Goal: Task Accomplishment & Management: Use online tool/utility

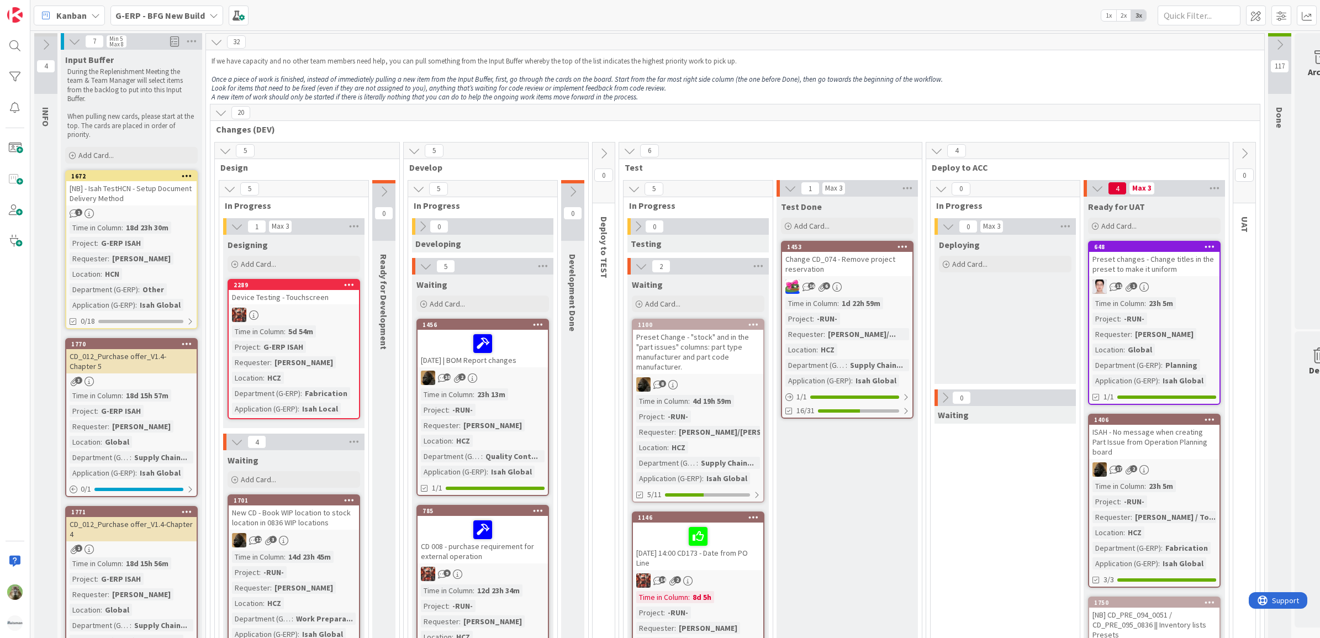
click at [177, 17] on b "G-ERP - BFG New Build" at bounding box center [160, 15] width 90 height 11
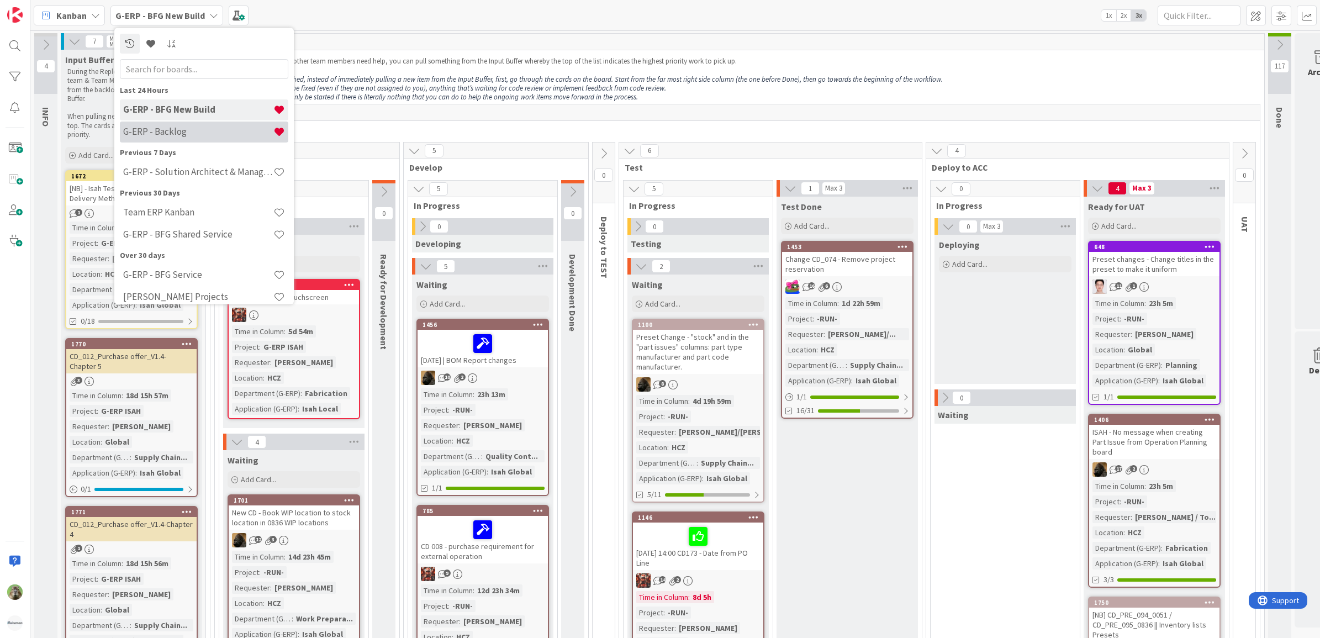
click at [219, 136] on h4 "G-ERP - Backlog" at bounding box center [198, 131] width 150 height 11
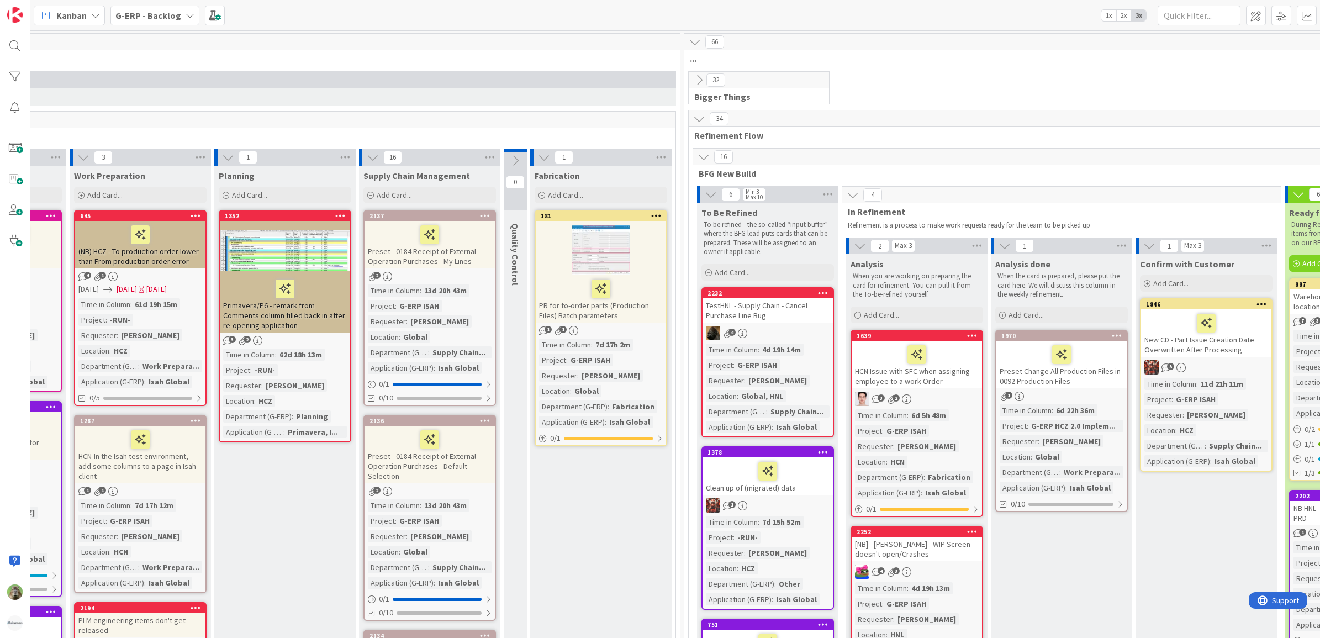
scroll to position [0, 490]
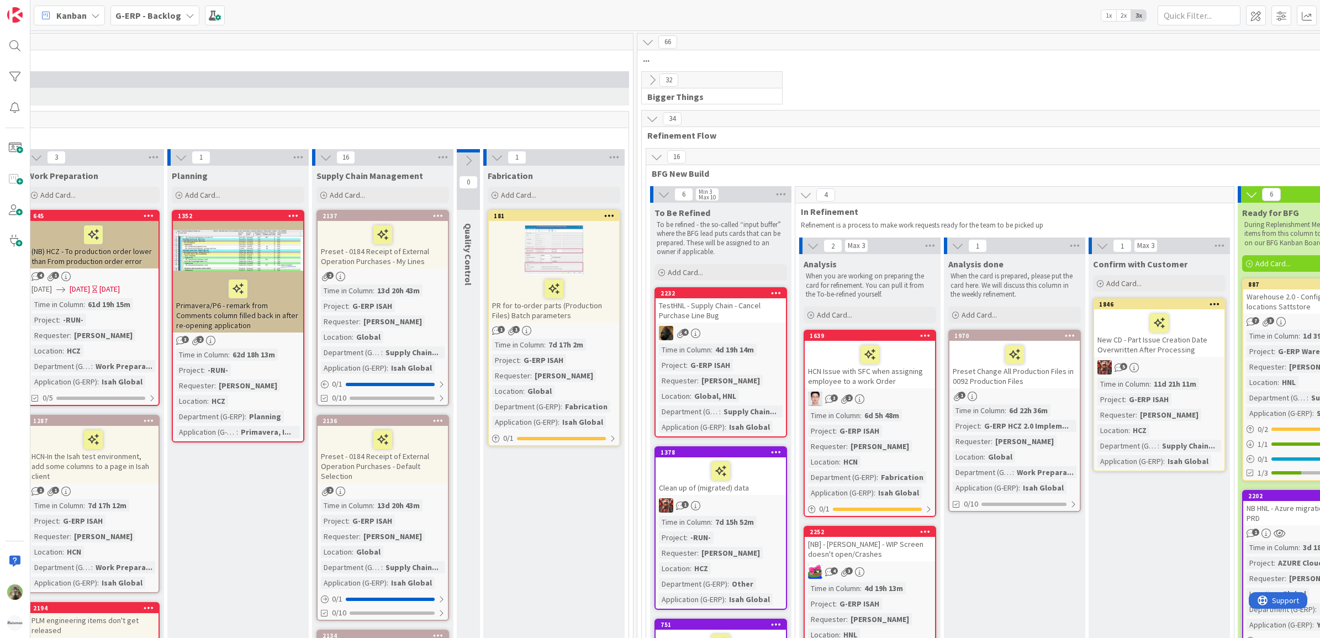
click at [898, 386] on div "HCN Issue with SFC when assigning employee to a work Order" at bounding box center [870, 365] width 130 height 48
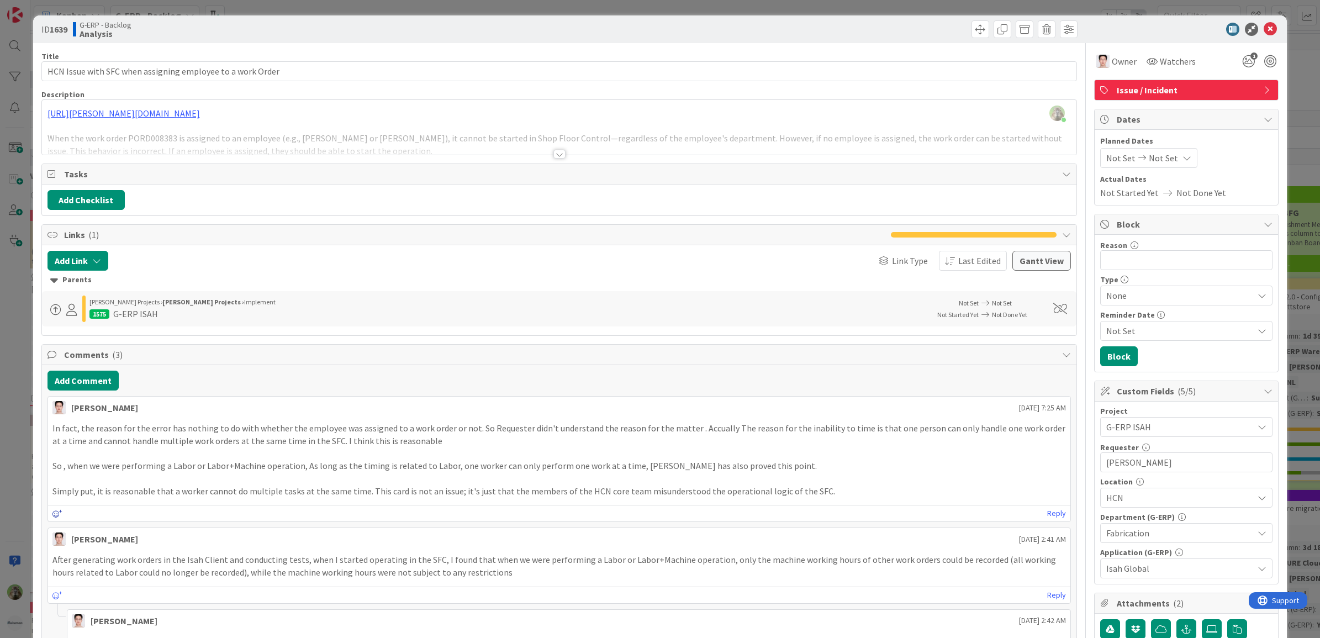
click at [61, 515] on icon at bounding box center [57, 514] width 10 height 8
click at [53, 517] on icon at bounding box center [57, 514] width 10 height 8
click at [199, 482] on p at bounding box center [559, 478] width 1014 height 13
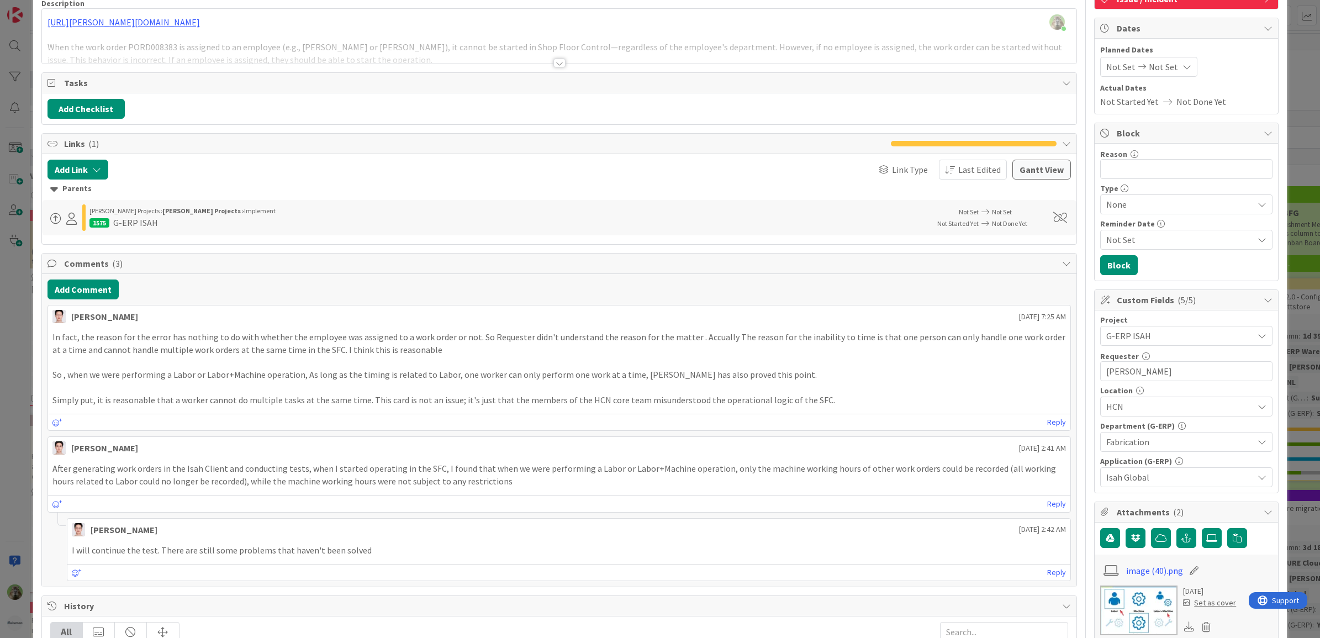
scroll to position [207, 0]
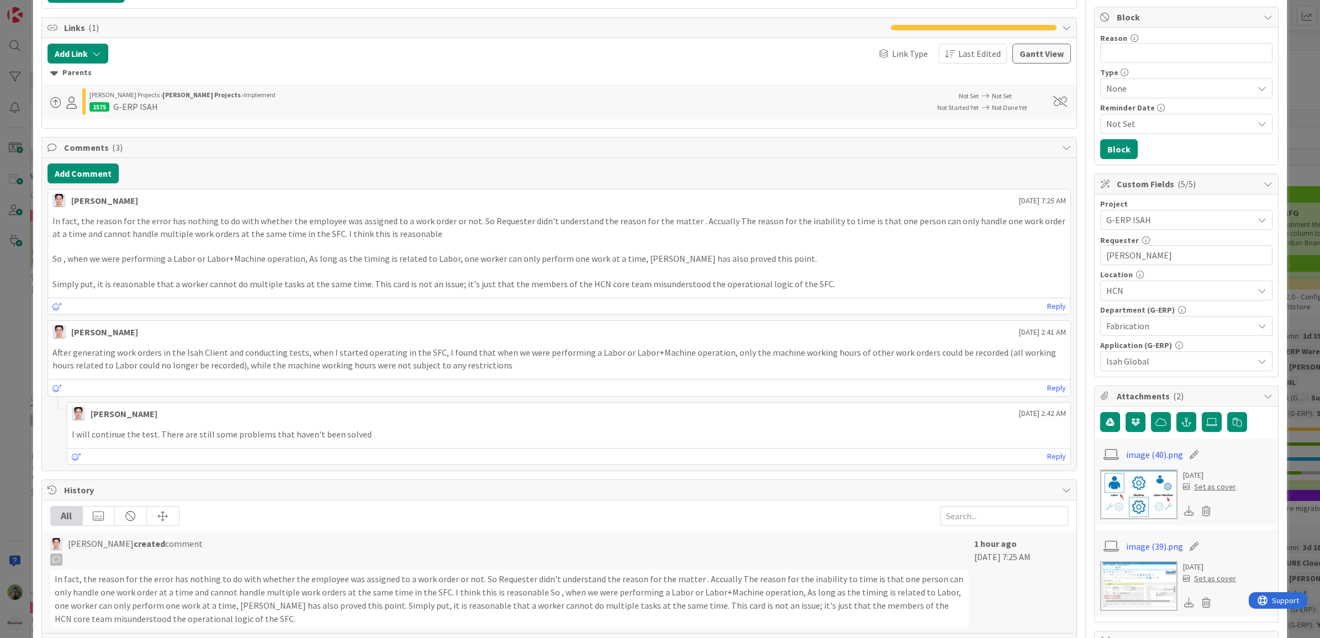
click at [46, 309] on div "Add Comment [PERSON_NAME] [DATE] 7:25 AM In fact, the reason for the error has …" at bounding box center [559, 314] width 1035 height 313
click at [56, 313] on div at bounding box center [57, 306] width 10 height 14
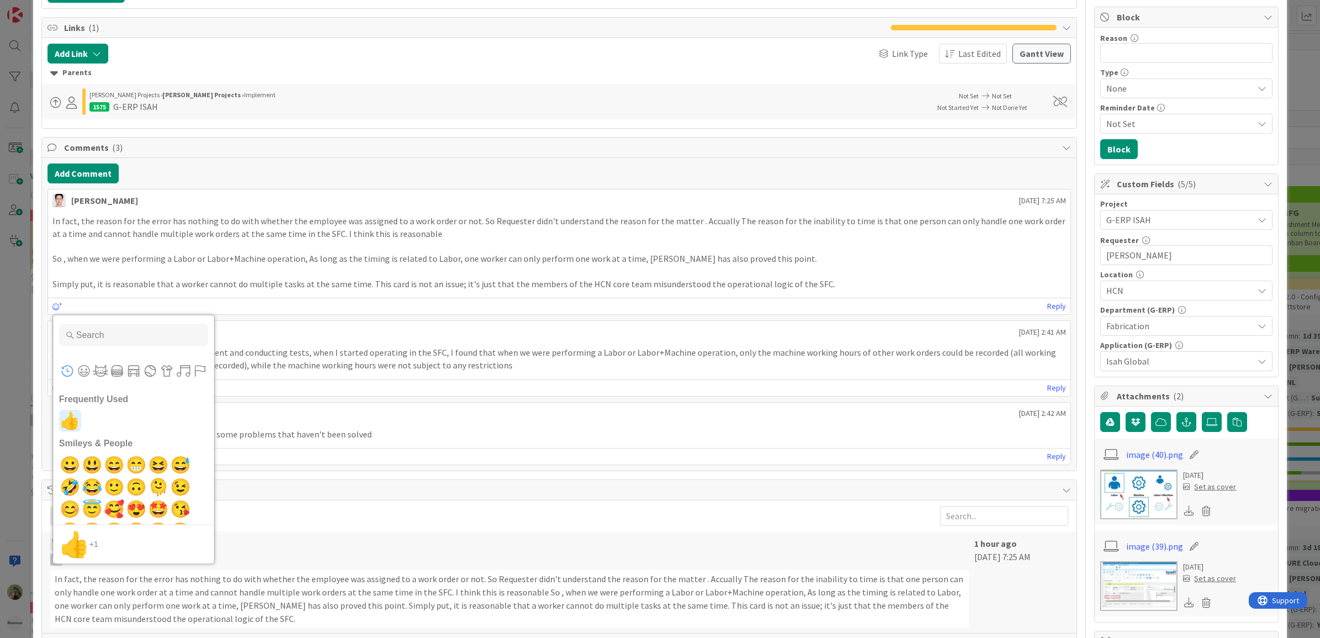
click at [68, 418] on span "👍" at bounding box center [70, 421] width 26 height 22
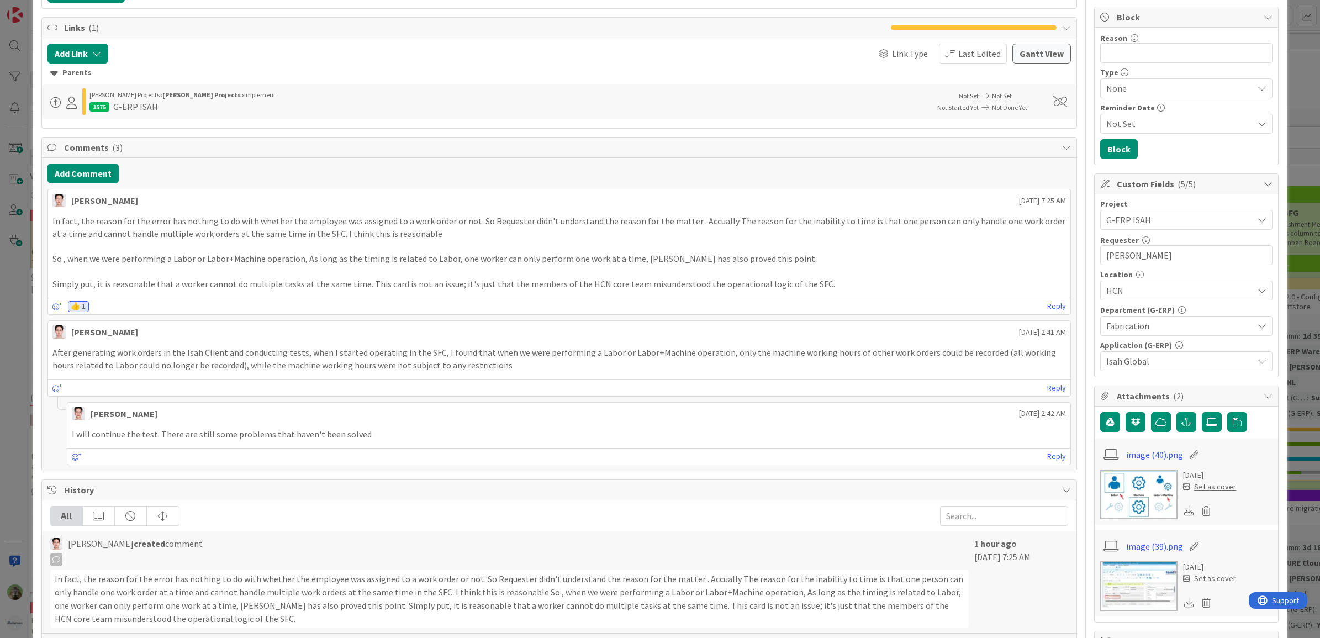
scroll to position [0, 0]
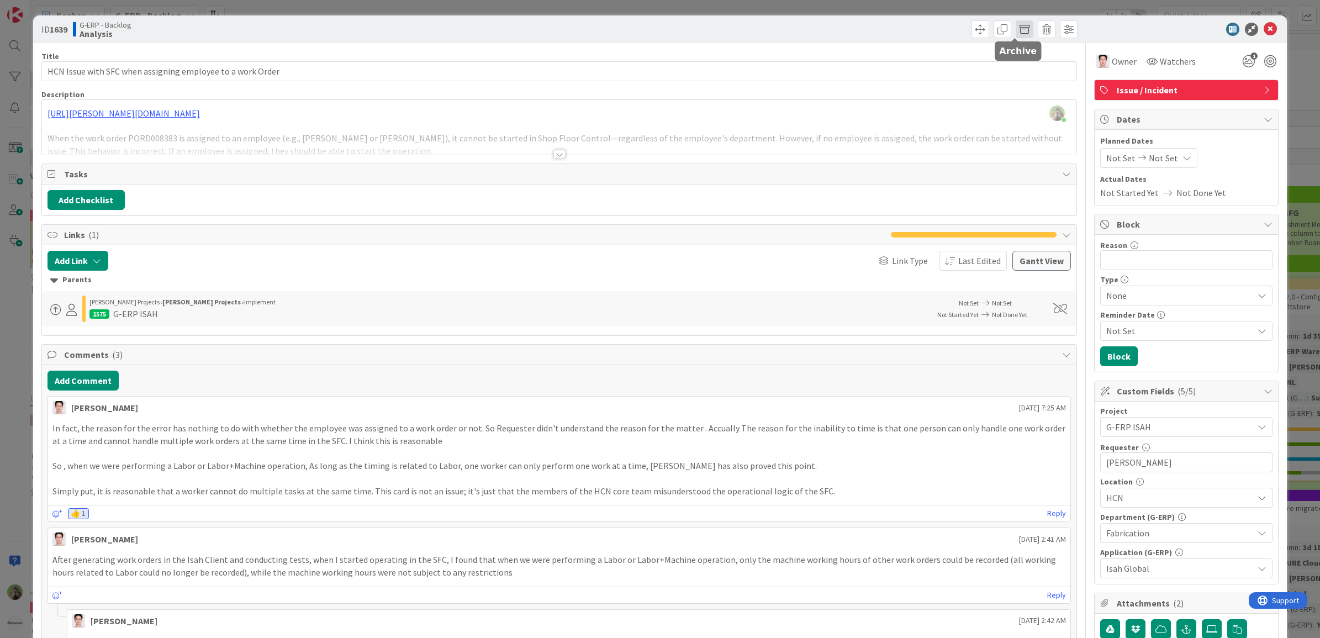
click at [1019, 30] on span at bounding box center [1025, 29] width 18 height 18
click at [1043, 89] on button "Archive" at bounding box center [1044, 81] width 44 height 20
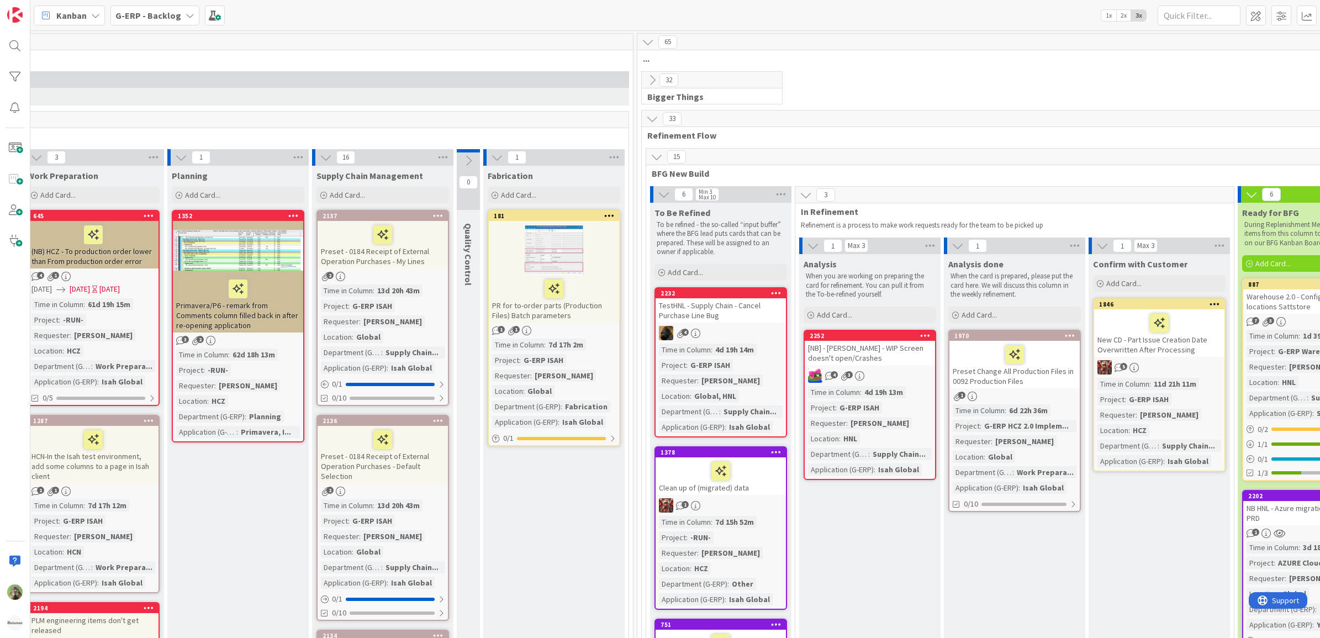
click at [711, 300] on div "TestHNL - Supply Chain - Cancel Purchase Line Bug" at bounding box center [721, 310] width 130 height 24
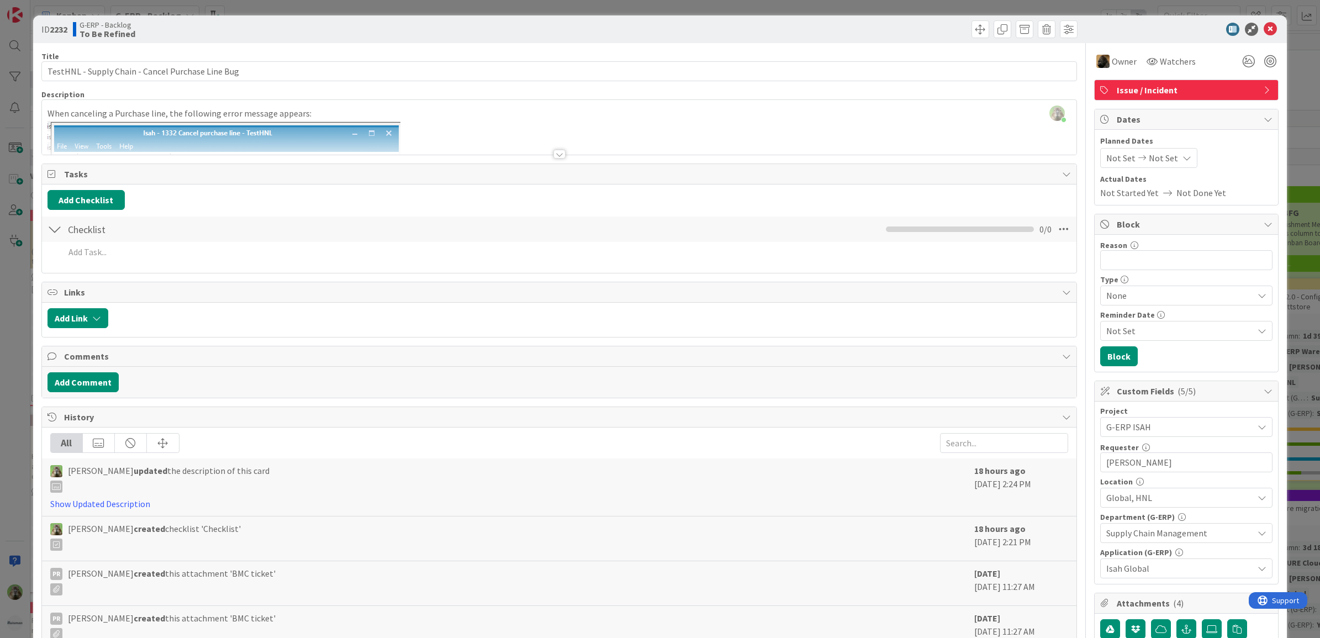
click at [426, 135] on div at bounding box center [559, 141] width 1035 height 28
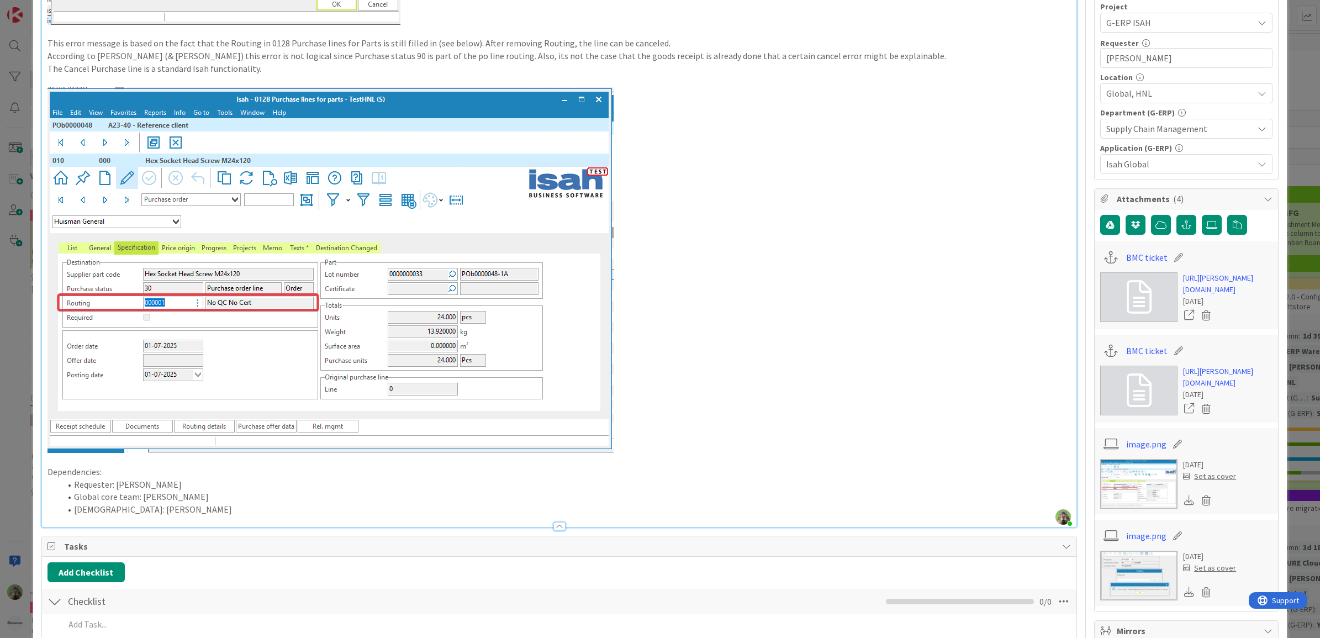
scroll to position [414, 0]
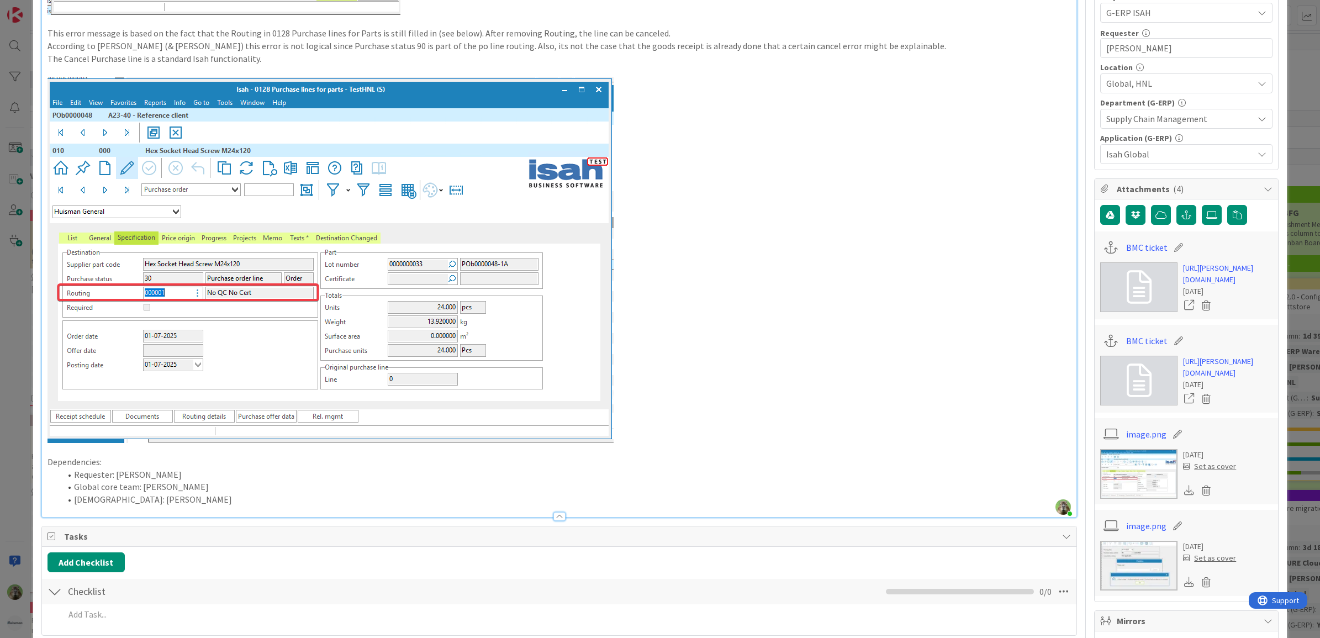
click at [21, 424] on div "ID 2232 G-ERP - Backlog To Be Refined Title 49 / 128 TestHNL - Supply Chain - C…" at bounding box center [660, 319] width 1320 height 638
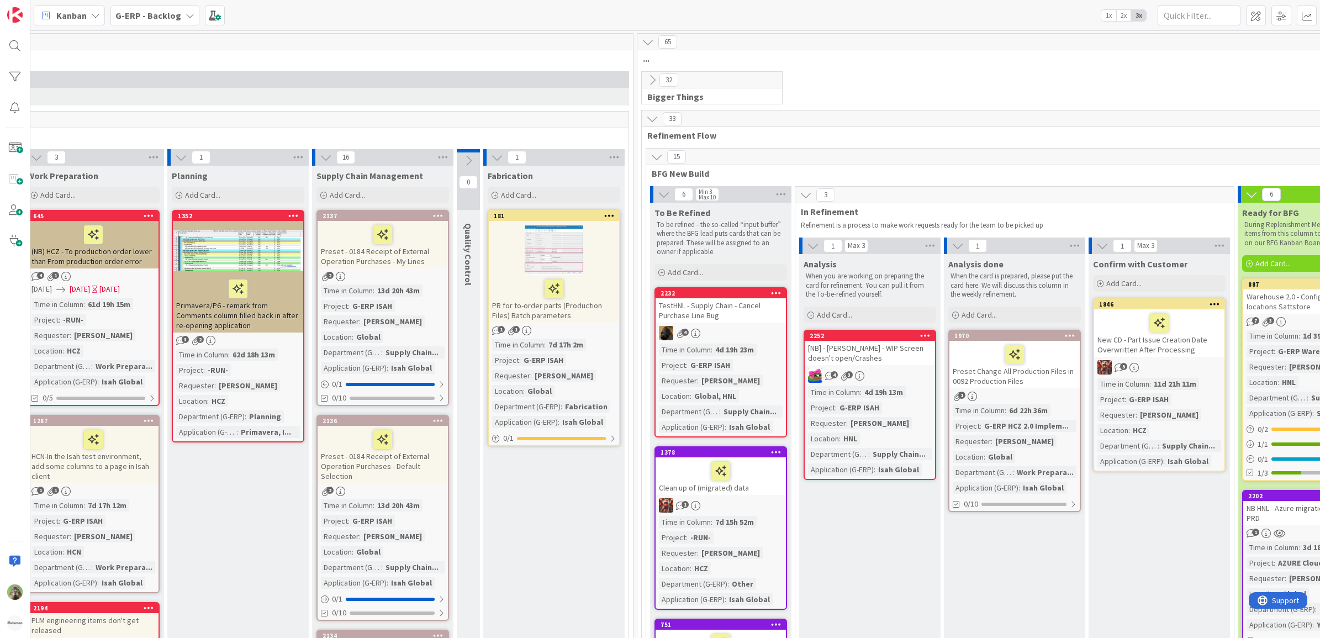
click at [847, 352] on div "[NB] - [PERSON_NAME] - WIP Screen doesn't open/Crashes" at bounding box center [870, 353] width 130 height 24
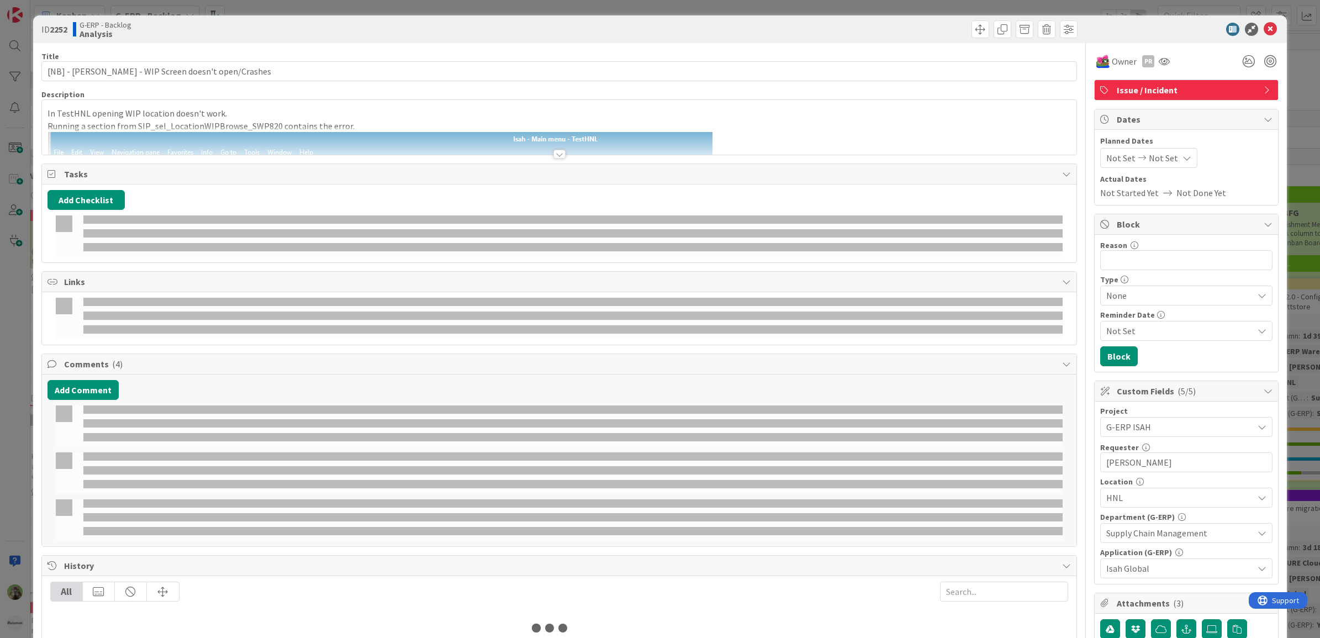
select select "sql"
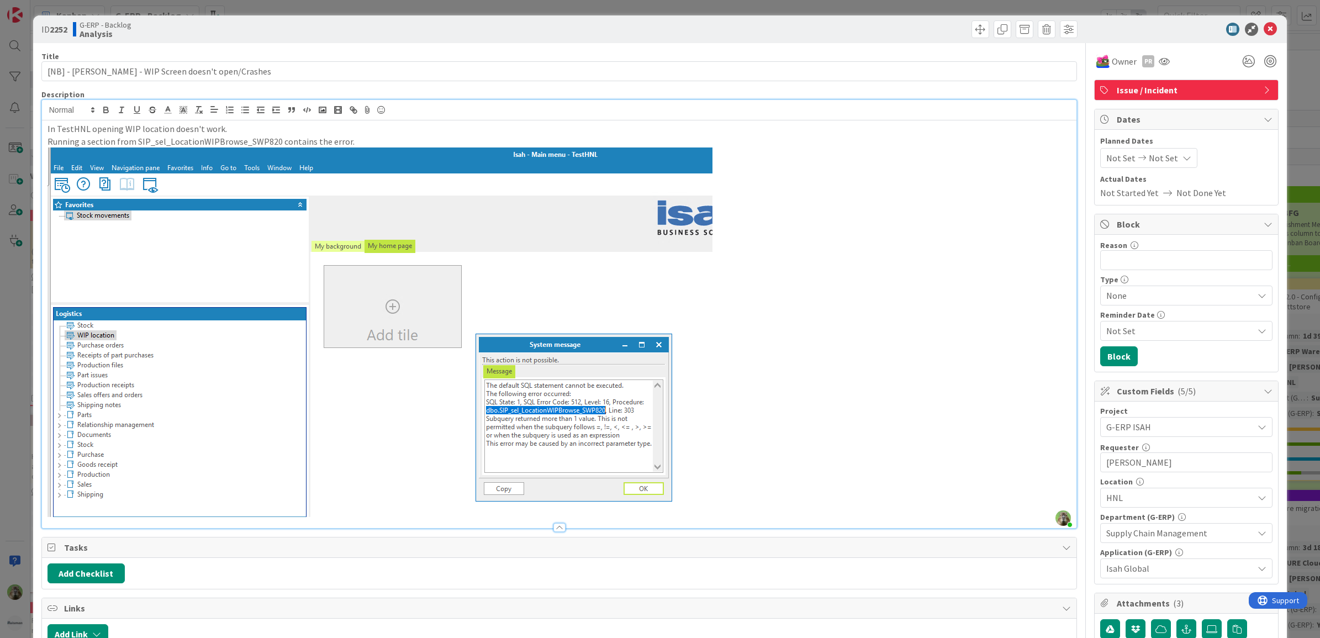
click at [785, 114] on div "[PERSON_NAME] just joined In TestHNL opening WIP location doesn't work. Running…" at bounding box center [559, 314] width 1035 height 428
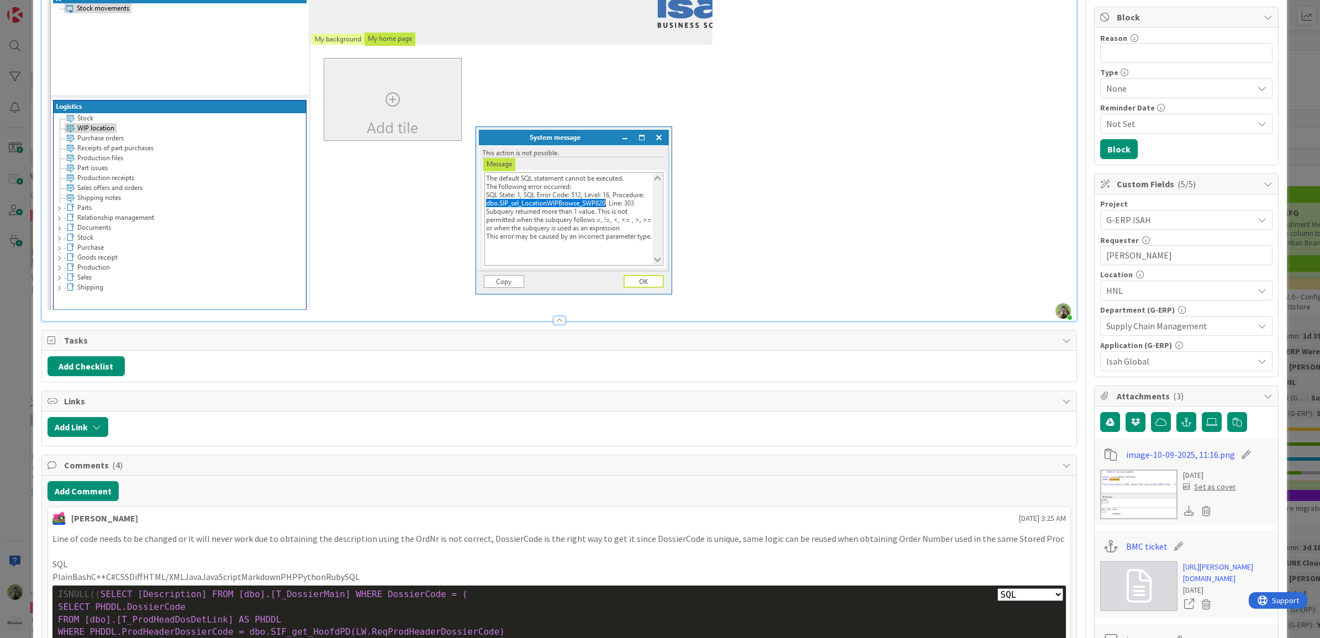
scroll to position [483, 0]
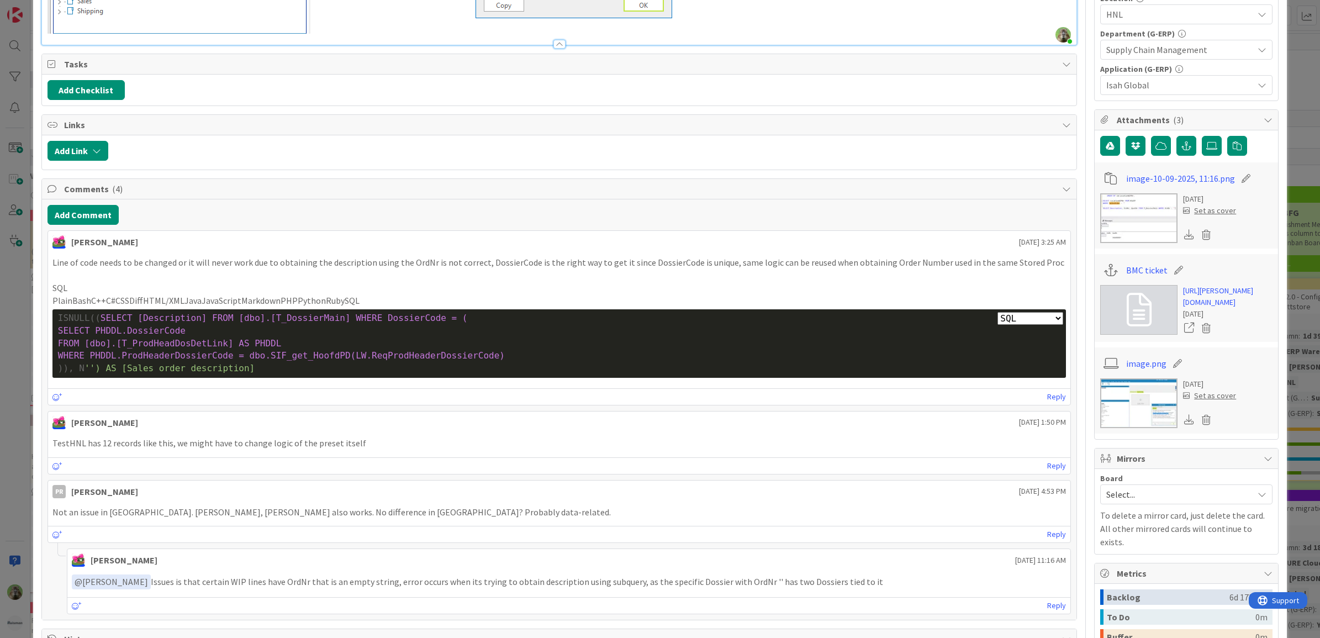
click at [22, 404] on div "ID 2252 G-ERP - Backlog Analysis Title 53 / 128 [NB] - [PERSON_NAME] - WIP Scre…" at bounding box center [660, 319] width 1320 height 638
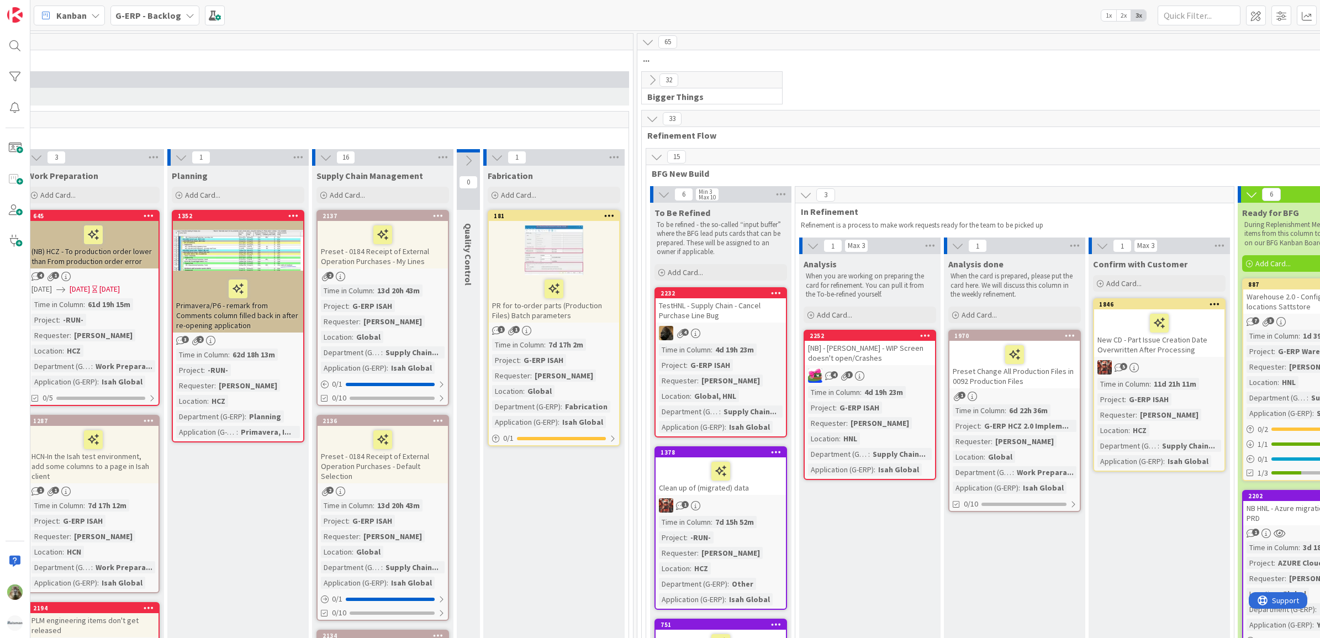
click at [736, 312] on div "TestHNL - Supply Chain - Cancel Purchase Line Bug" at bounding box center [721, 310] width 130 height 24
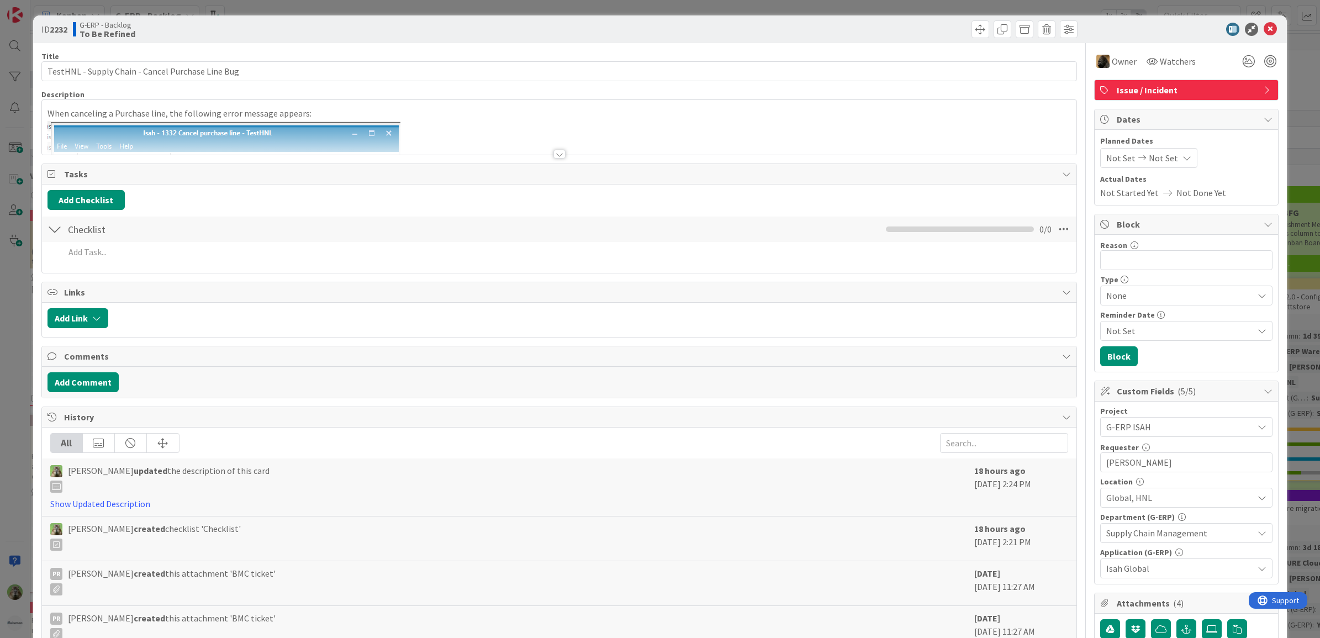
click at [20, 444] on div "ID 2232 G-ERP - Backlog To Be Refined Title 49 / 128 TestHNL - Supply Chain - C…" at bounding box center [660, 319] width 1320 height 638
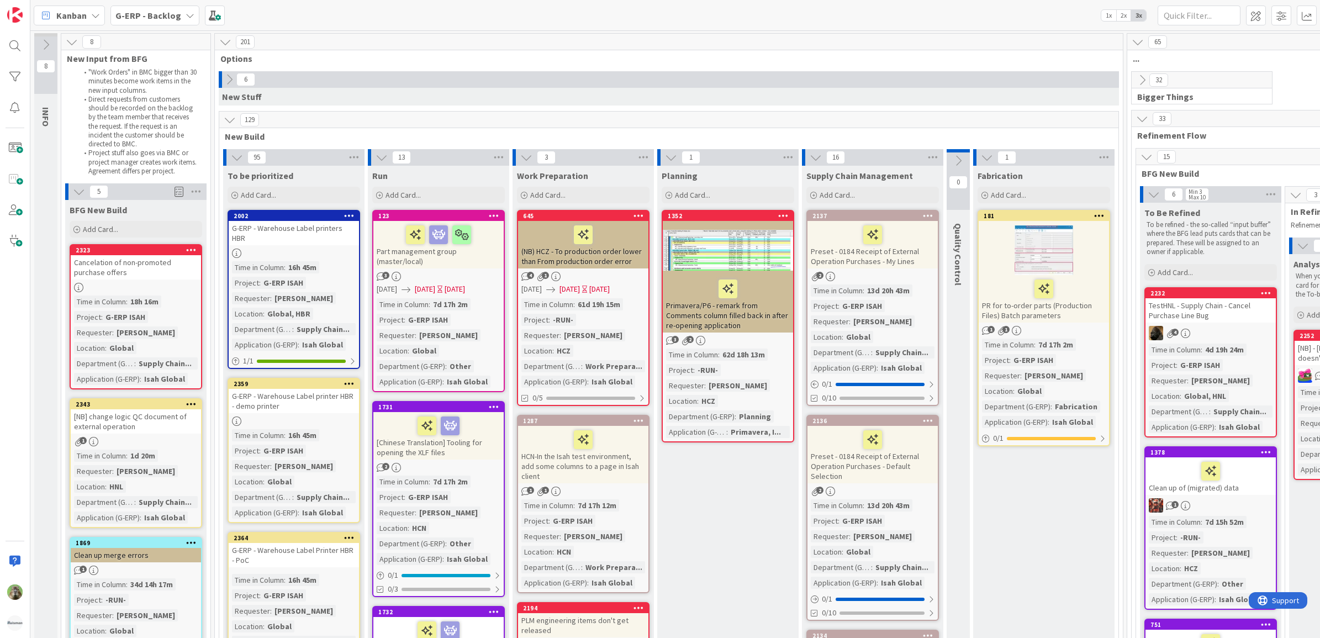
click at [233, 75] on icon at bounding box center [229, 79] width 12 height 12
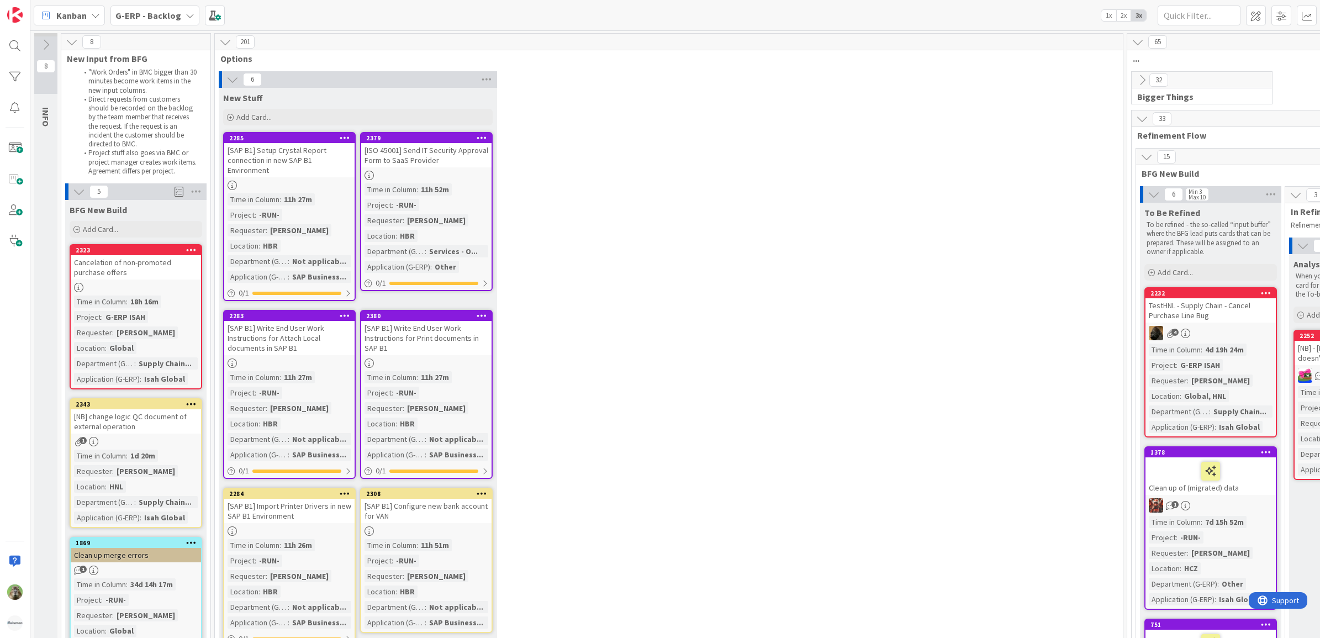
click at [233, 75] on icon at bounding box center [233, 79] width 12 height 12
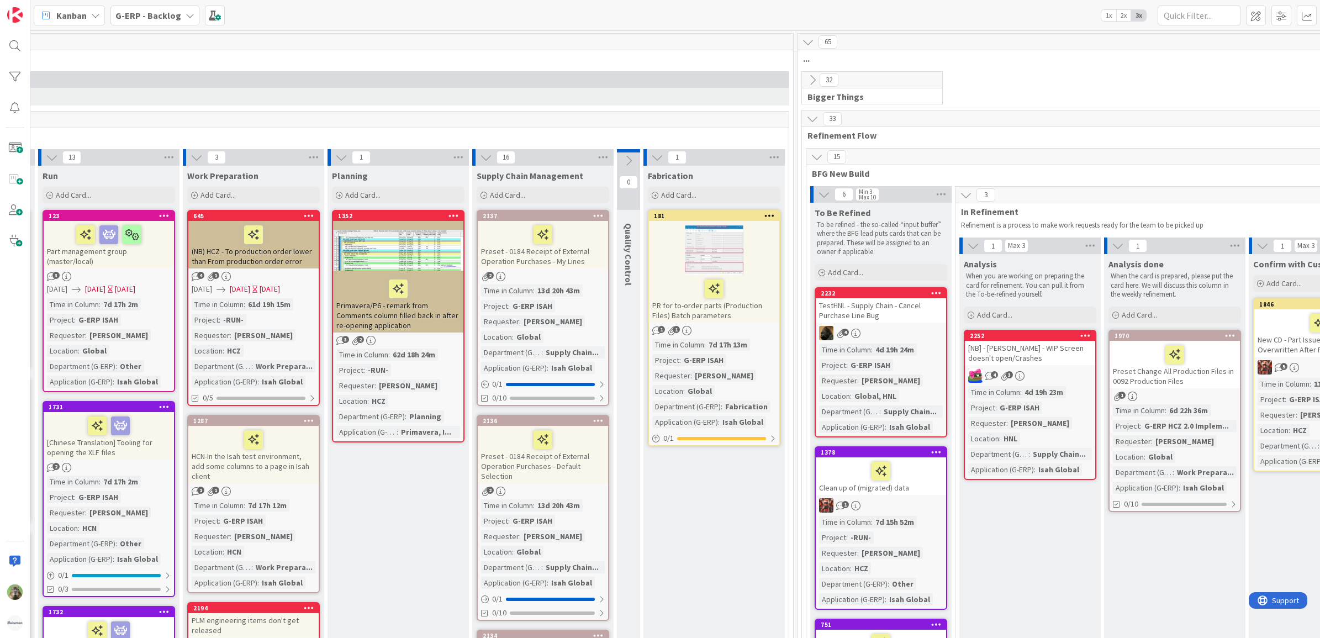
scroll to position [0, 489]
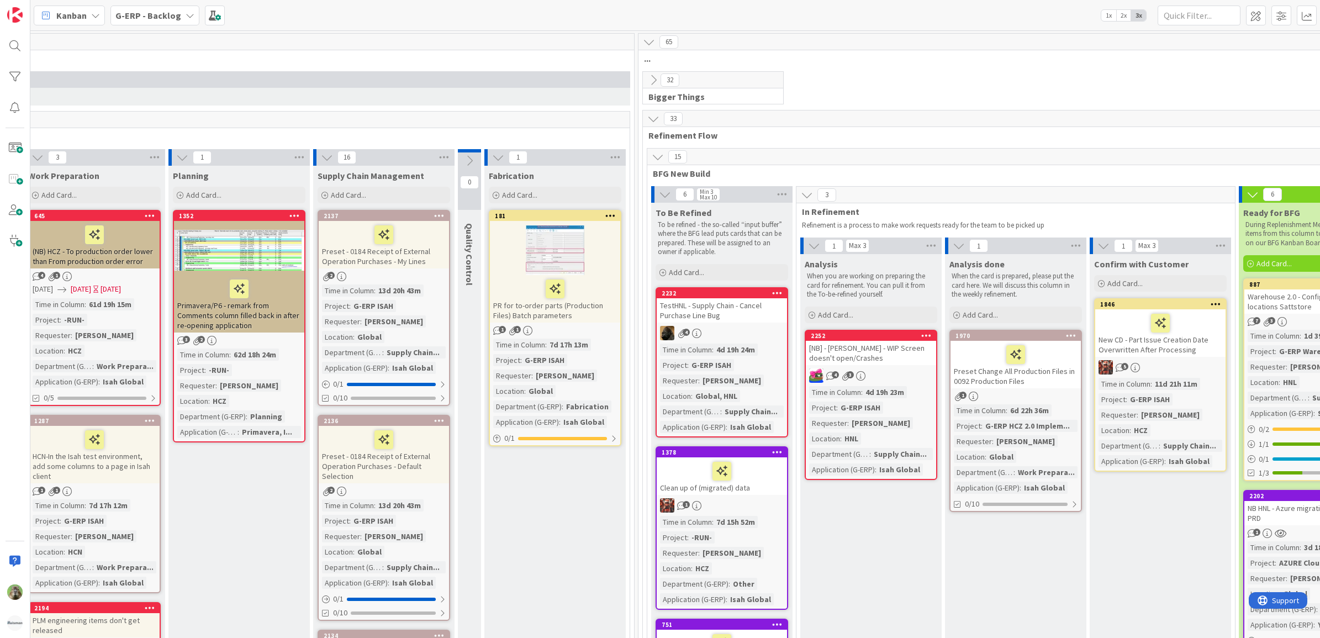
click at [1188, 329] on div at bounding box center [1161, 323] width 124 height 23
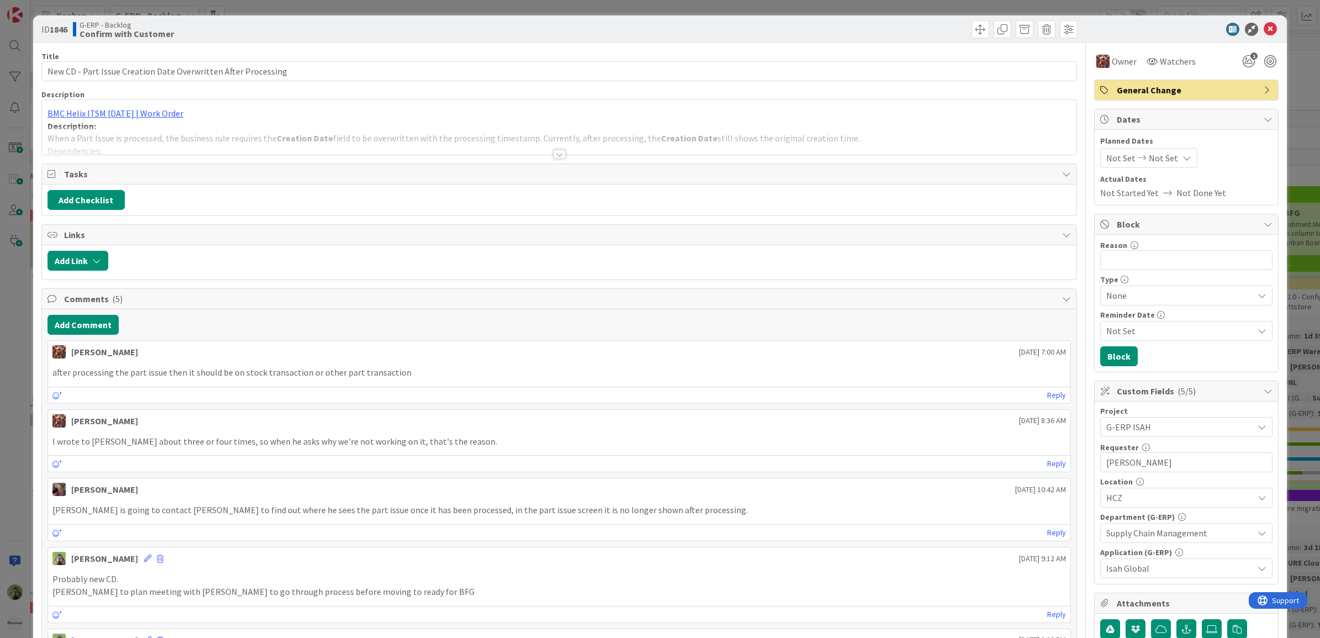
click at [1281, 292] on div "ID 1846 G-ERP - Backlog Confirm with Customer Title 62 / 128 New CD - Part Issu…" at bounding box center [660, 319] width 1320 height 638
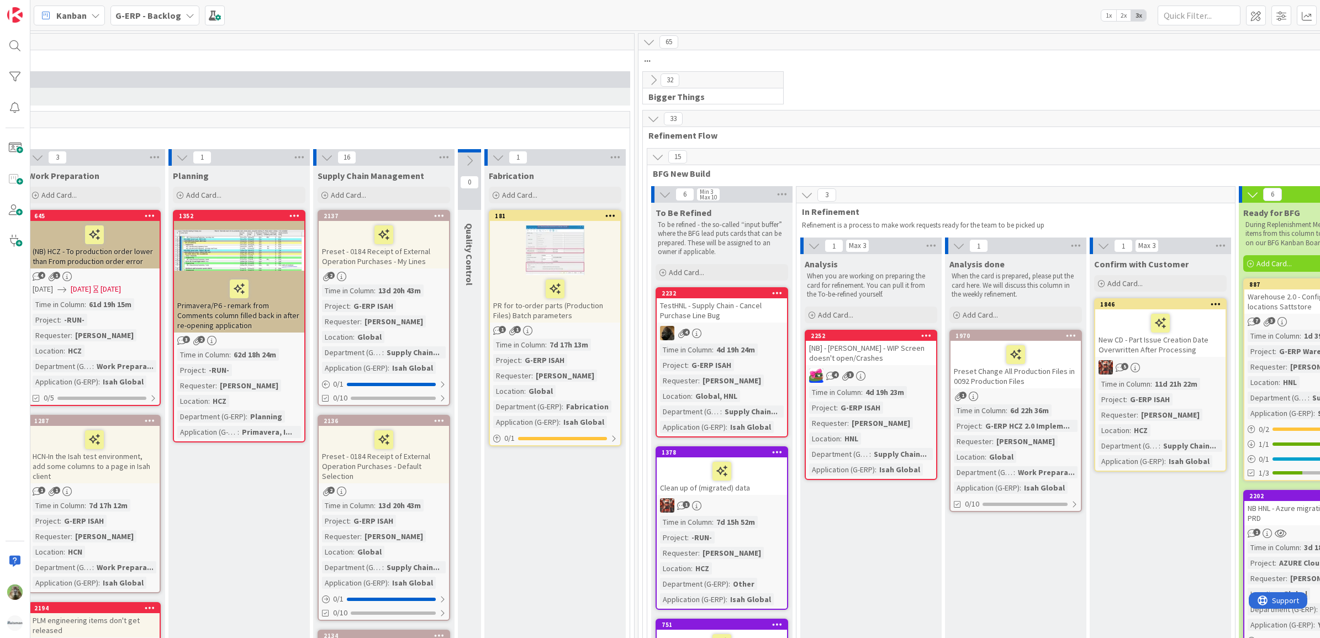
click at [1200, 358] on div "1846 New CD - Part Issue Creation Date Overwritten After Processing 5 Time in […" at bounding box center [1161, 384] width 133 height 173
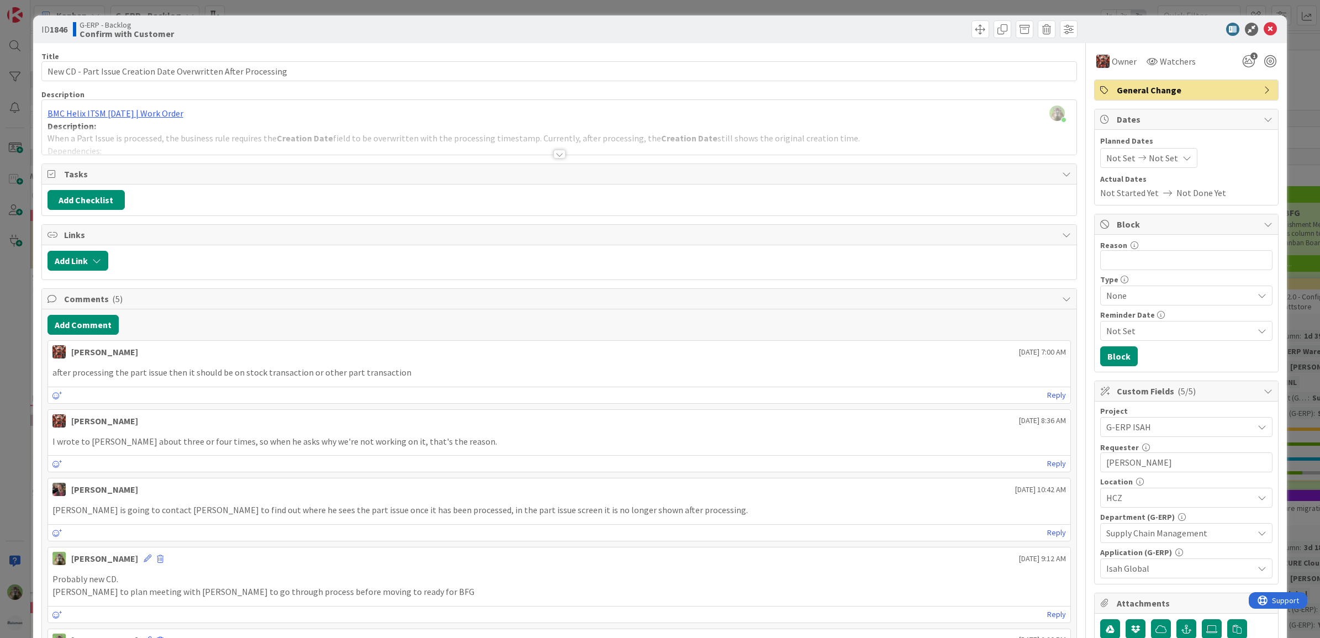
click at [14, 279] on div "ID 1846 G-ERP - Backlog Confirm with Customer Title 62 / 128 New CD - Part Issu…" at bounding box center [660, 319] width 1320 height 638
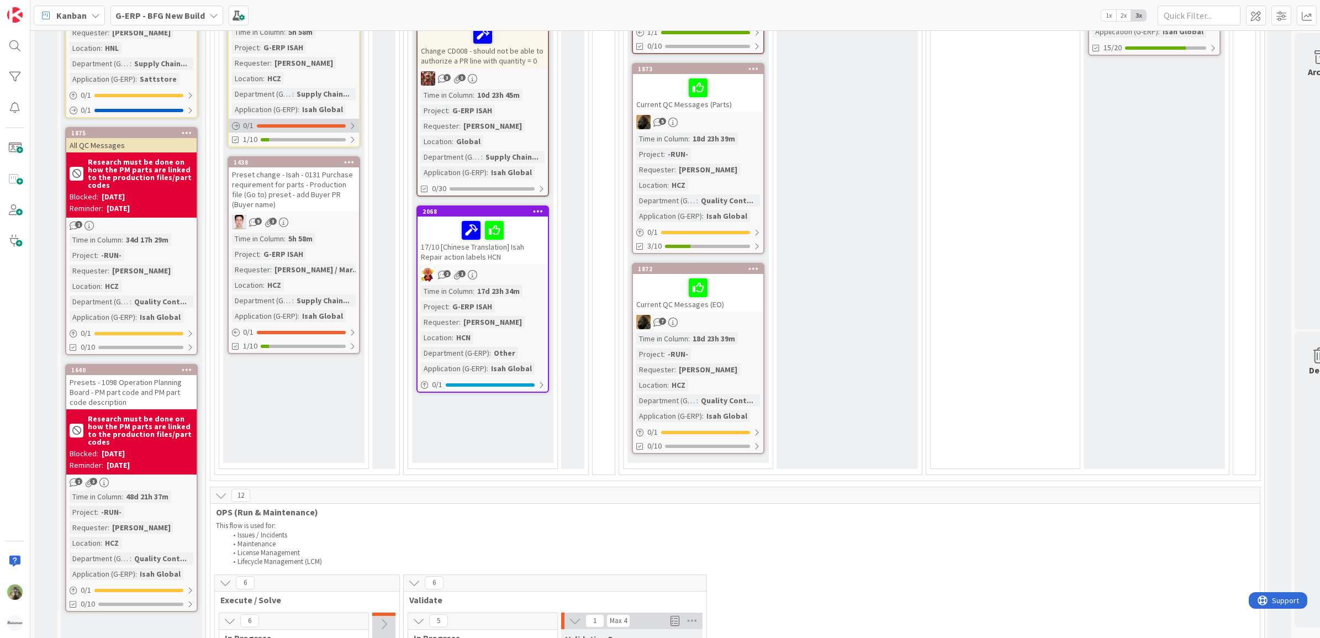
scroll to position [1243, 0]
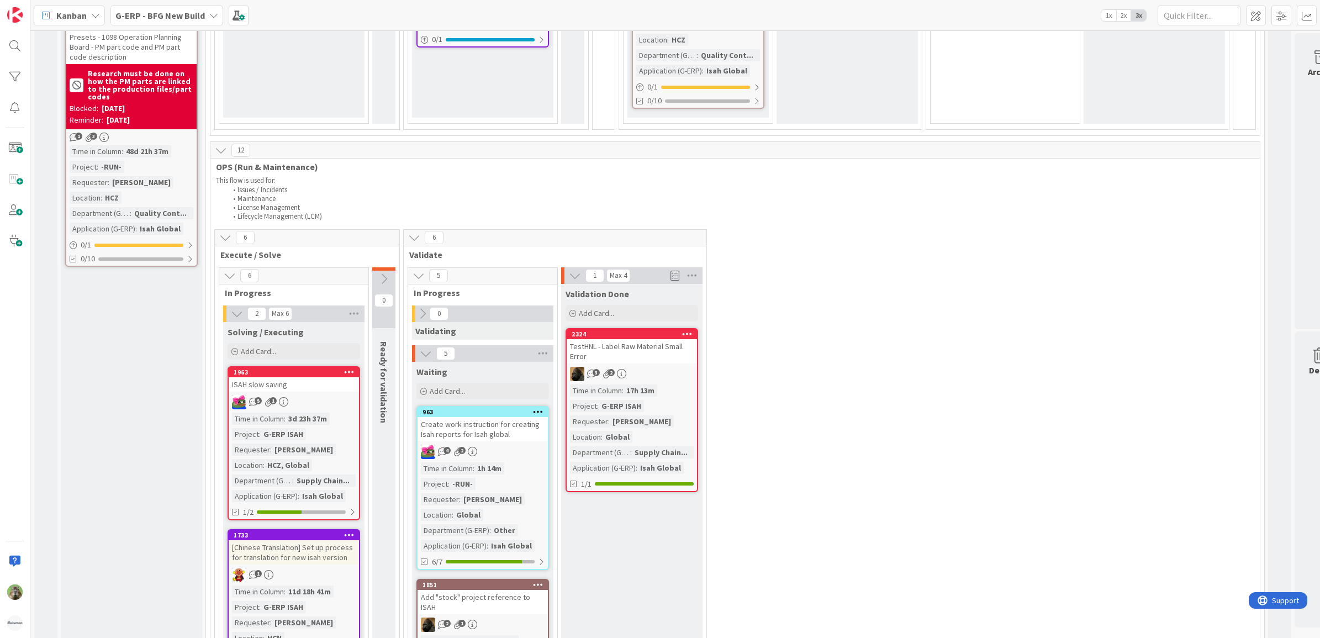
click at [583, 339] on div "TestHNL - Label Raw Material Small Error" at bounding box center [632, 351] width 130 height 24
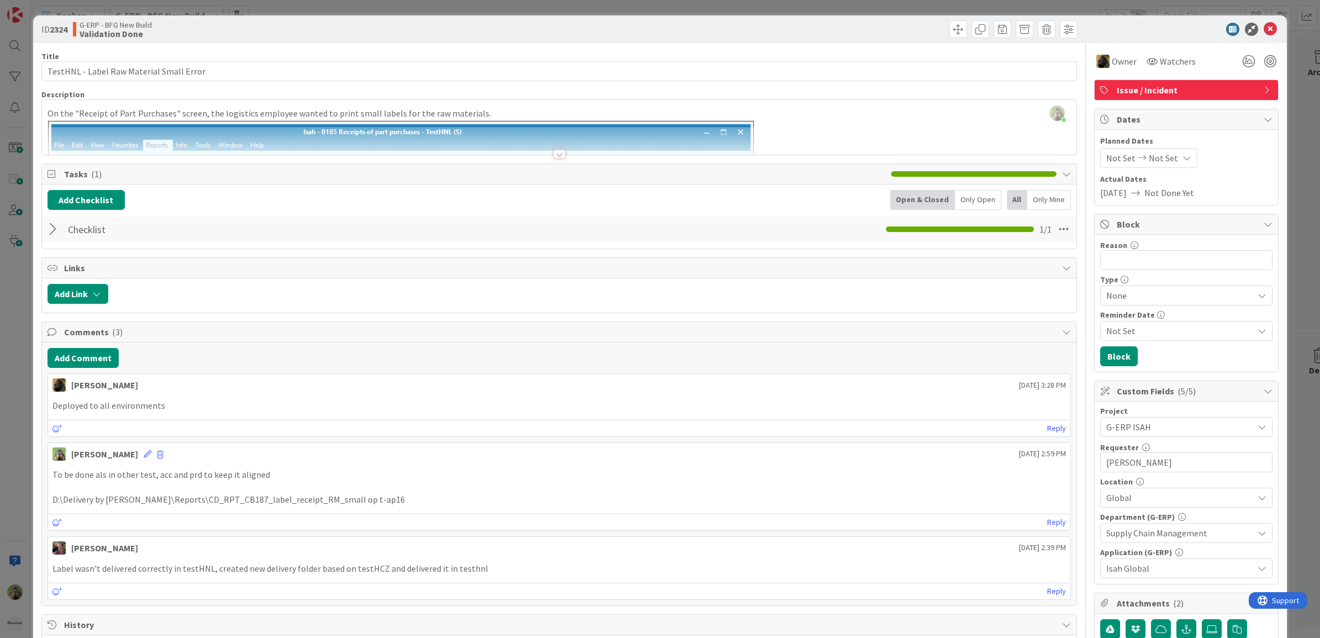
click at [28, 401] on div "ID 2324 G-ERP - BFG New Build Validation Done Title 41 / 128 TestHNL - Label Ra…" at bounding box center [660, 319] width 1320 height 638
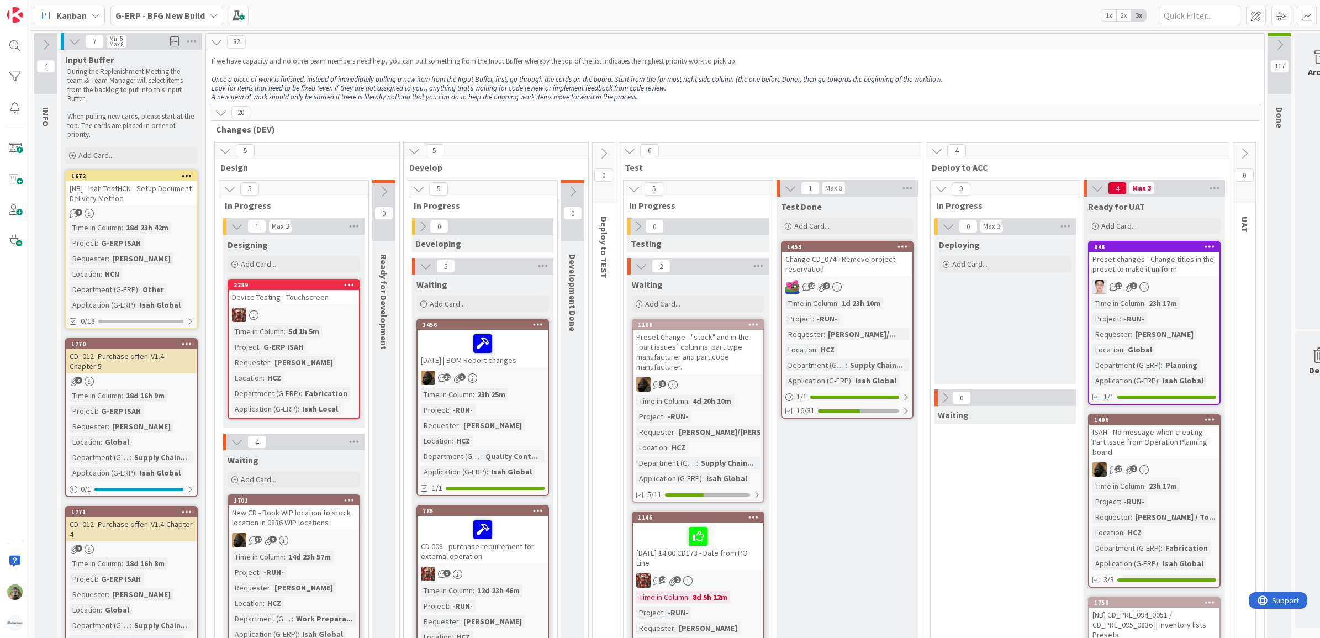
click at [213, 7] on div "G-ERP - BFG New Build" at bounding box center [167, 16] width 113 height 20
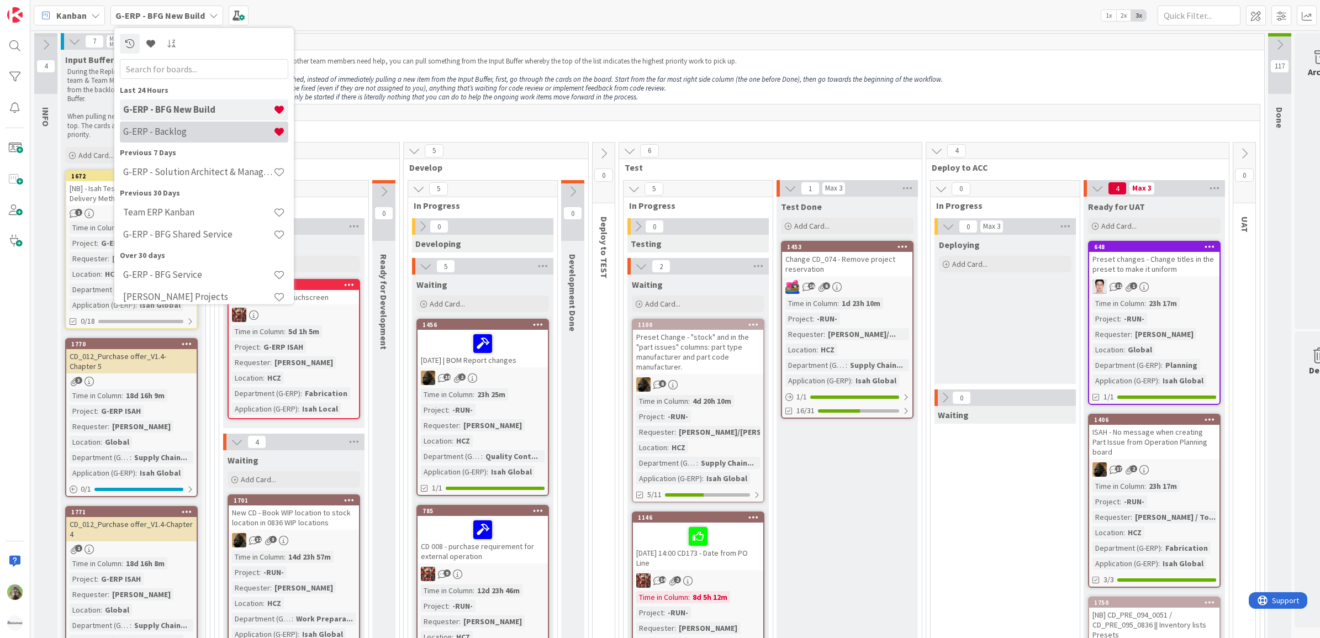
click at [235, 130] on h4 "G-ERP - Backlog" at bounding box center [198, 131] width 150 height 11
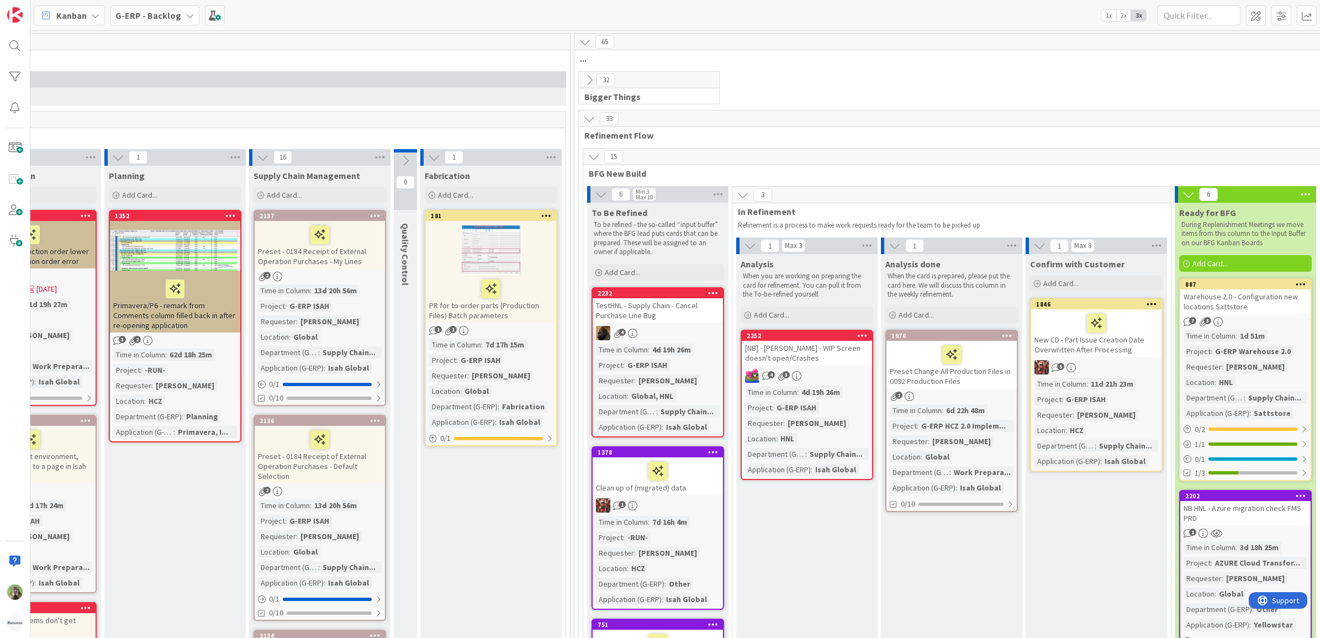
scroll to position [0, 574]
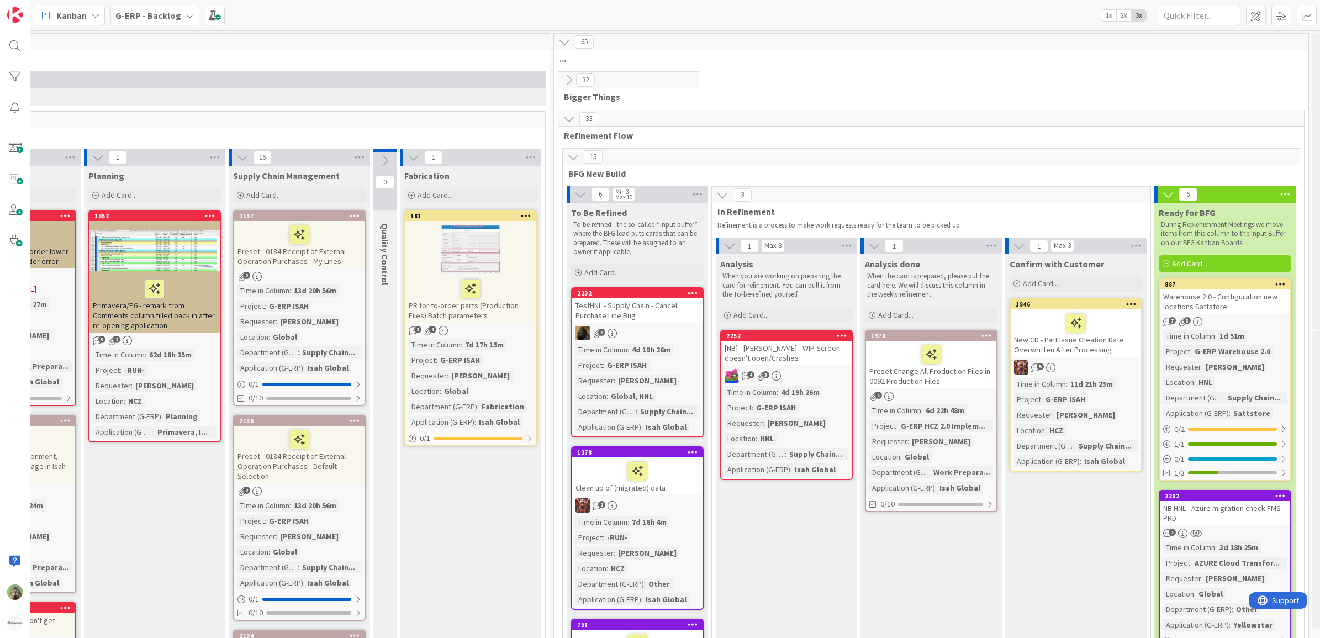
click at [952, 387] on div "Preset Change All Production Files in 0092 Production Files" at bounding box center [931, 365] width 130 height 48
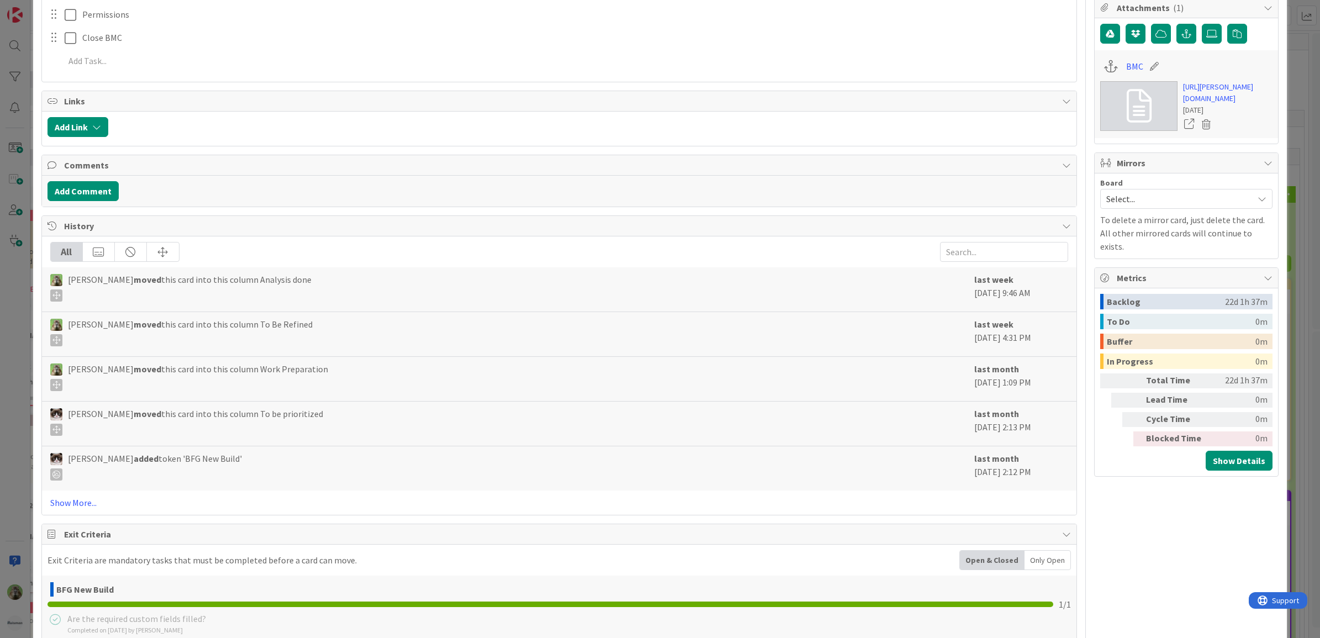
scroll to position [622, 0]
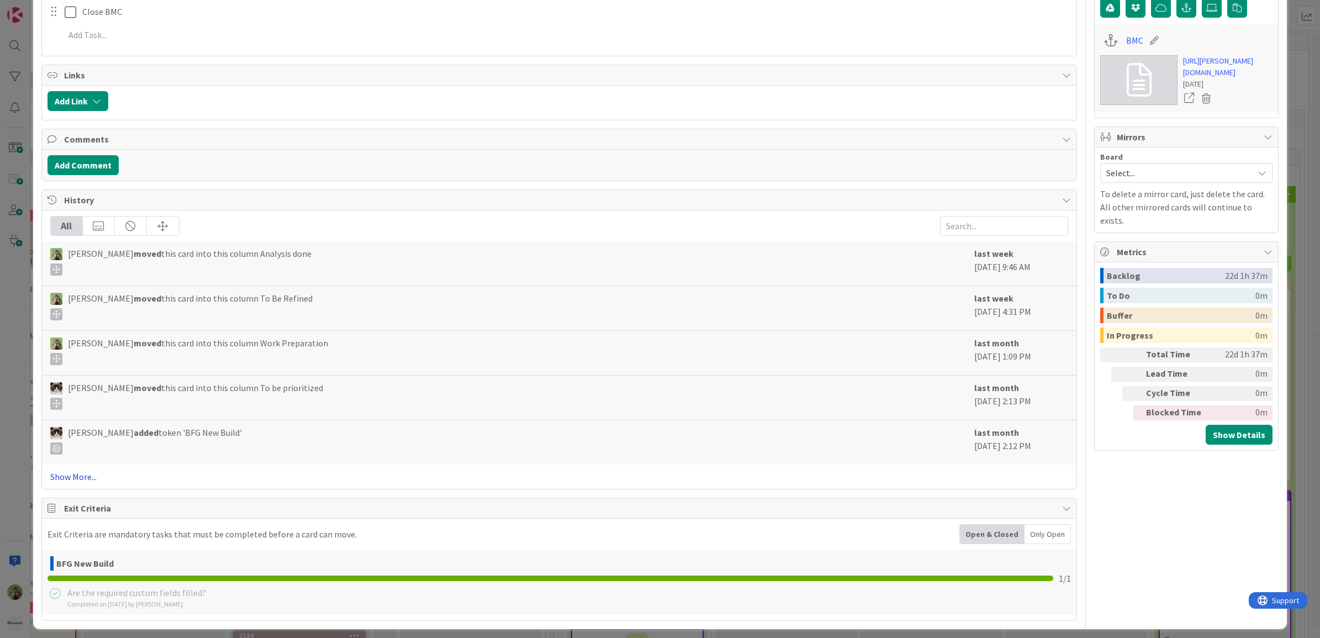
click at [86, 483] on link "Show More..." at bounding box center [559, 476] width 1019 height 13
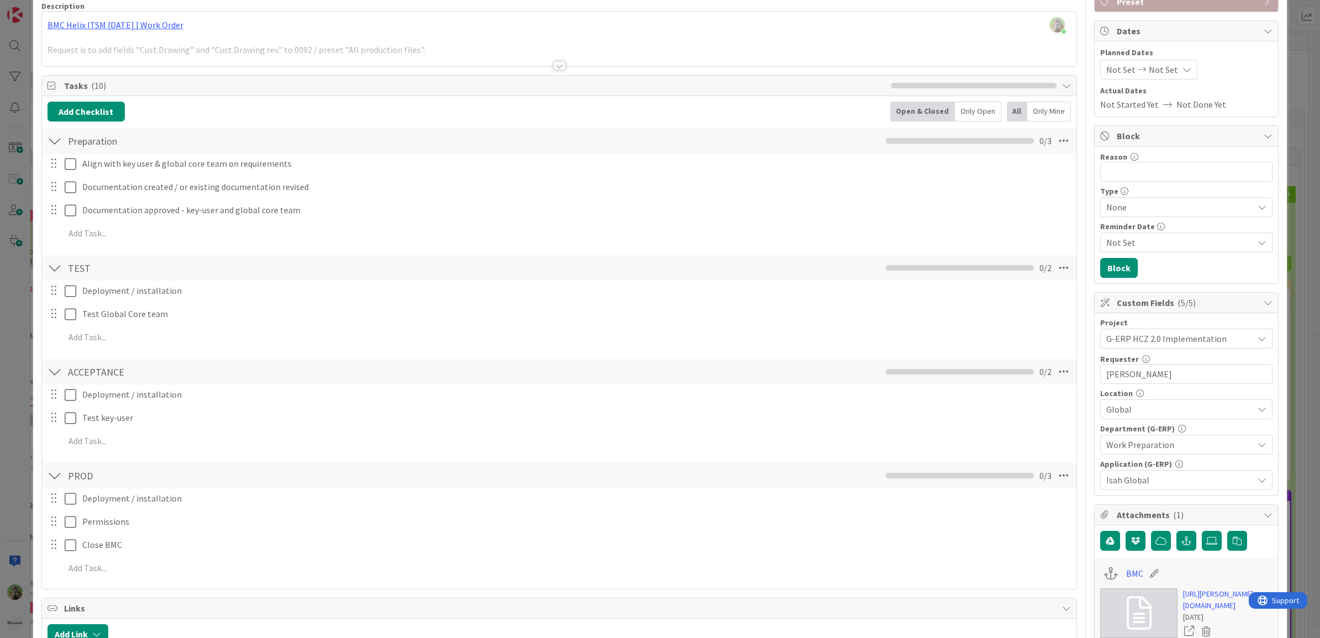
scroll to position [0, 0]
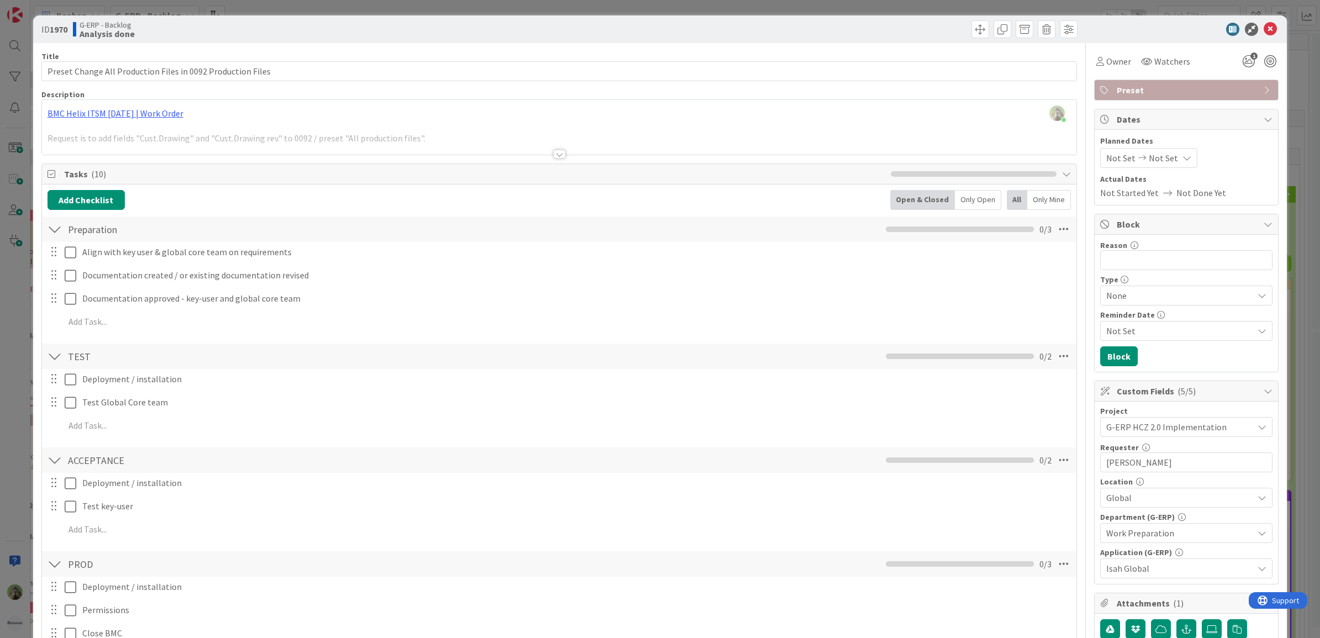
click at [365, 139] on div at bounding box center [559, 141] width 1035 height 28
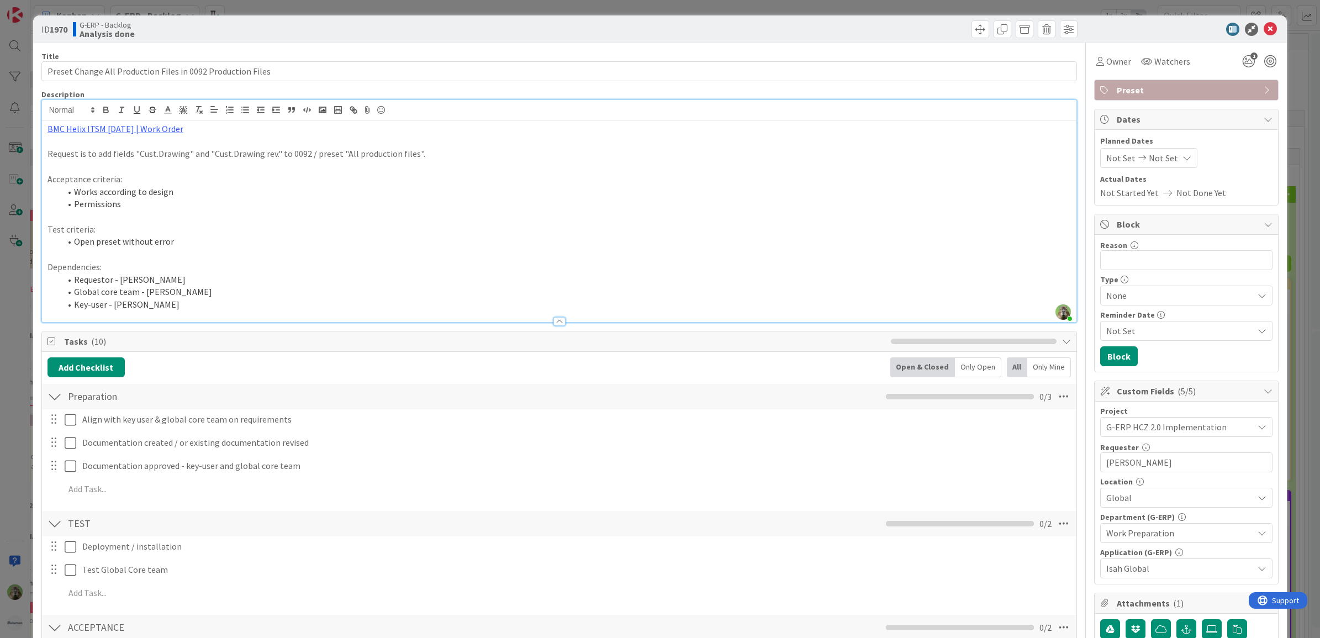
click at [7, 341] on div "ID 1970 G-ERP - Backlog Analysis done Title 59 / 128 Preset Change All Producti…" at bounding box center [660, 319] width 1320 height 638
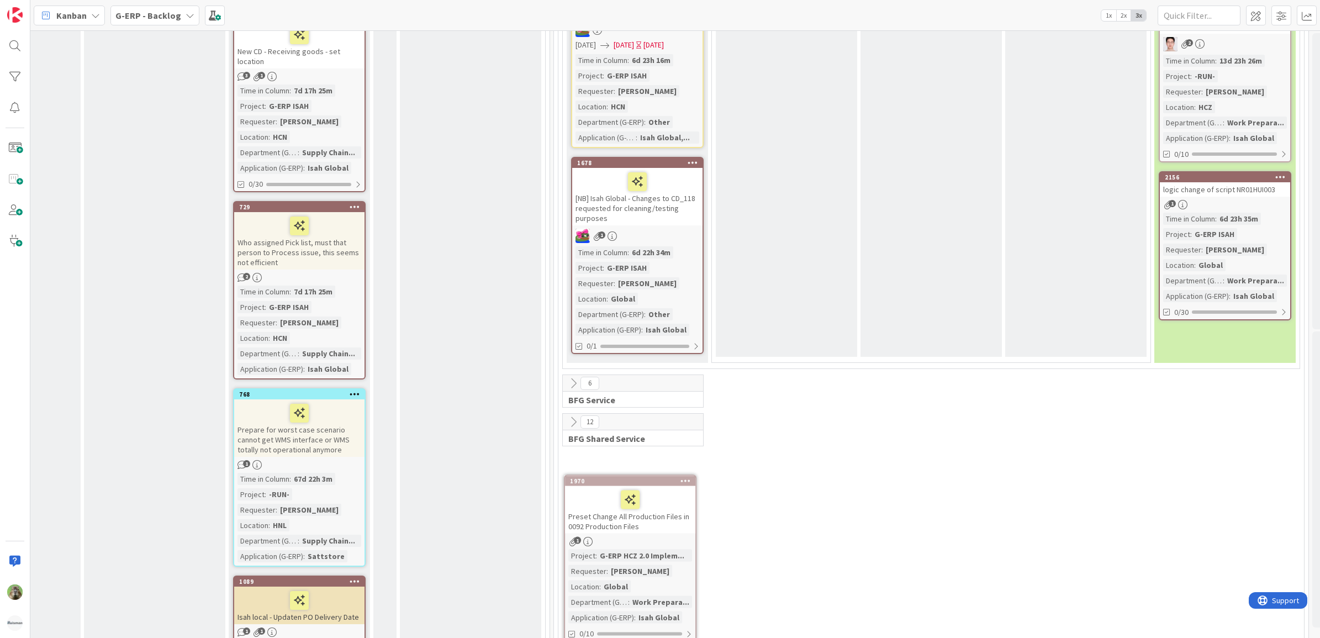
scroll to position [1105, 574]
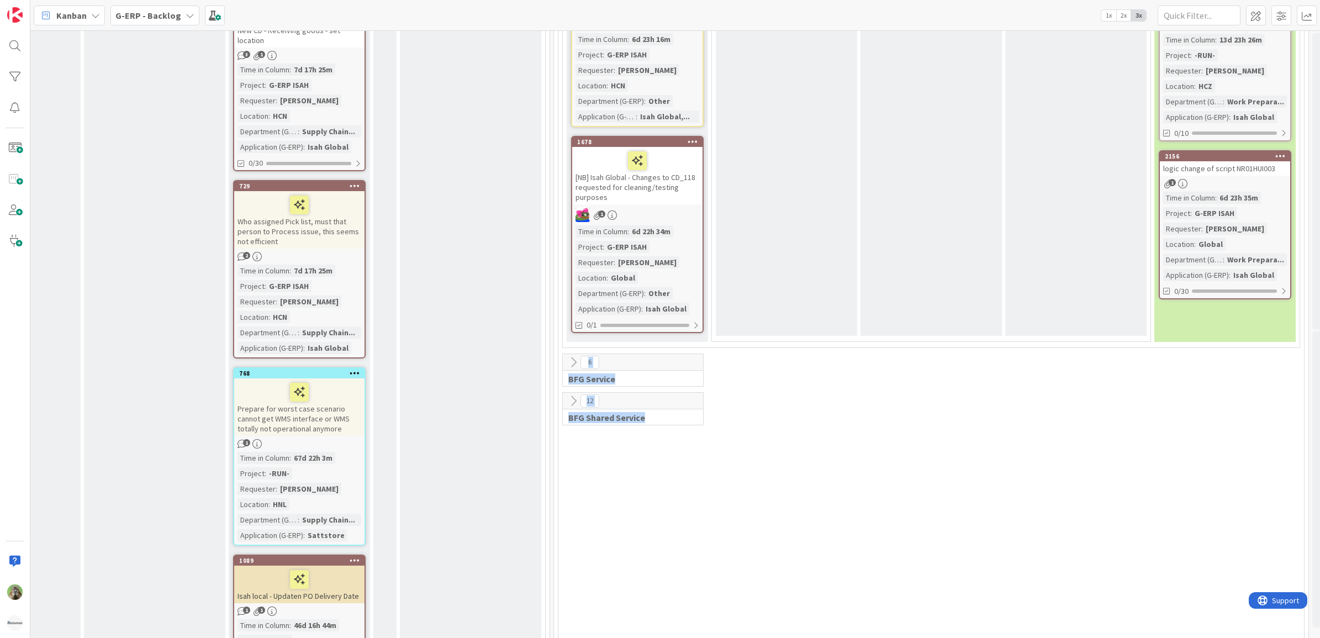
drag, startPoint x: 659, startPoint y: 471, endPoint x: 619, endPoint y: 294, distance: 181.8
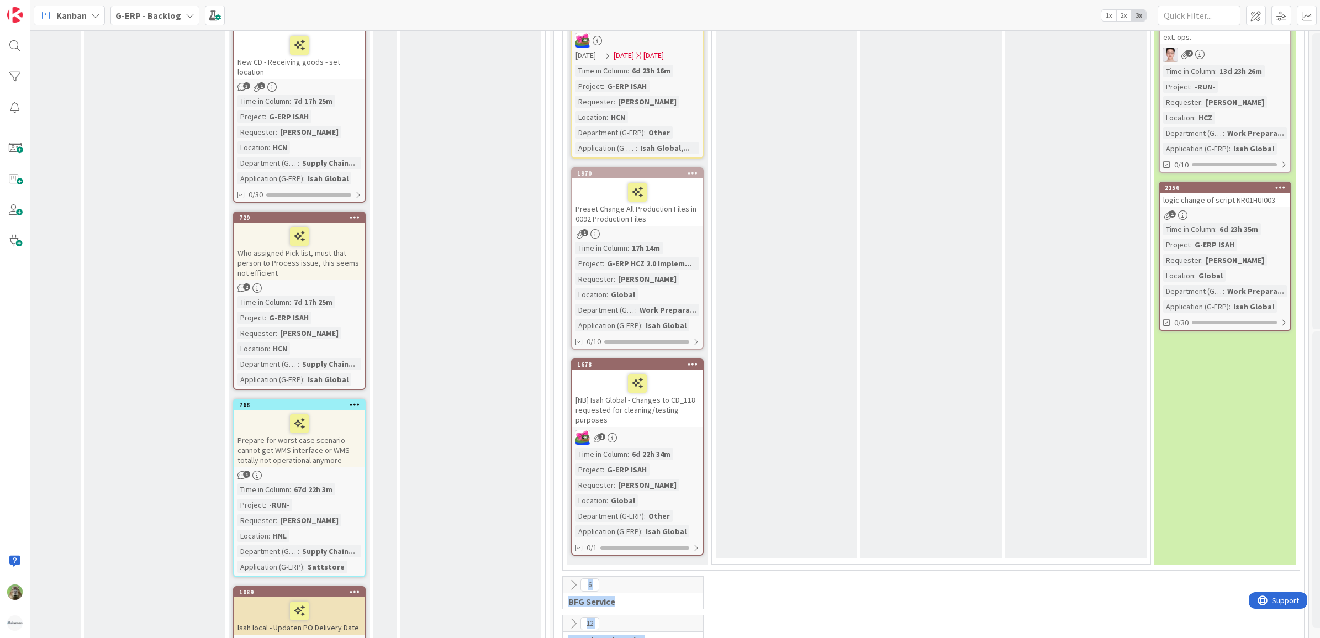
scroll to position [1081, 574]
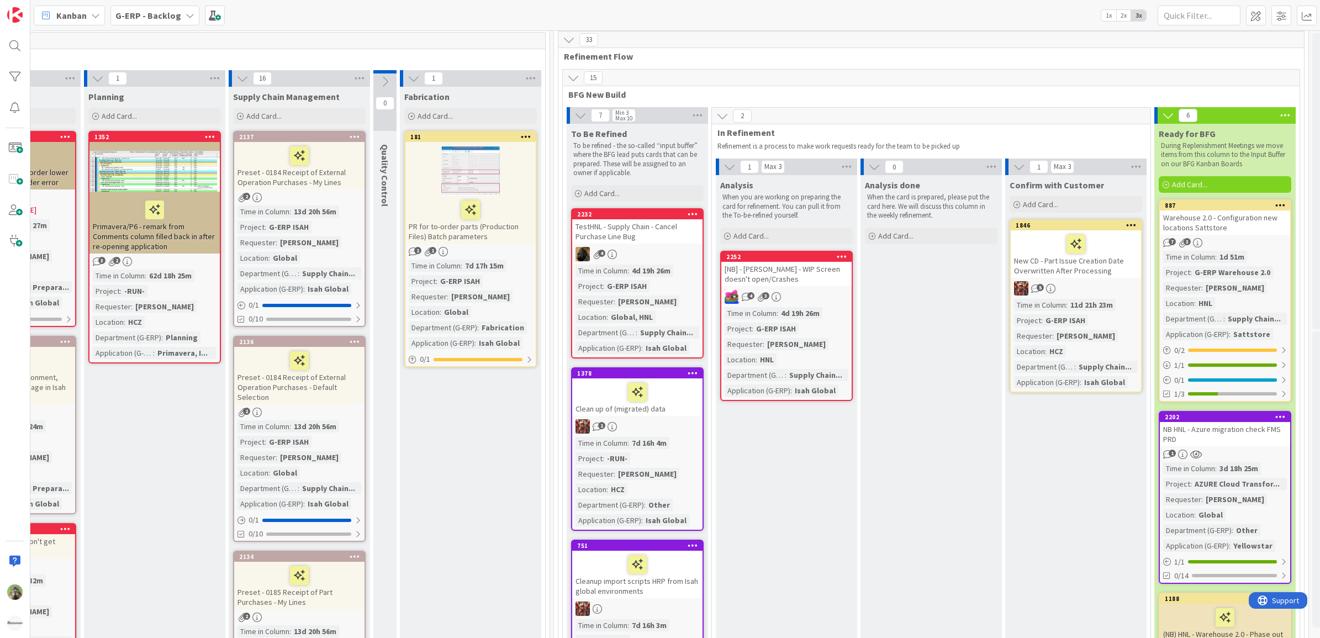
scroll to position [45, 574]
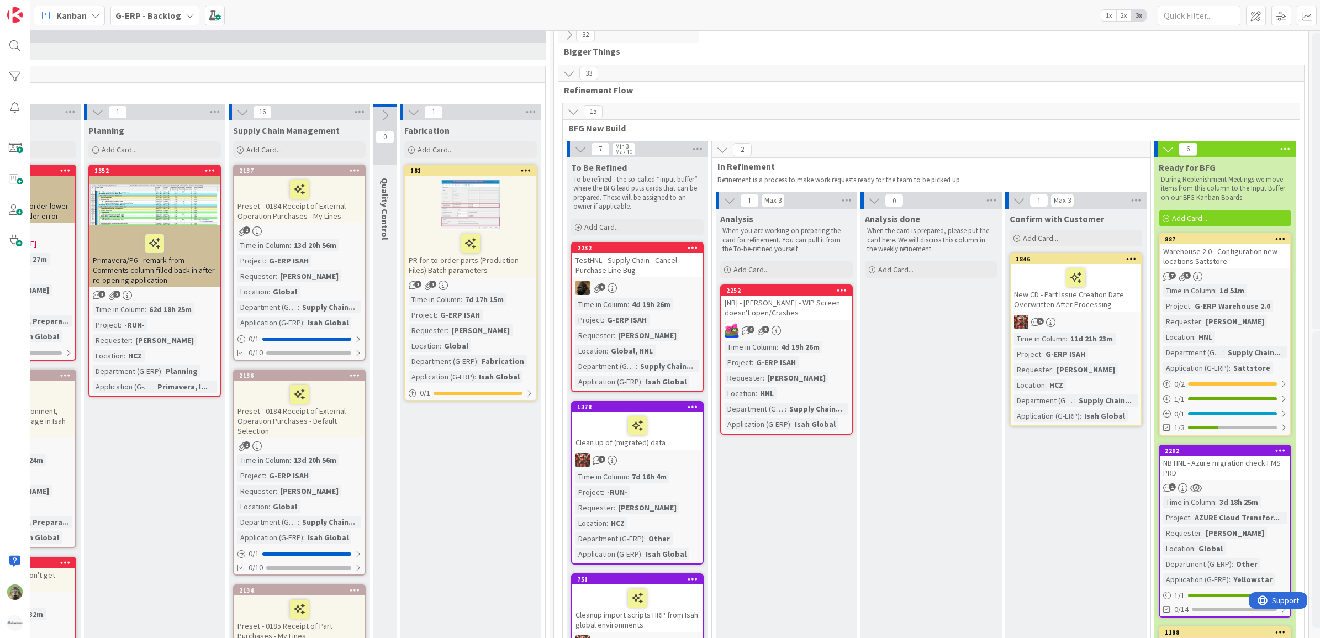
click at [1120, 293] on div "New CD - Part Issue Creation Date Overwritten After Processing" at bounding box center [1076, 288] width 130 height 48
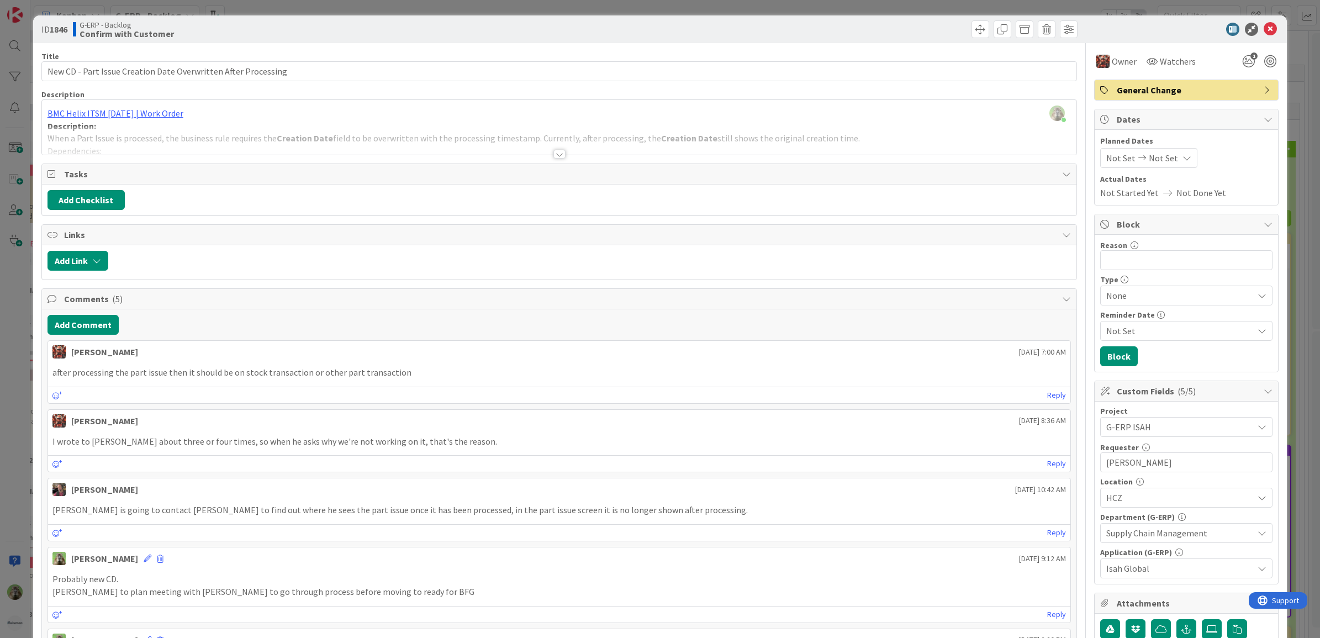
click at [835, 147] on div at bounding box center [559, 141] width 1035 height 28
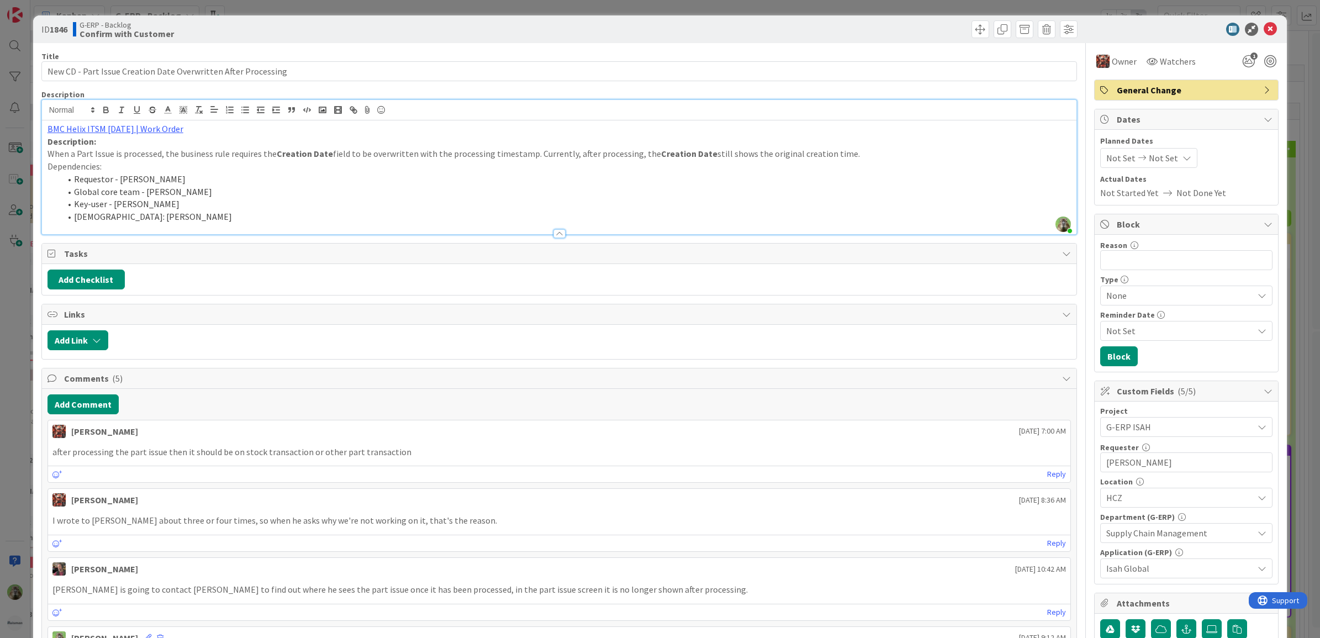
click at [9, 244] on div "ID 1846 G-ERP - Backlog Confirm with Customer Title 62 / 128 New CD - Part Issu…" at bounding box center [660, 319] width 1320 height 638
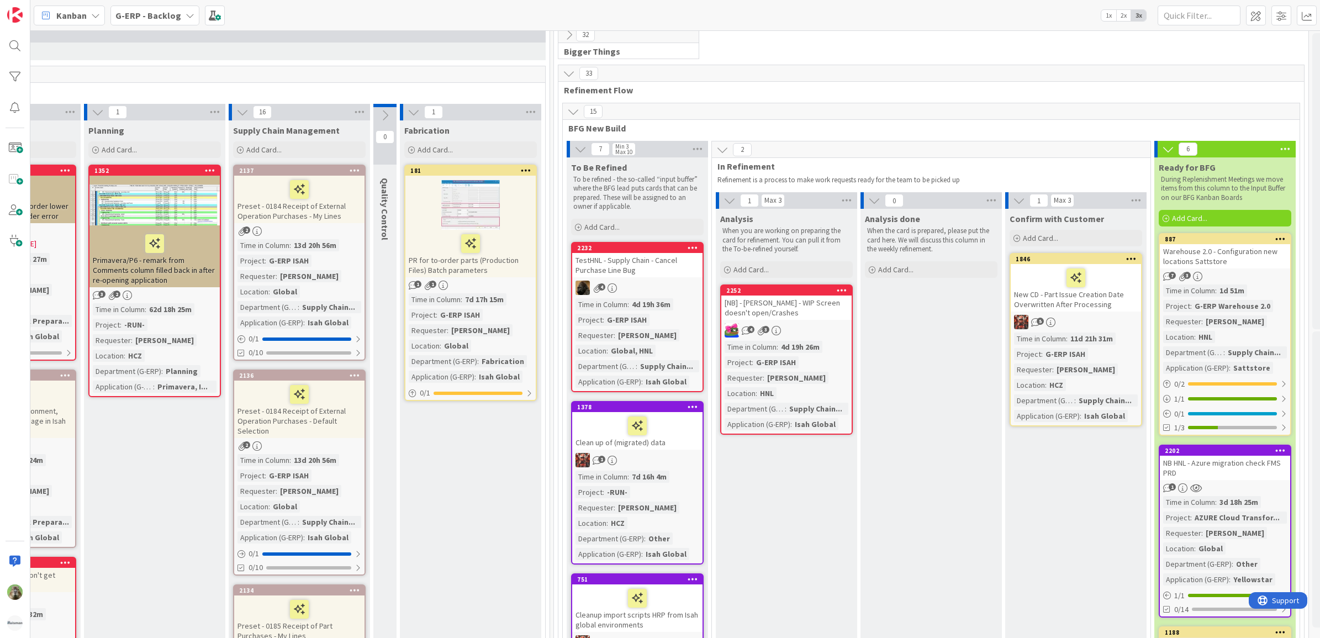
click at [1045, 89] on span "Refinement Flow" at bounding box center [927, 90] width 727 height 11
click at [967, 125] on span "BFG New Build" at bounding box center [928, 128] width 718 height 11
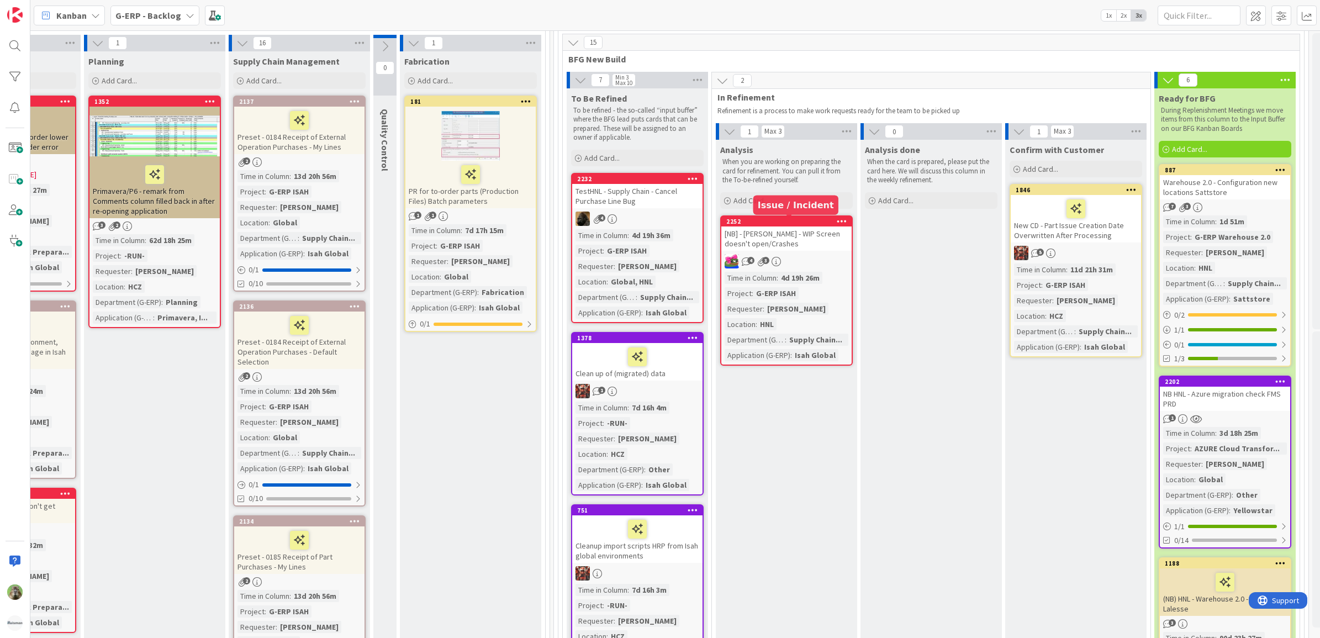
click at [822, 223] on div "2252" at bounding box center [789, 222] width 125 height 8
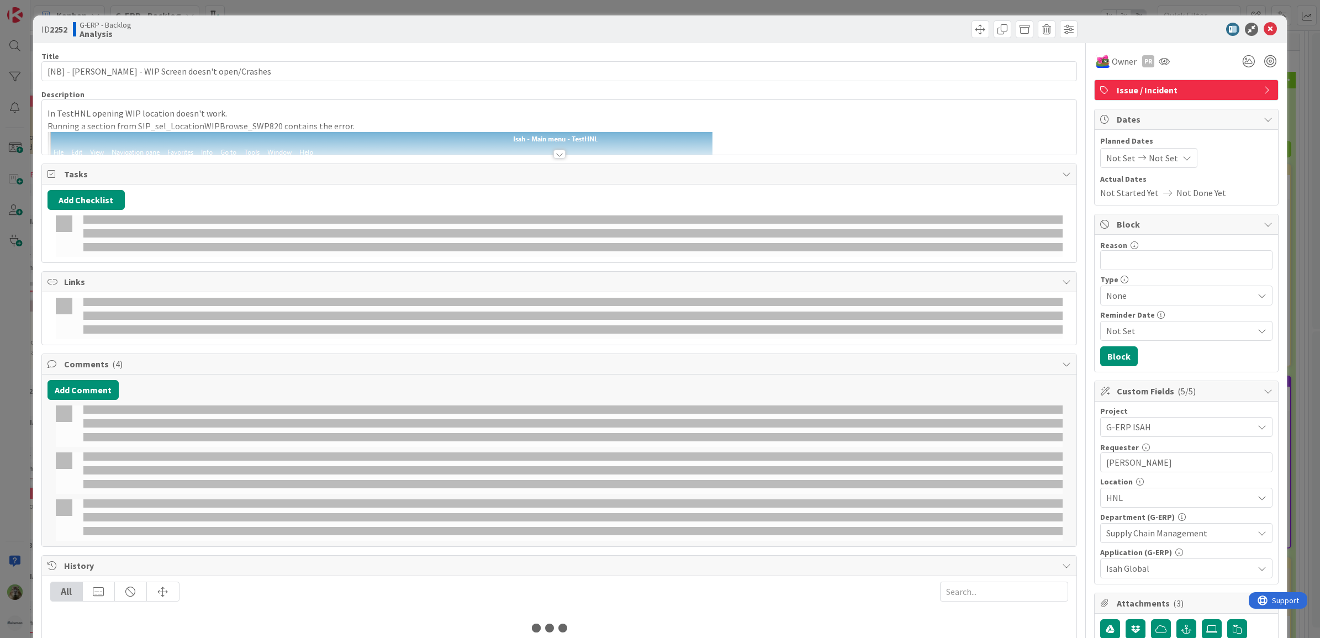
select select "sql"
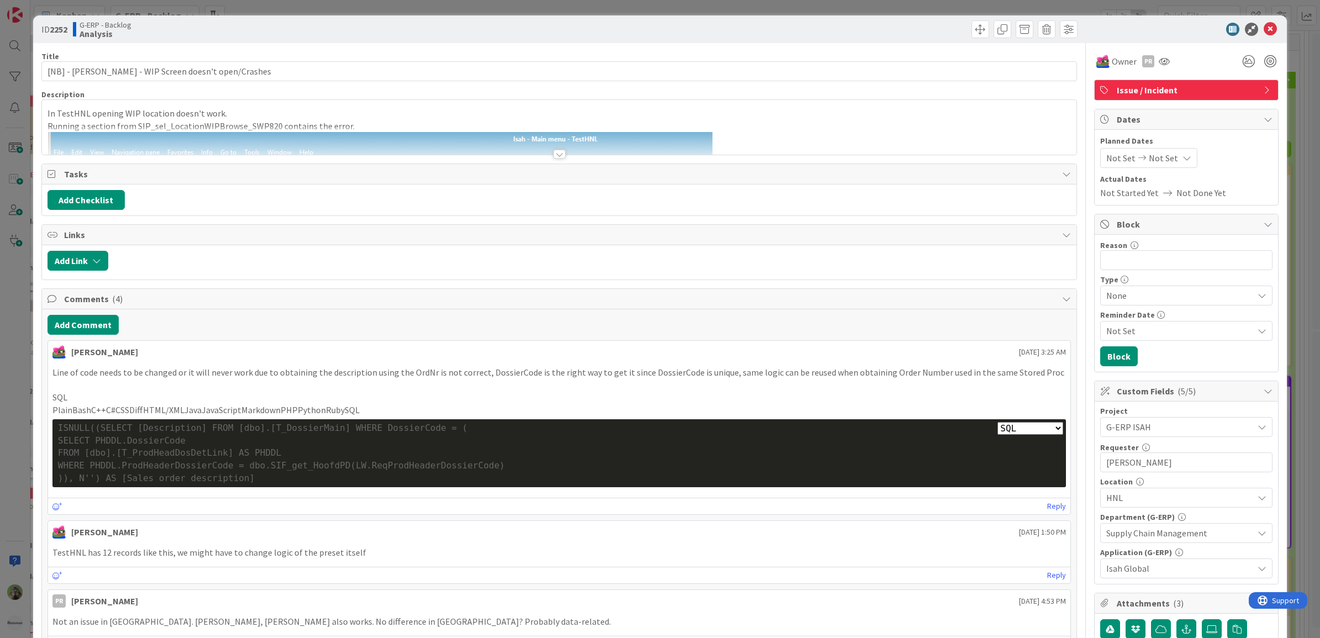
click at [772, 144] on div at bounding box center [559, 141] width 1035 height 28
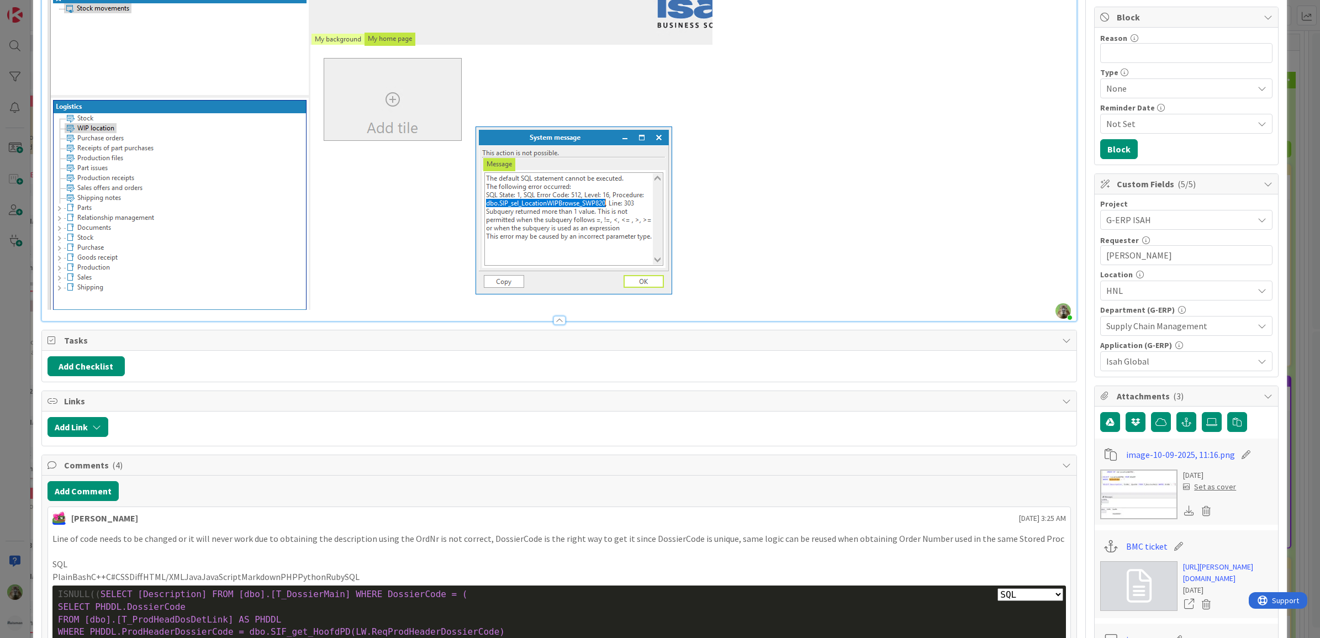
scroll to position [345, 0]
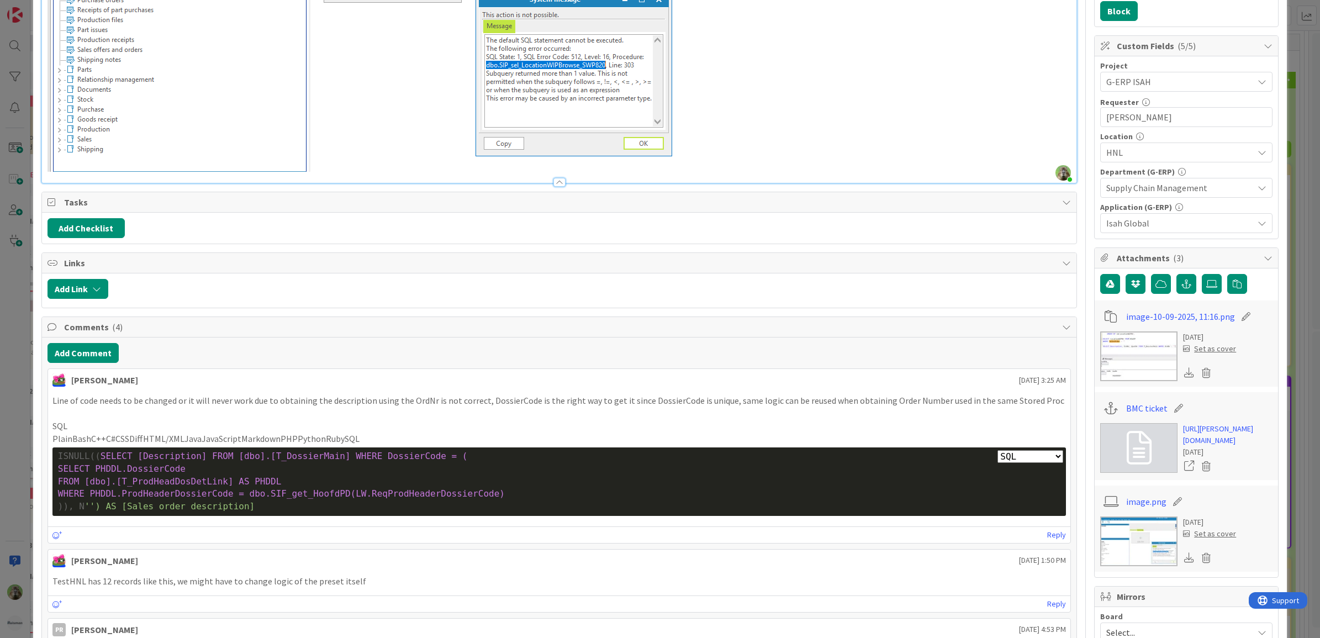
click at [20, 321] on div "ID 2252 G-ERP - Backlog Analysis Title 53 / 128 [NB] - Isah TestHNL - WIP Scree…" at bounding box center [660, 319] width 1320 height 638
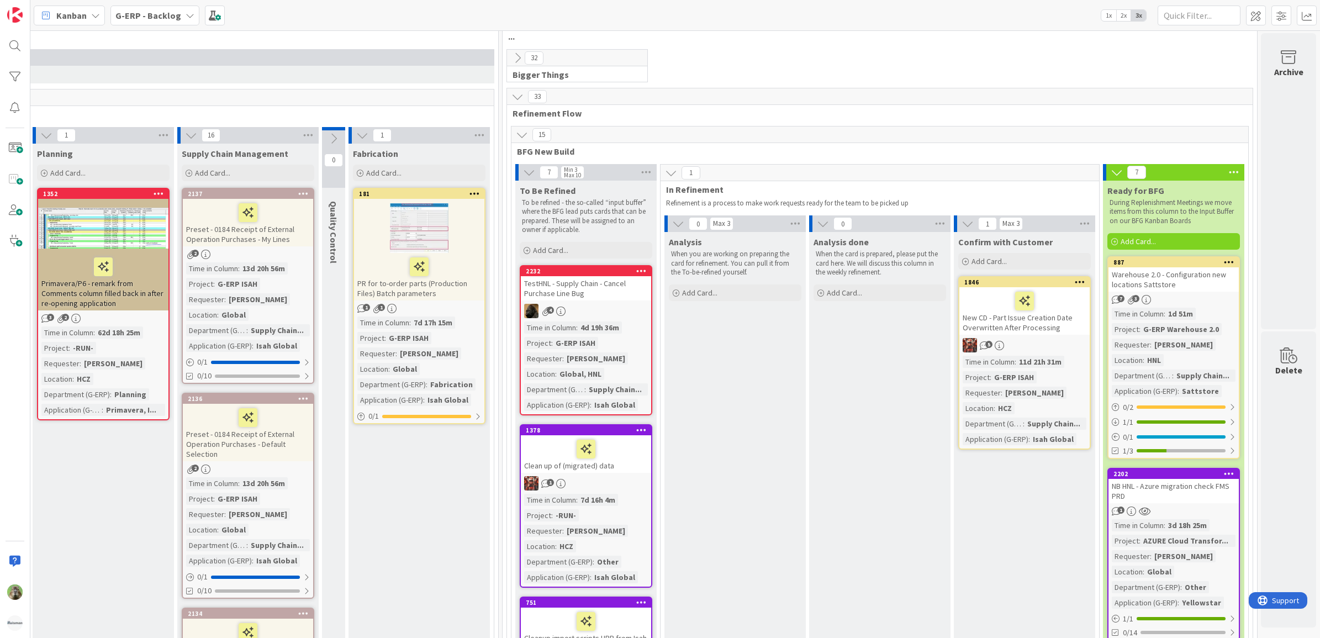
scroll to position [0, 636]
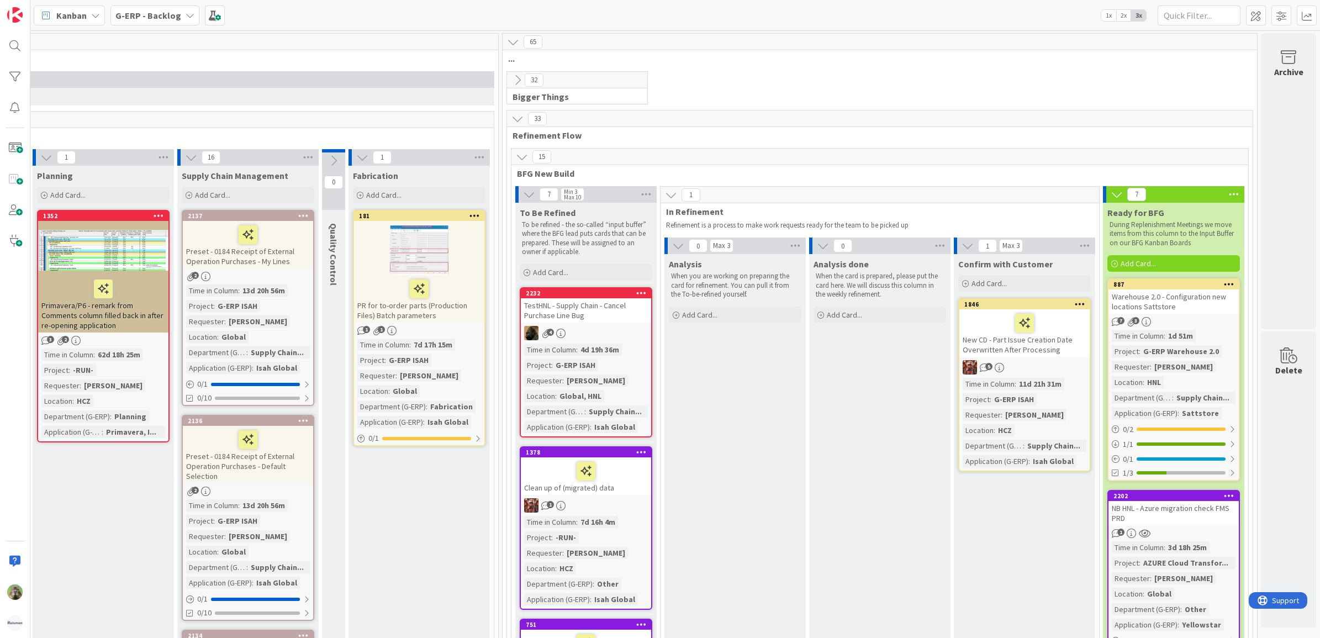
click at [606, 313] on div "TestHNL - Supply Chain - Cancel Purchase Line Bug" at bounding box center [586, 310] width 130 height 24
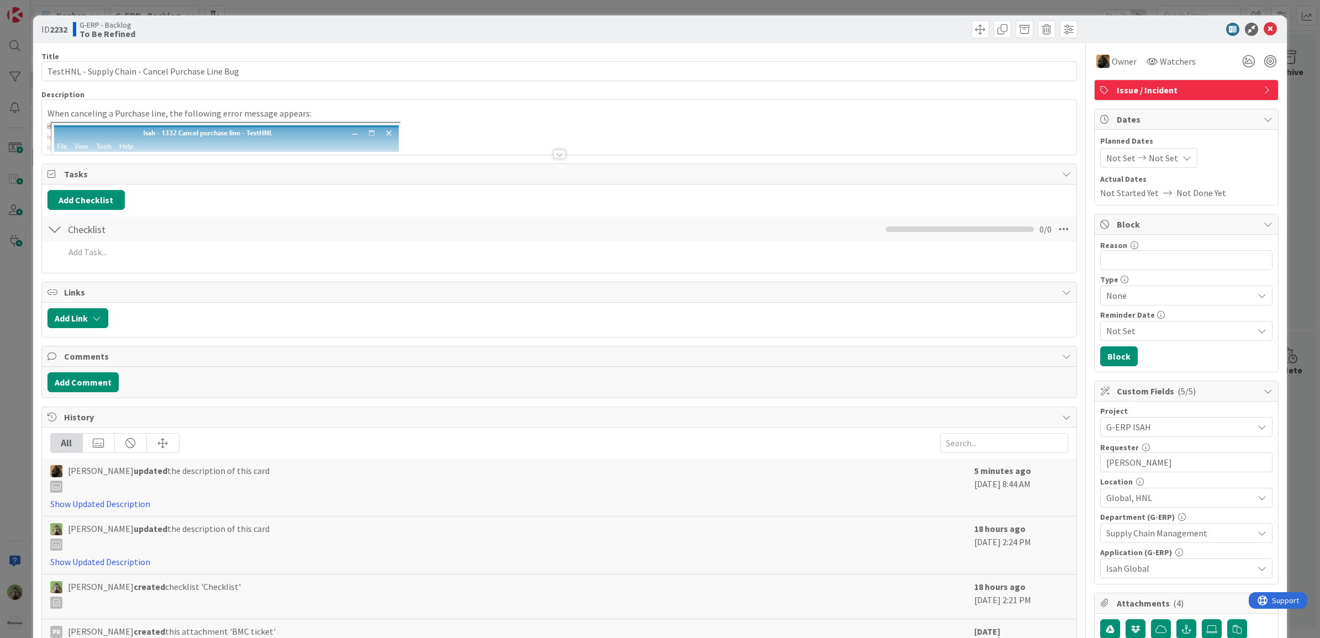
click at [537, 150] on div at bounding box center [559, 141] width 1035 height 28
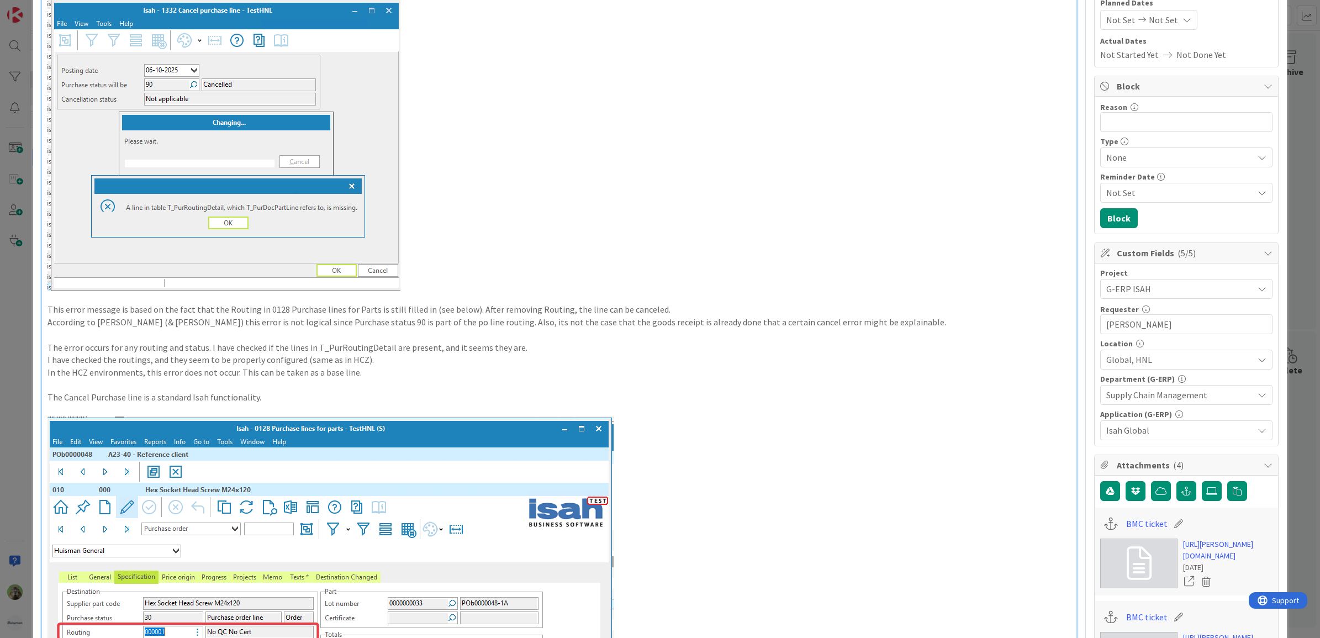
scroll to position [69, 0]
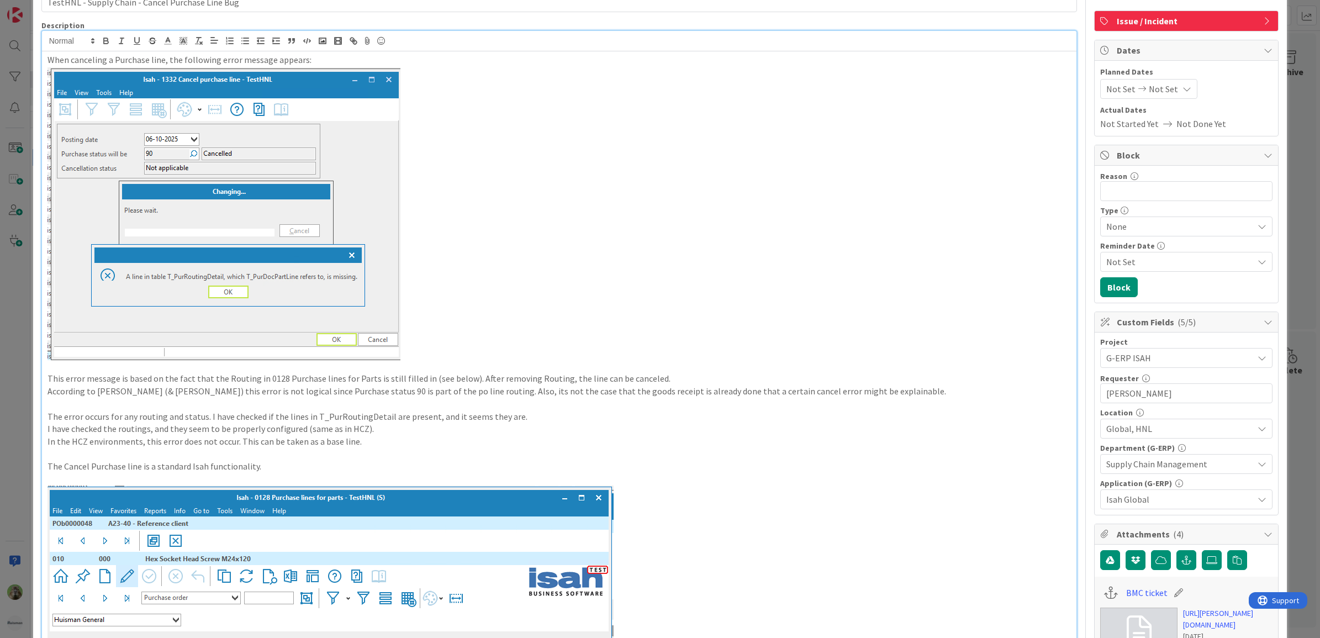
drag, startPoint x: 365, startPoint y: 450, endPoint x: 297, endPoint y: 449, distance: 67.4
click at [297, 449] on p at bounding box center [560, 454] width 1024 height 13
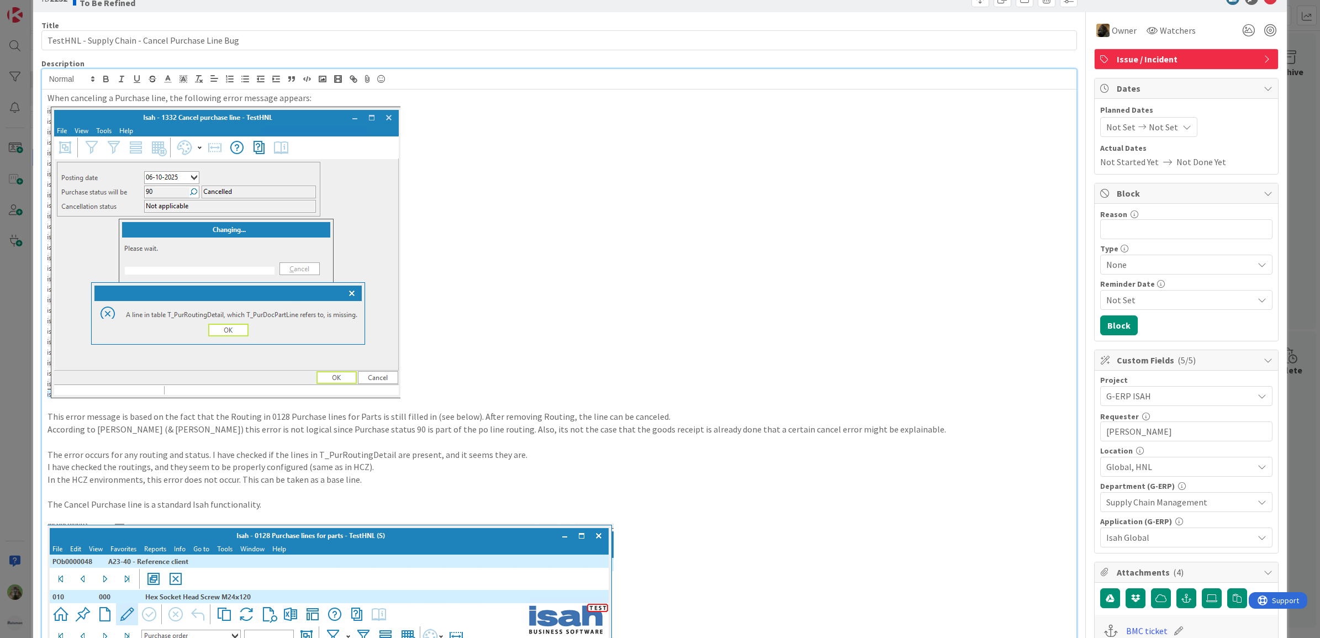
scroll to position [0, 0]
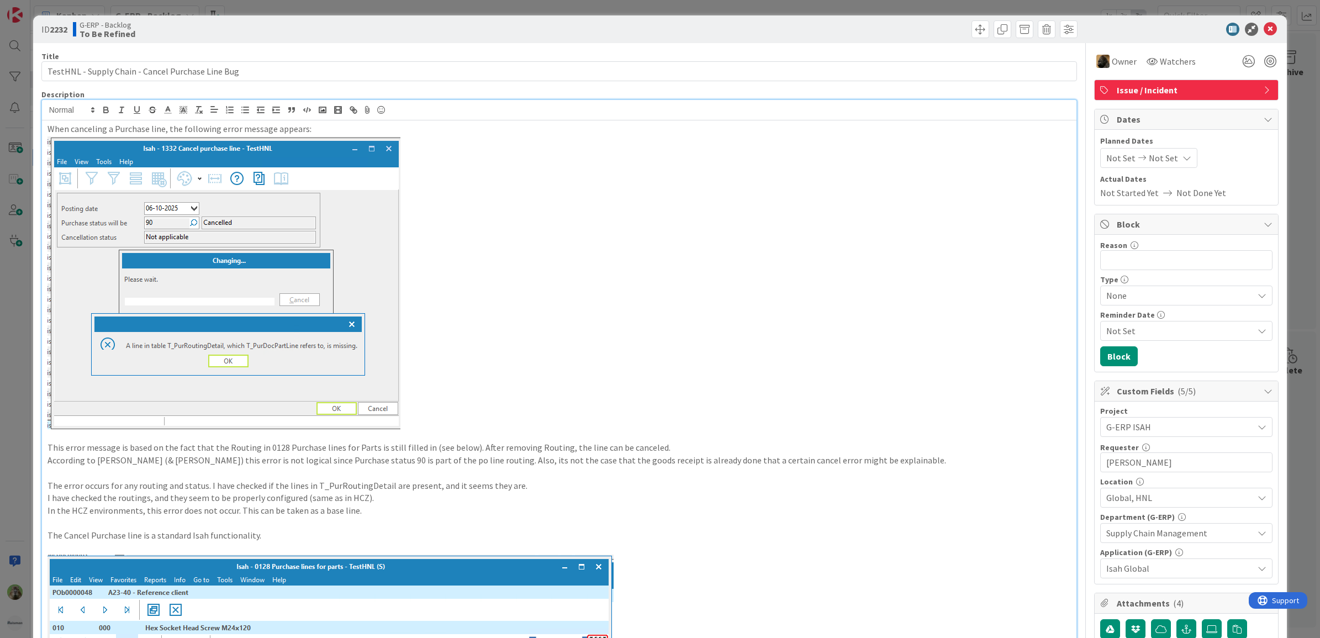
click at [15, 431] on div "ID 2232 G-ERP - Backlog To Be Refined Title 49 / 128 TestHNL - Supply Chain - C…" at bounding box center [660, 319] width 1320 height 638
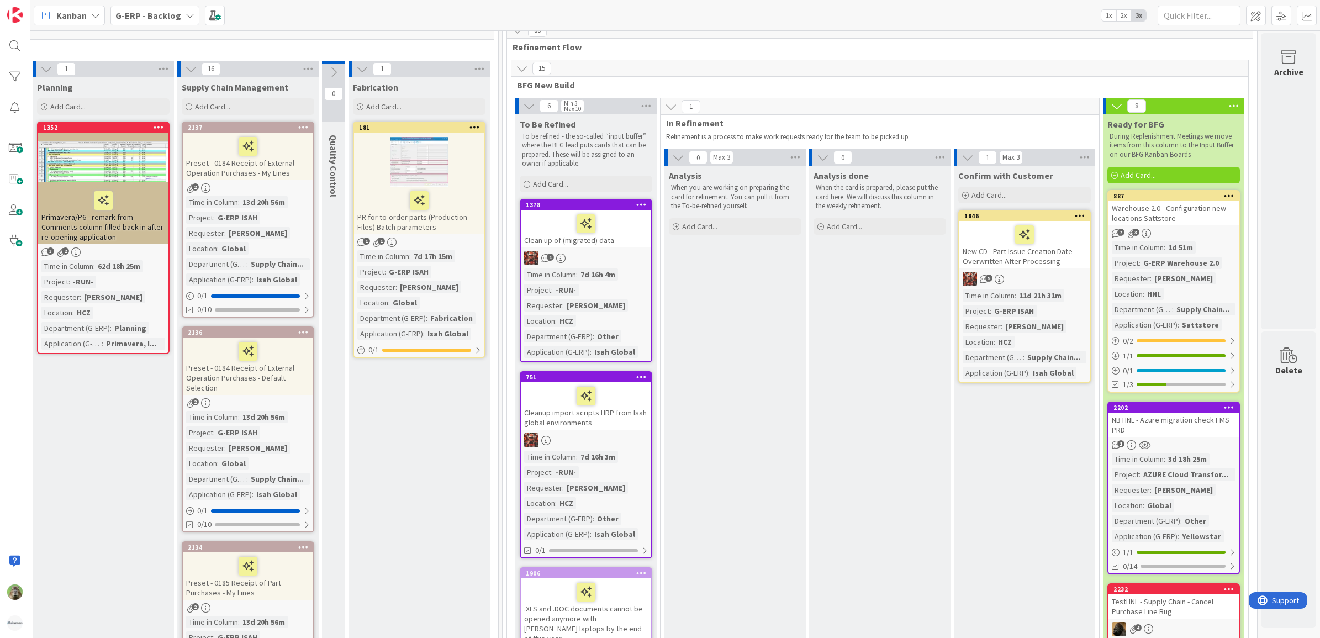
scroll to position [0, 636]
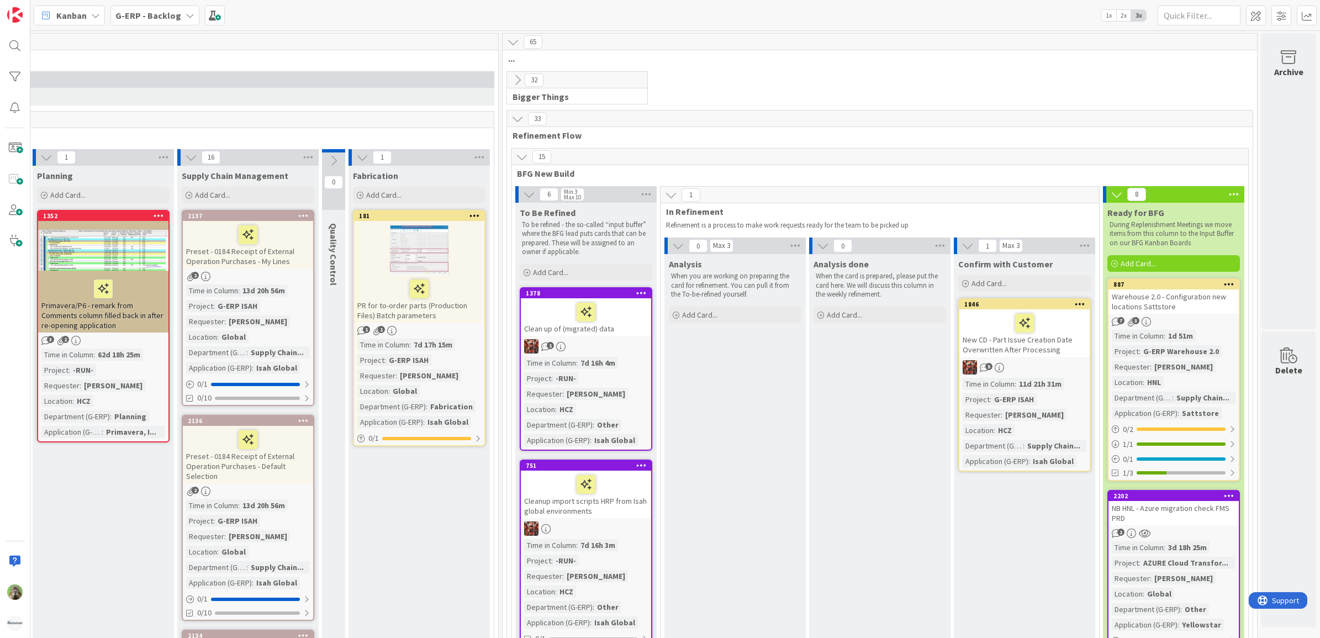
click at [1042, 351] on div "New CD - Part Issue Creation Date Overwritten After Processing" at bounding box center [1025, 333] width 130 height 48
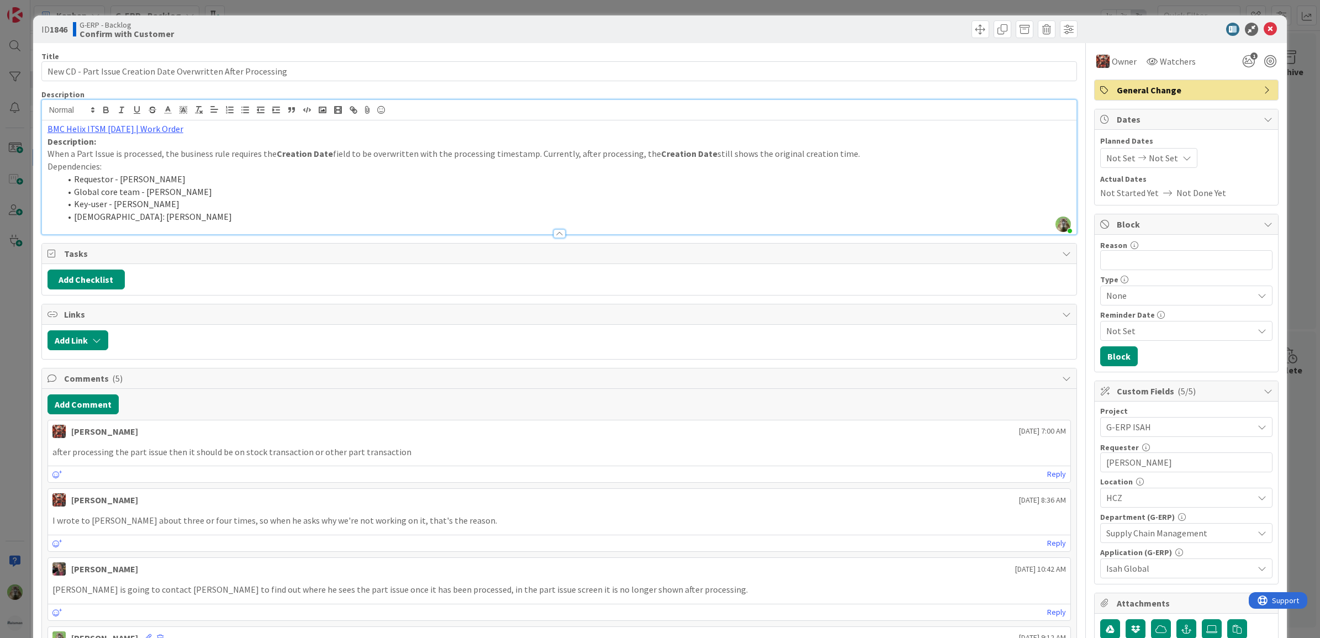
click at [609, 126] on div "BMC Helix ITSM 23.3.02 | Work Order Description: When a Part Issue is processed…" at bounding box center [559, 177] width 1035 height 114
click at [4, 338] on div "ID 1846 G-ERP - Backlog Confirm with Customer Title 62 / 128 New CD - Part Issu…" at bounding box center [660, 319] width 1320 height 638
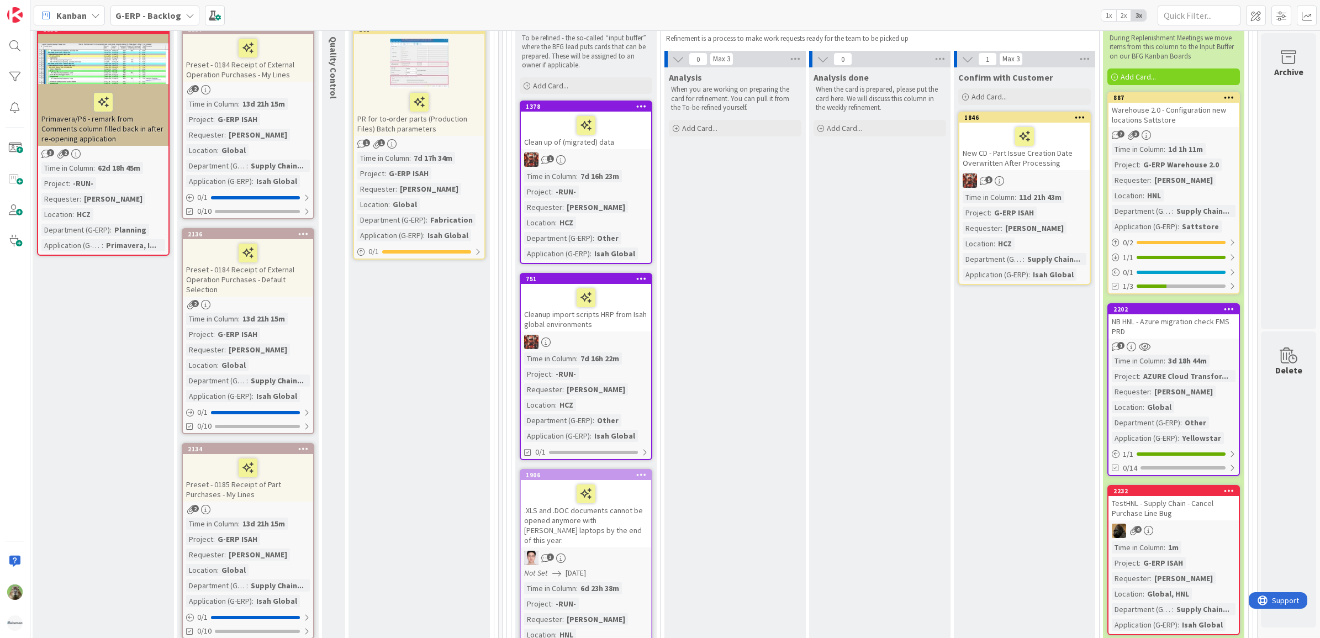
scroll to position [69, 636]
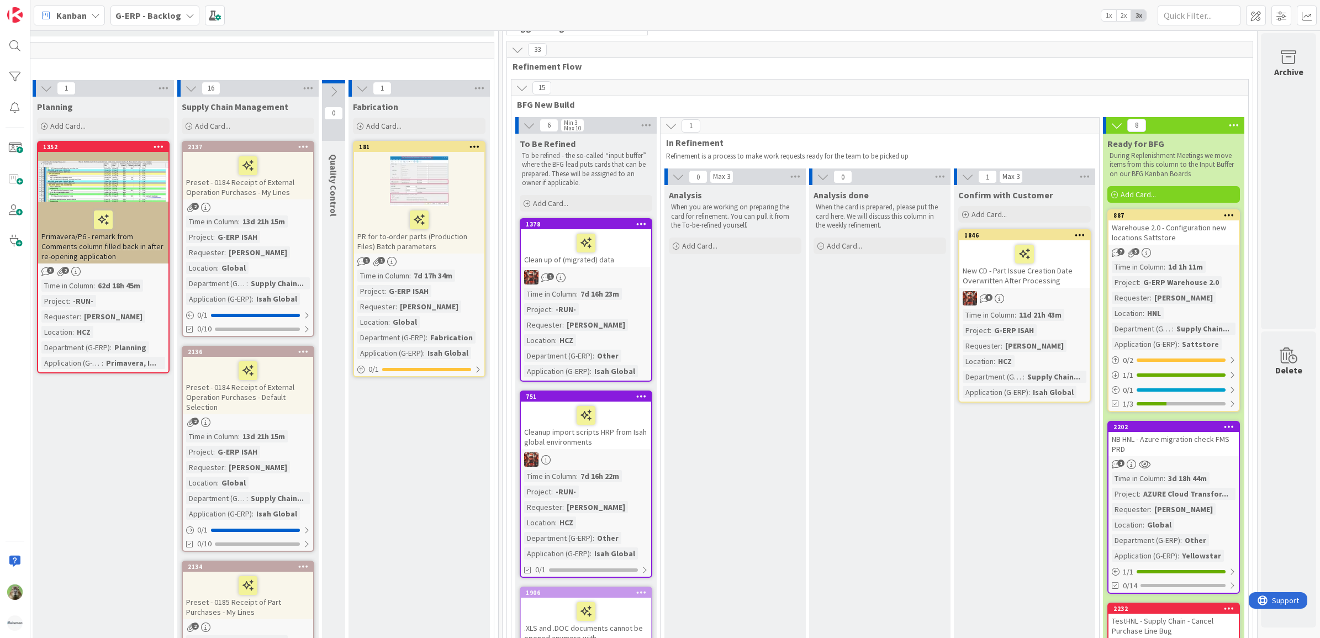
click at [166, 19] on b "G-ERP - Backlog" at bounding box center [148, 15] width 66 height 11
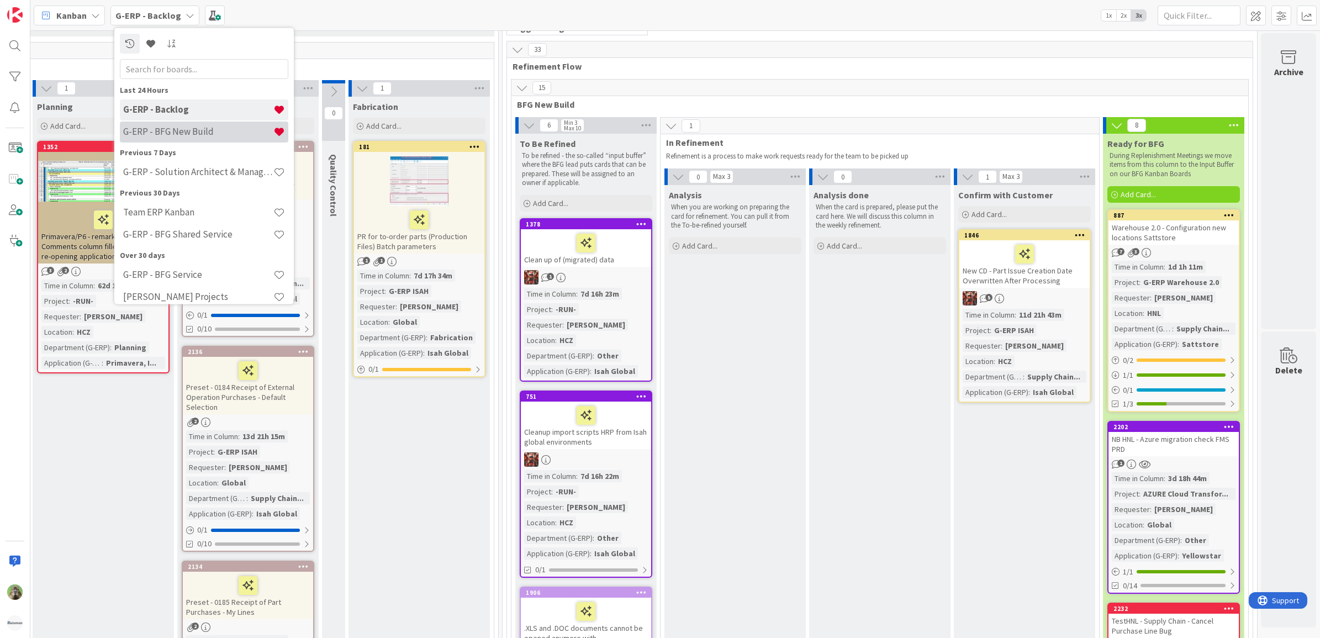
click at [186, 126] on h4 "G-ERP - BFG New Build" at bounding box center [198, 131] width 150 height 11
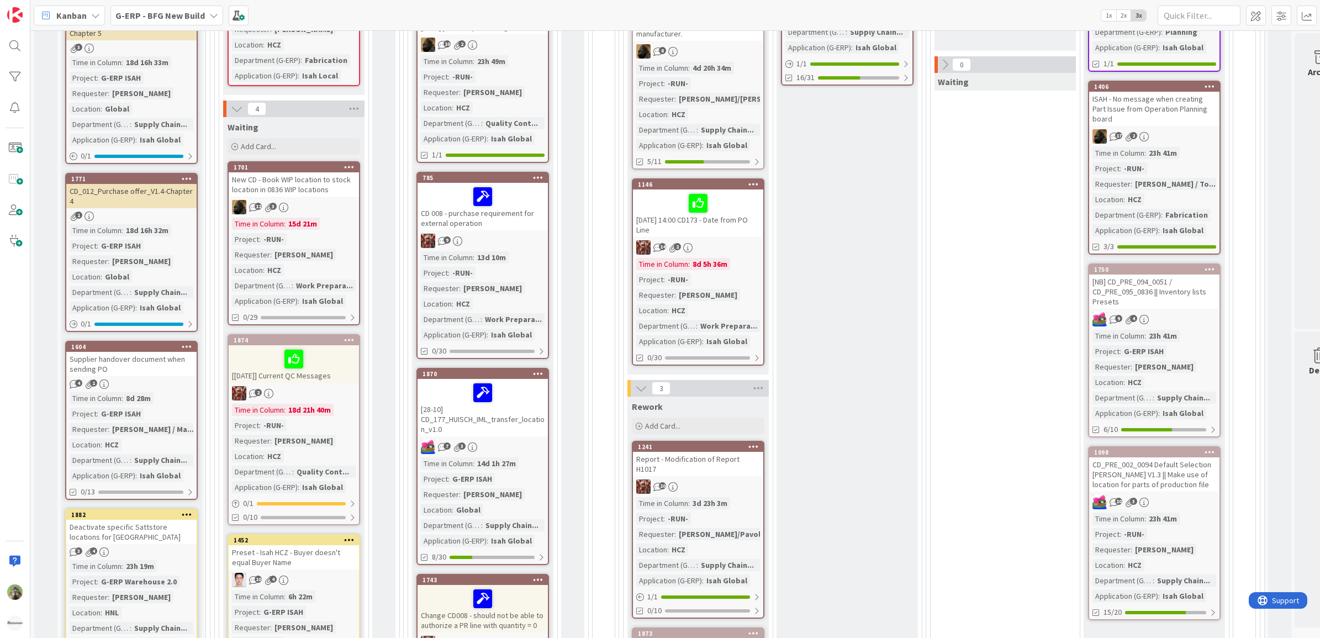
scroll to position [138, 0]
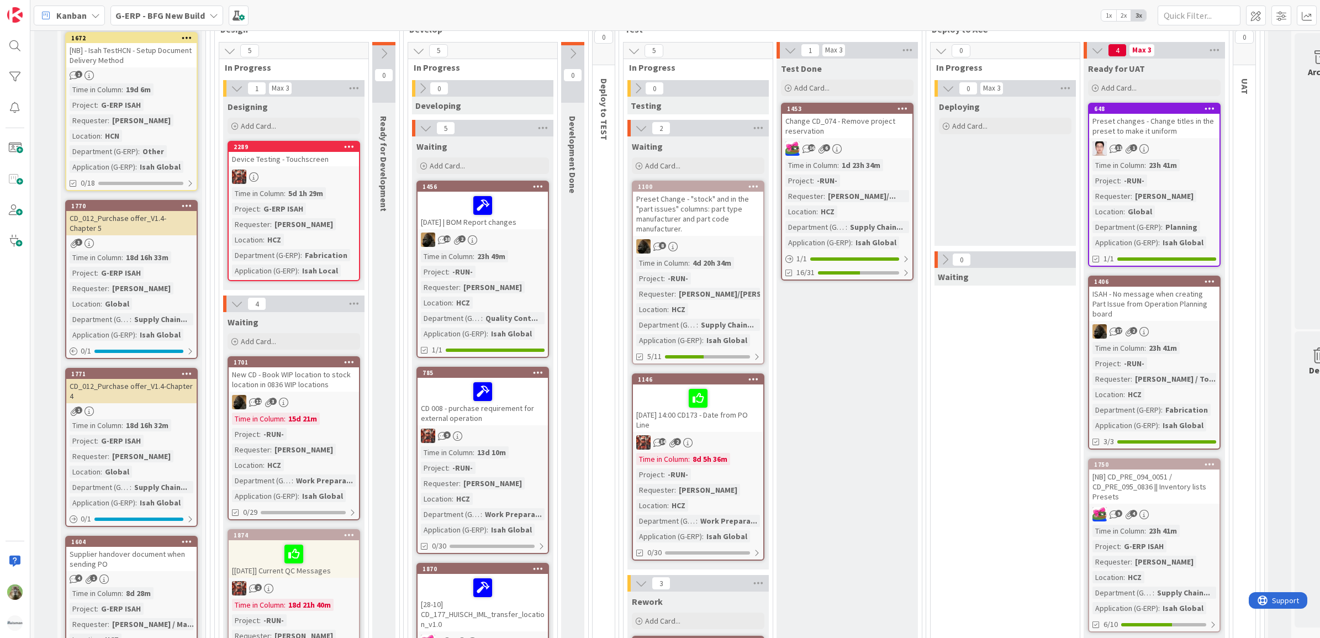
click at [194, 19] on b "G-ERP - BFG New Build" at bounding box center [160, 15] width 90 height 11
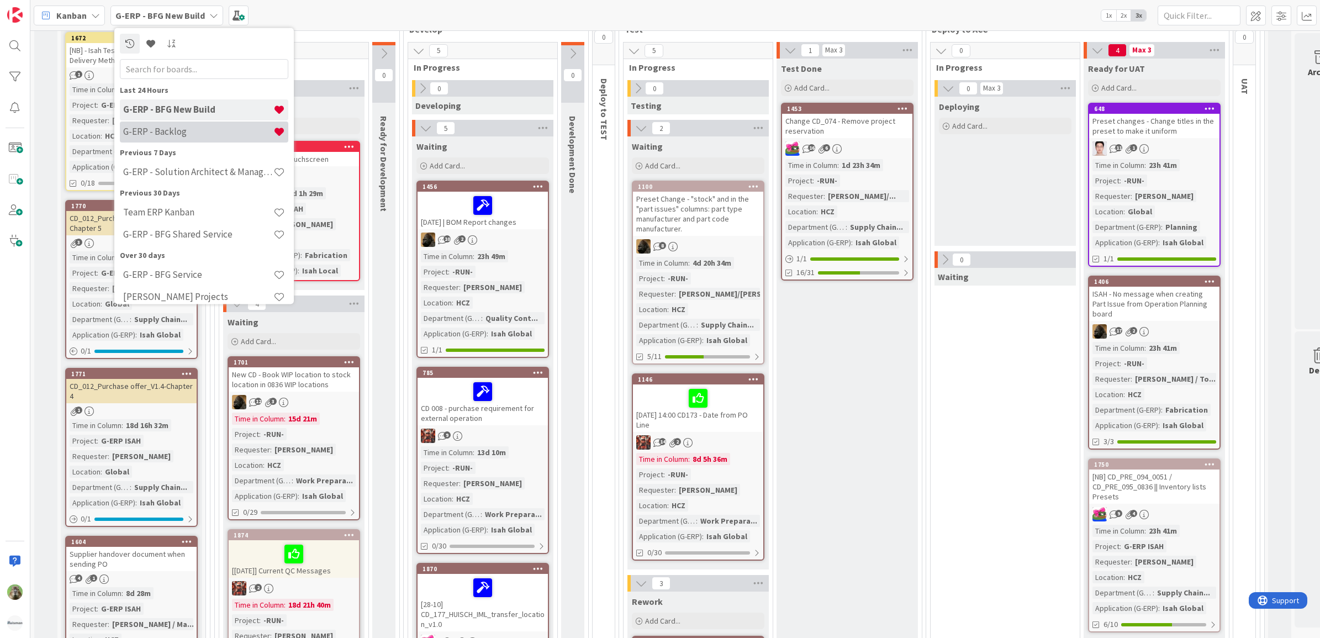
click at [214, 125] on div "G-ERP - Backlog" at bounding box center [204, 131] width 169 height 21
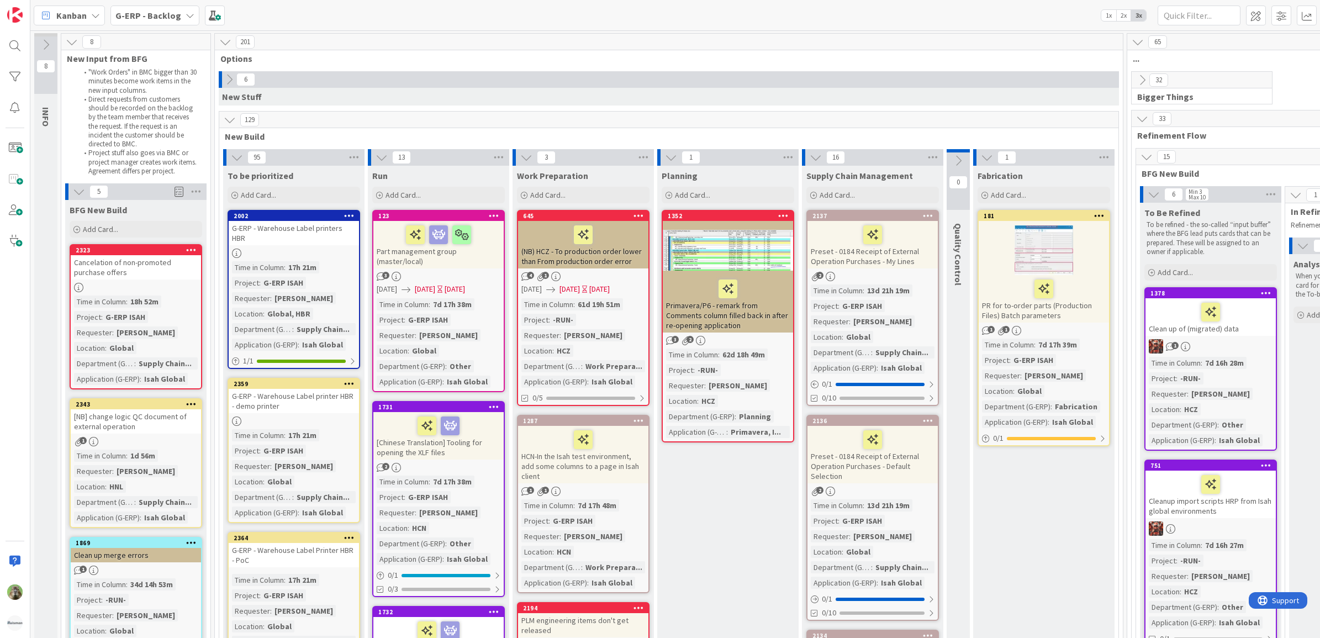
click at [843, 82] on div "6" at bounding box center [669, 79] width 901 height 17
click at [172, 15] on b "G-ERP - Backlog" at bounding box center [148, 15] width 66 height 11
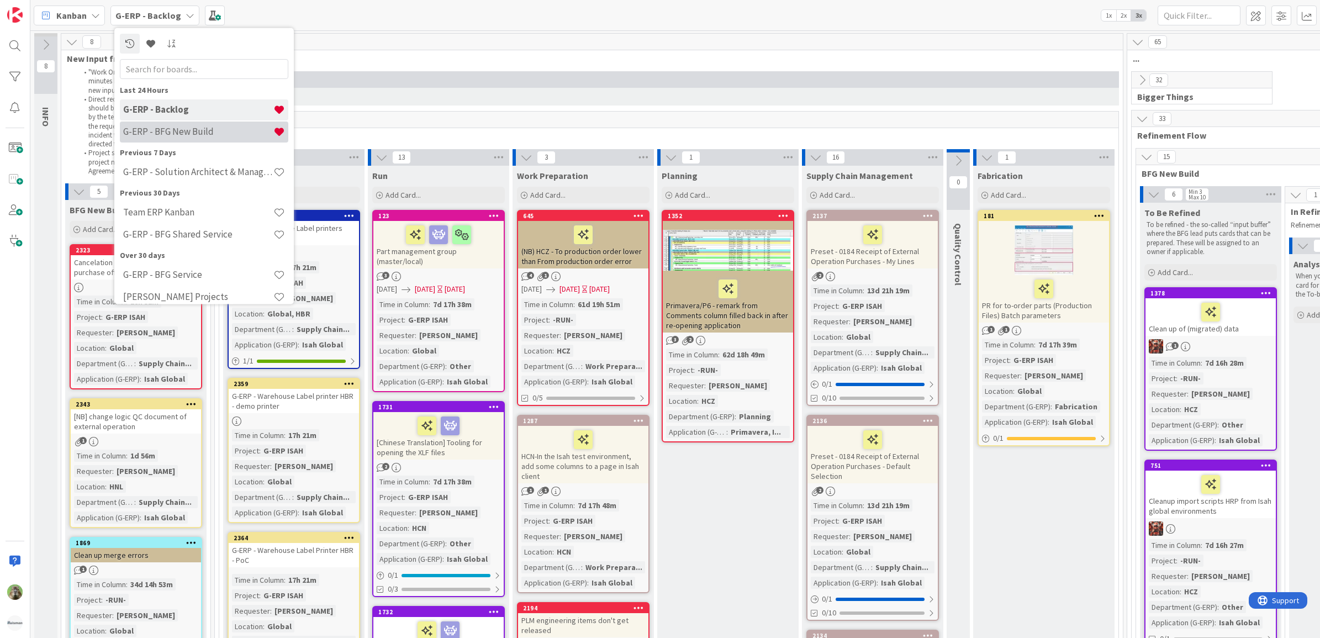
click at [197, 121] on div "G-ERP - BFG New Build" at bounding box center [204, 131] width 169 height 21
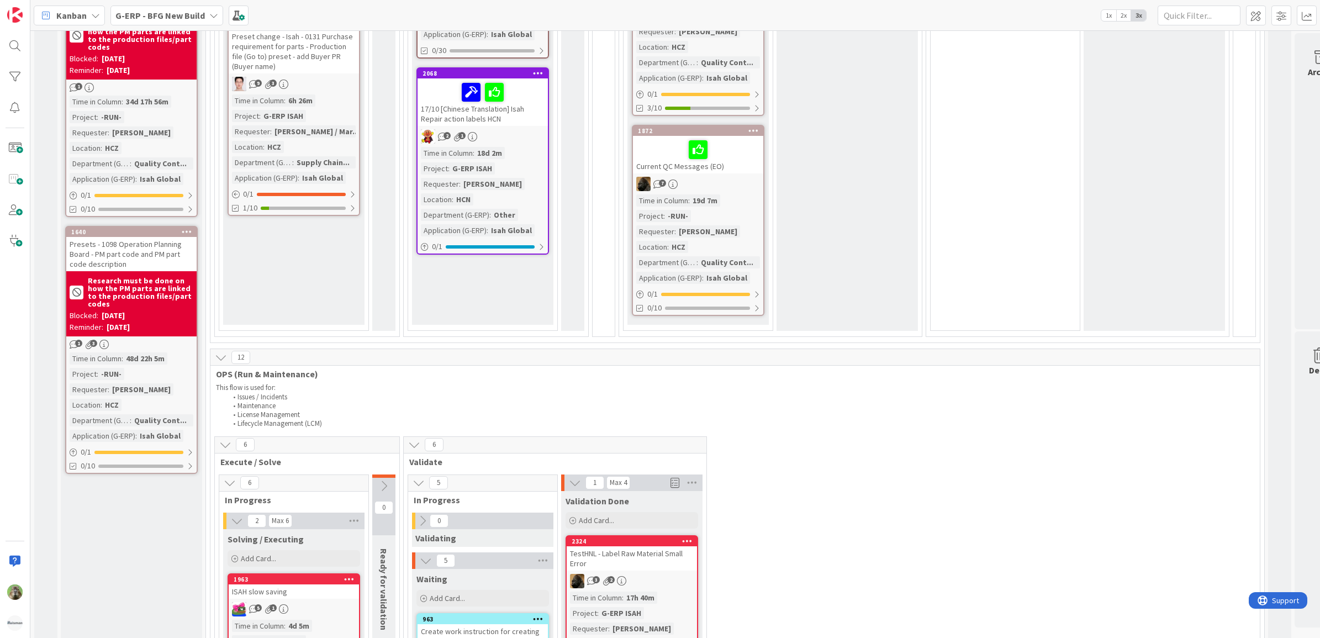
scroll to position [1450, 0]
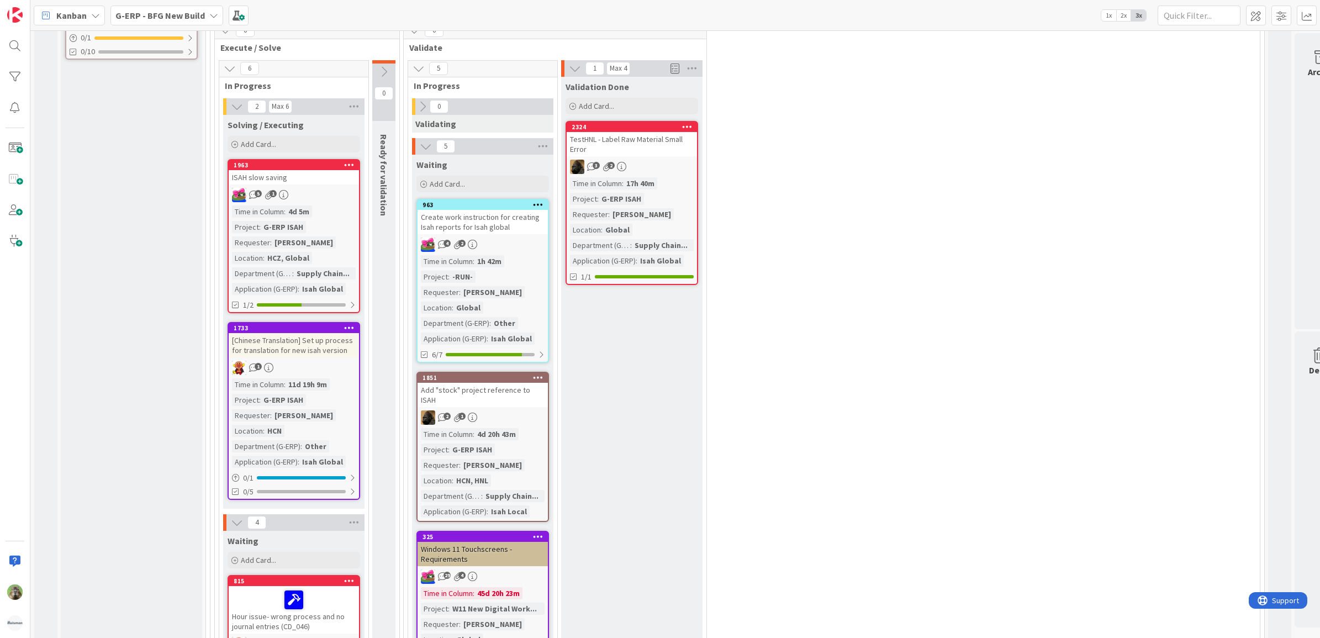
click at [487, 210] on div "Create work instruction for creating Isah reports for Isah global" at bounding box center [483, 222] width 130 height 24
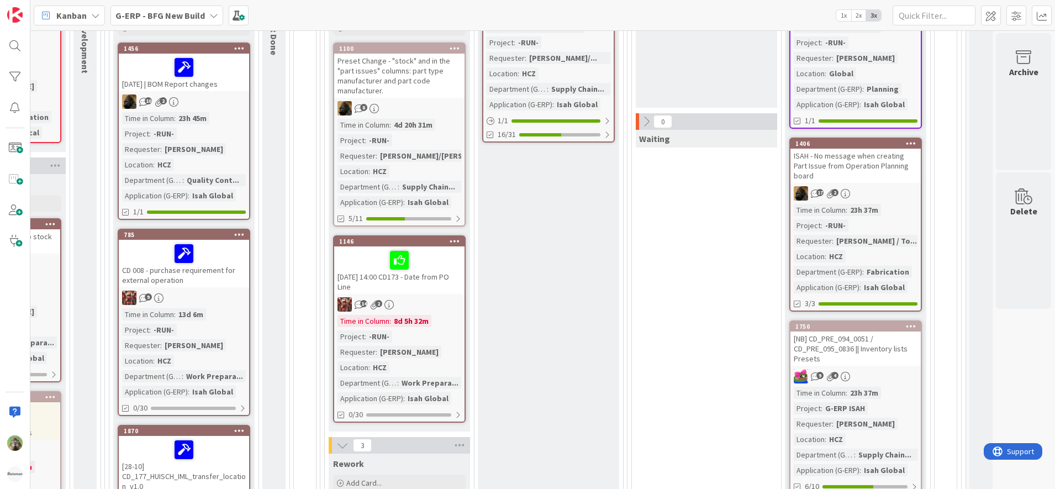
scroll to position [0, 309]
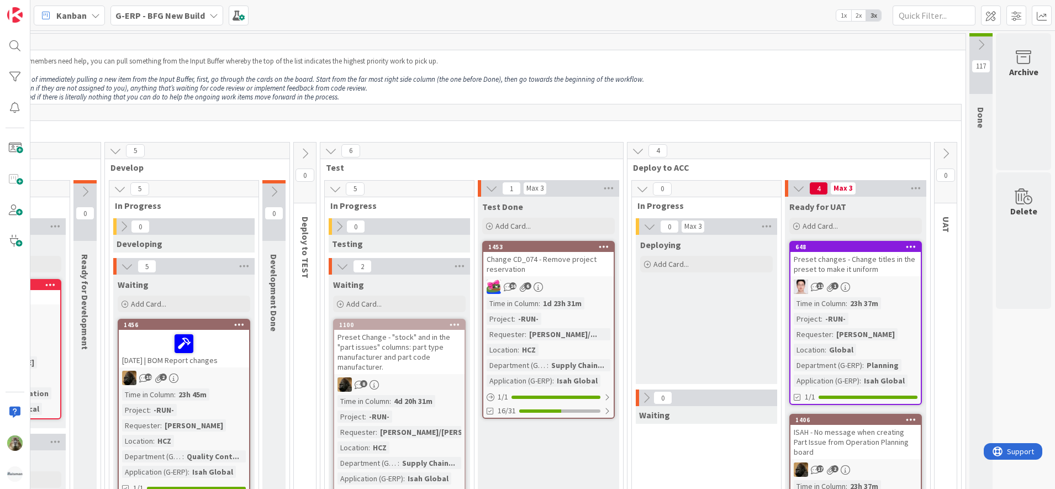
click at [197, 21] on span "G-ERP - BFG New Build" at bounding box center [160, 15] width 90 height 13
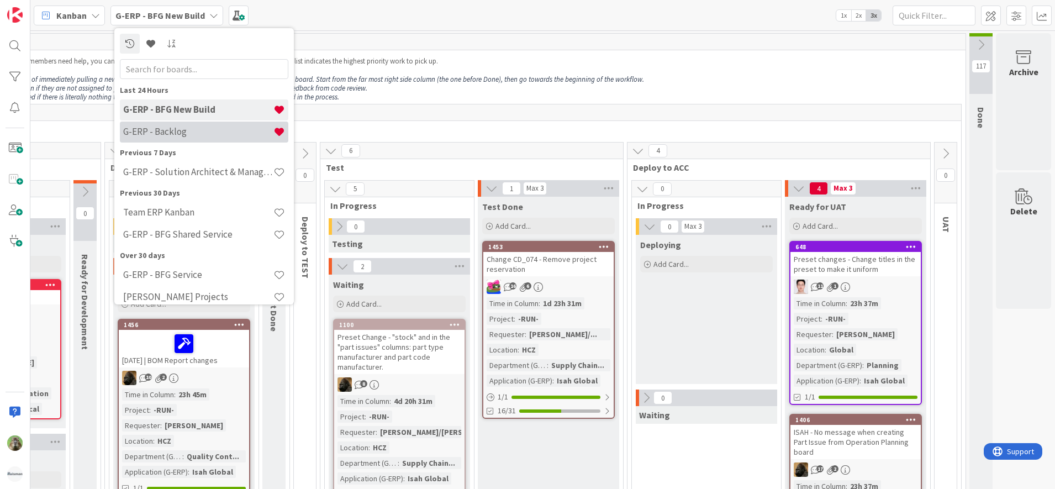
click at [162, 137] on h4 "G-ERP - Backlog" at bounding box center [198, 131] width 150 height 11
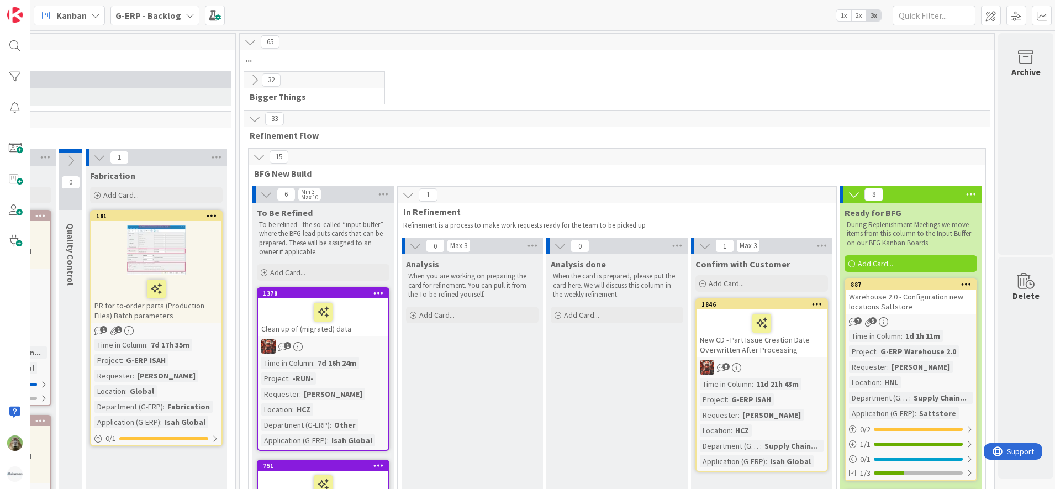
drag, startPoint x: 548, startPoint y: 486, endPoint x: 22, endPoint y: 2, distance: 714.4
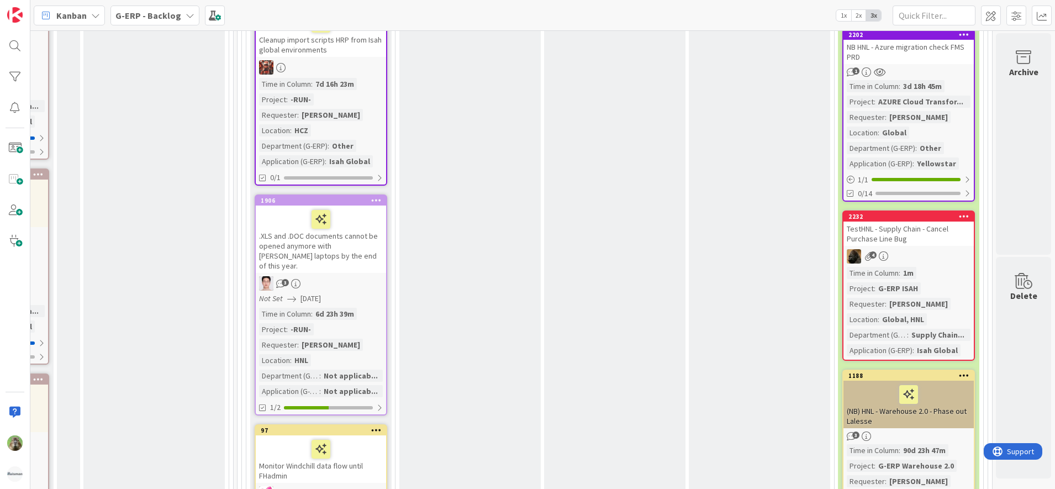
scroll to position [483, 901]
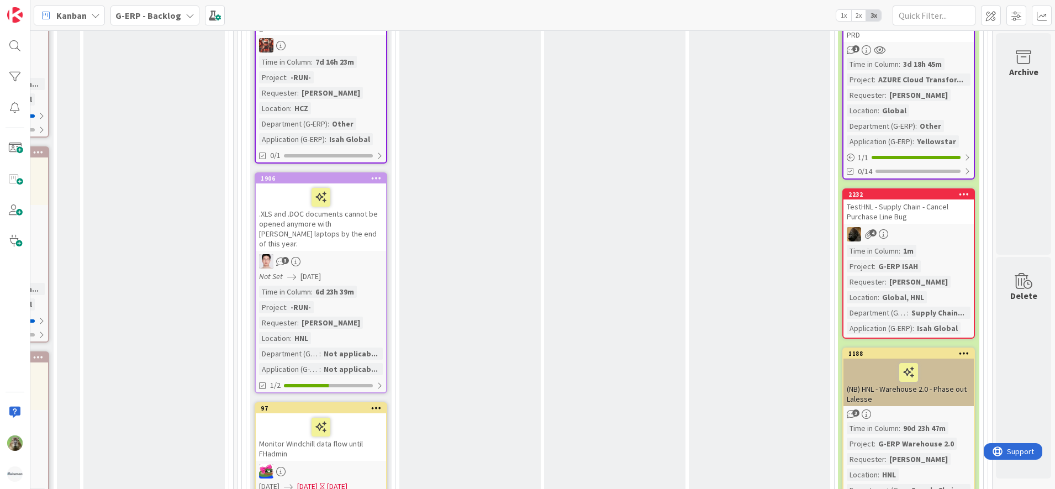
click at [932, 238] on div "4" at bounding box center [909, 234] width 130 height 14
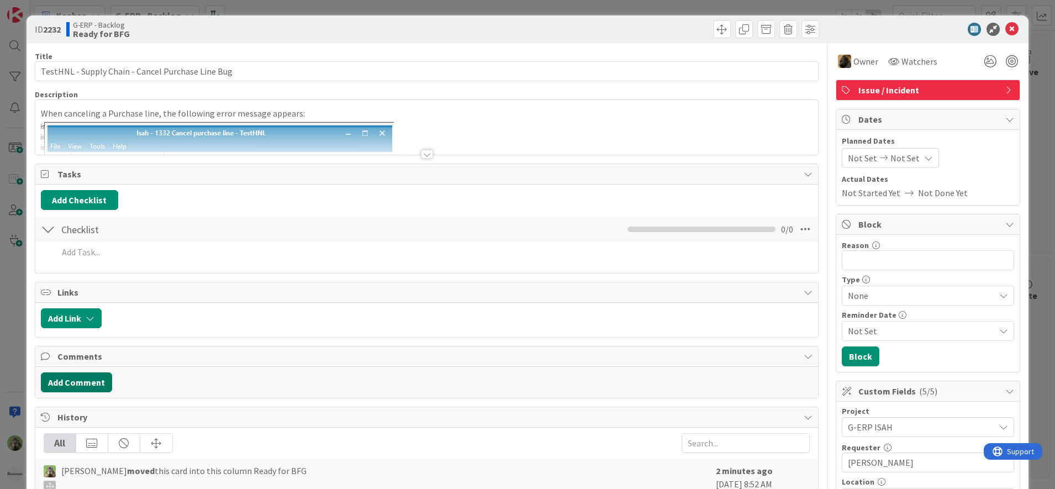
click at [86, 387] on button "Add Comment" at bounding box center [76, 382] width 71 height 20
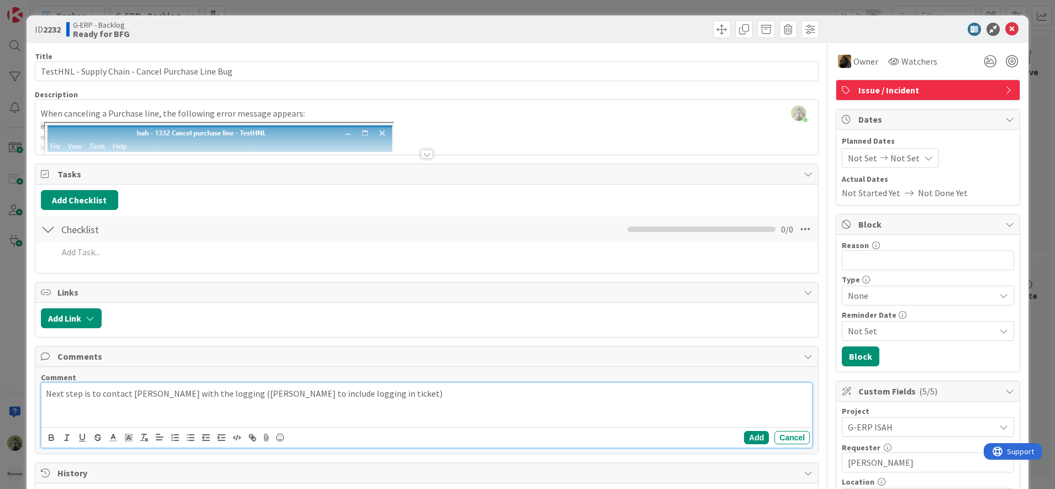
scroll to position [483, 901]
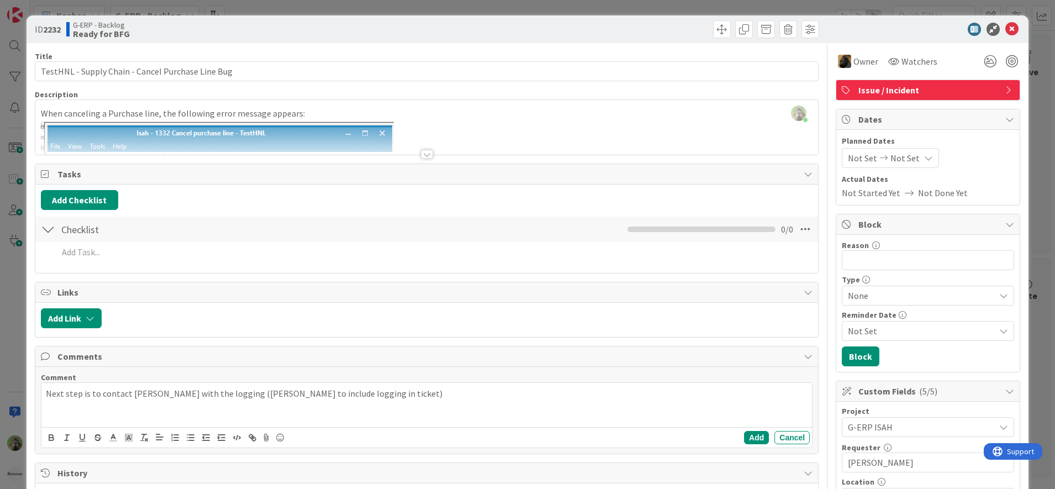
click at [25, 311] on div "ID 2232 G-ERP - Backlog Ready for BFG Title 49 / 128 TestHNL - Supply Chain - C…" at bounding box center [527, 244] width 1055 height 489
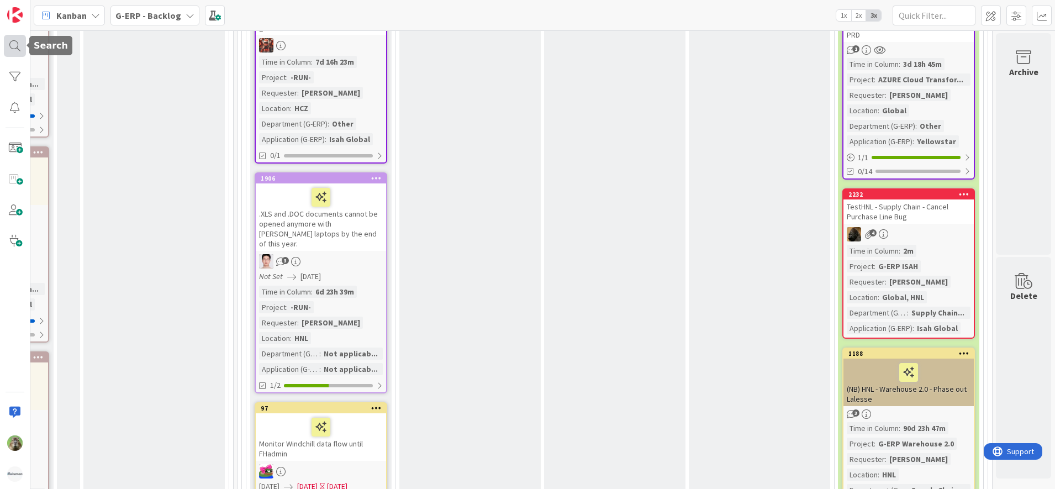
click at [17, 41] on div at bounding box center [15, 46] width 22 height 22
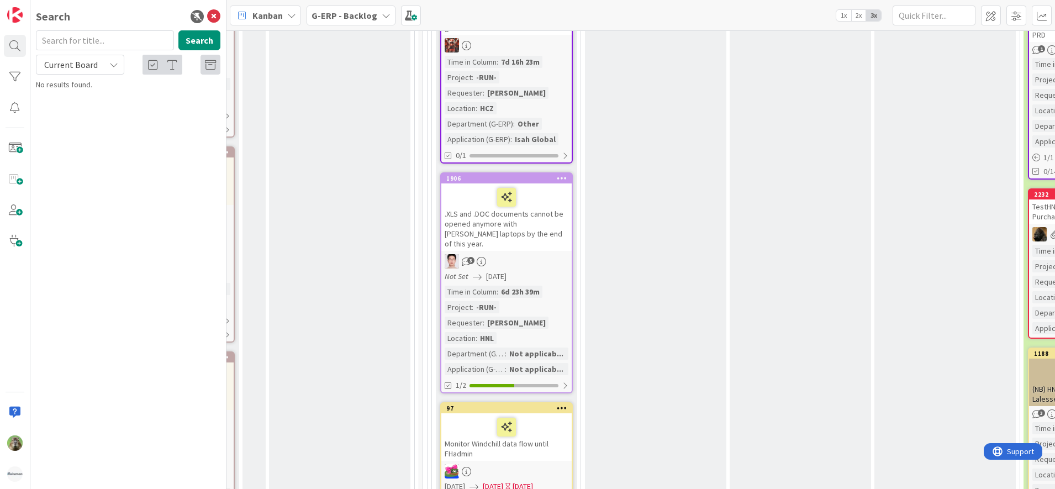
scroll to position [483, 1097]
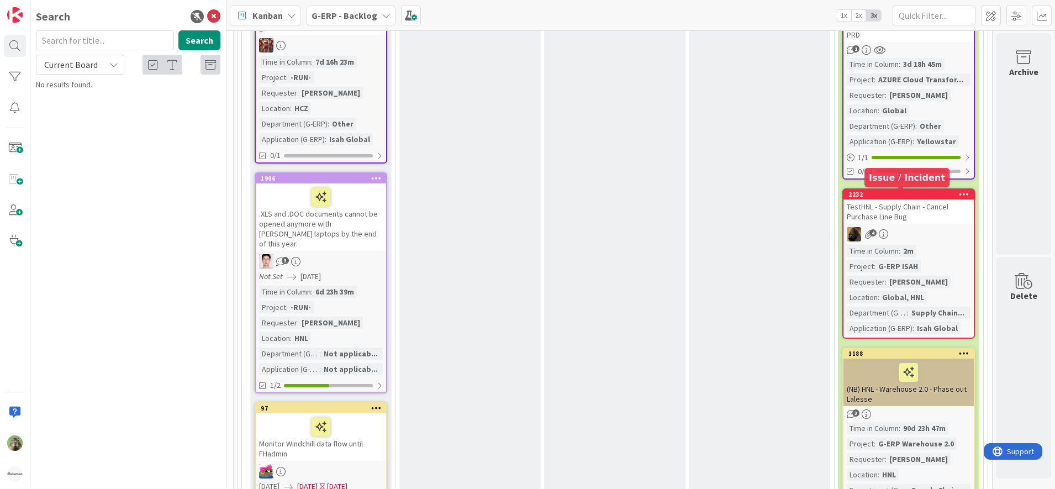
click at [880, 212] on div "TestHNL - Supply Chain - Cancel Purchase Line Bug" at bounding box center [909, 211] width 130 height 24
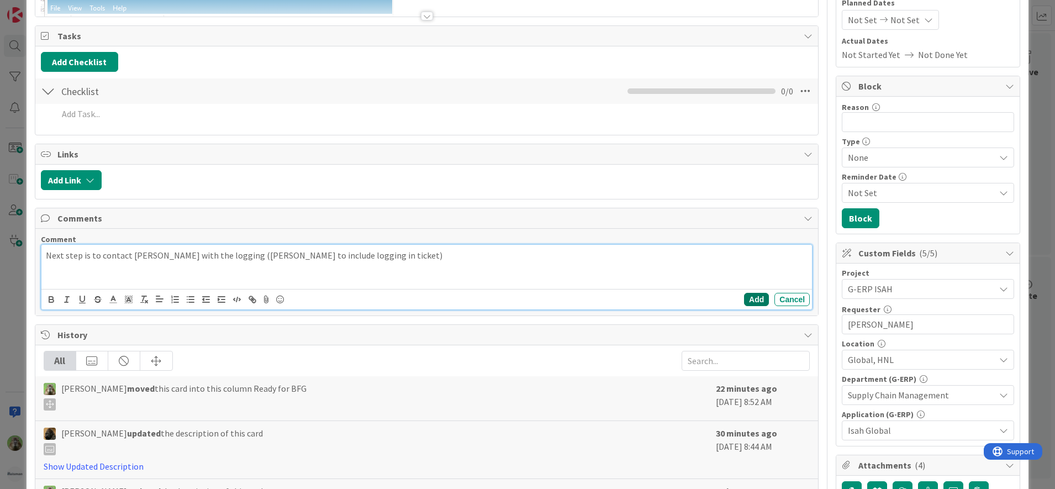
click at [750, 305] on button "Add" at bounding box center [756, 299] width 25 height 13
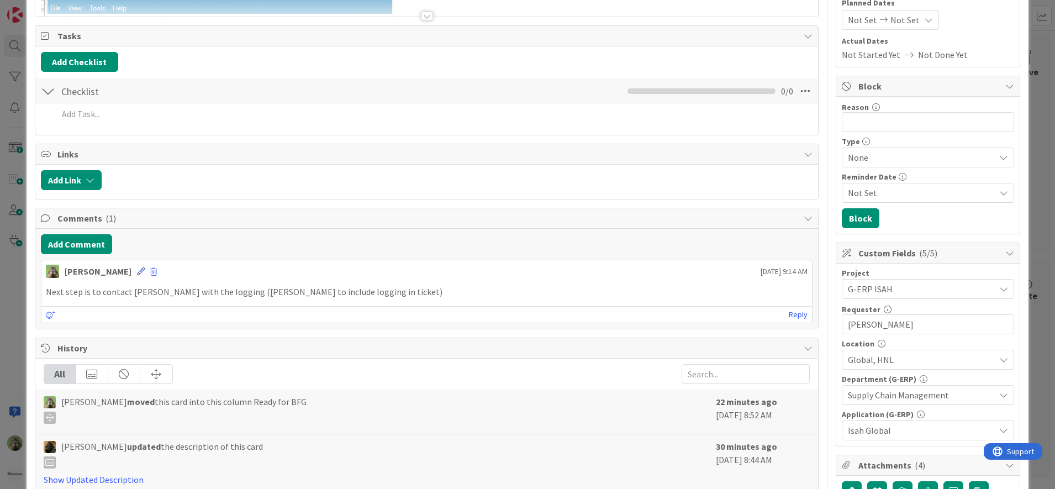
click at [137, 269] on icon at bounding box center [141, 271] width 8 height 8
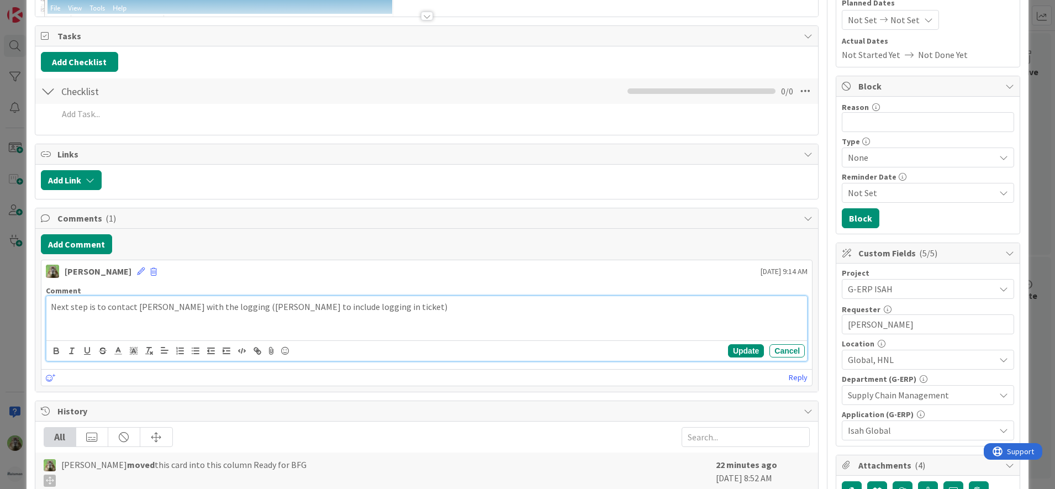
click at [318, 310] on p "Next step is to contact Isah with the logging (Noah to include logging in ticke…" at bounding box center [427, 307] width 753 height 13
click at [735, 355] on button "Update" at bounding box center [746, 350] width 36 height 13
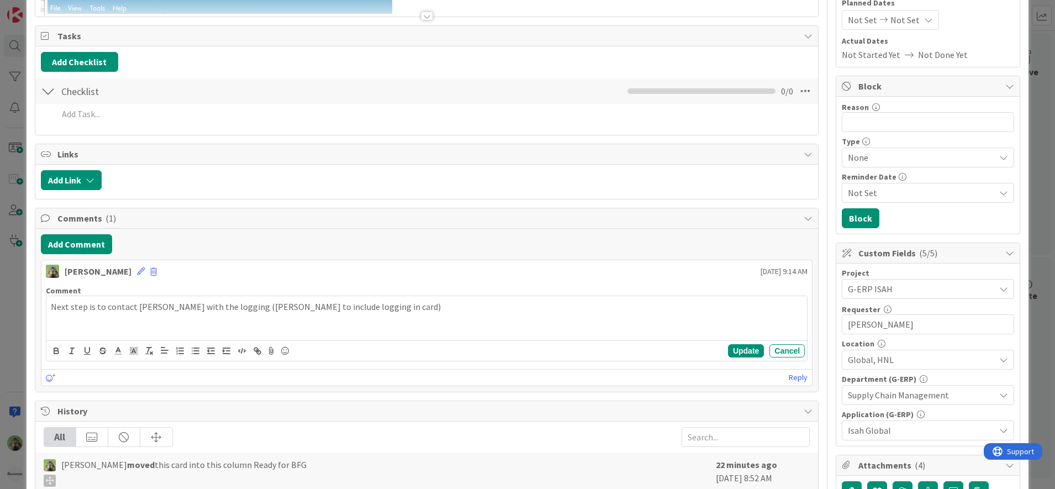
scroll to position [128, 0]
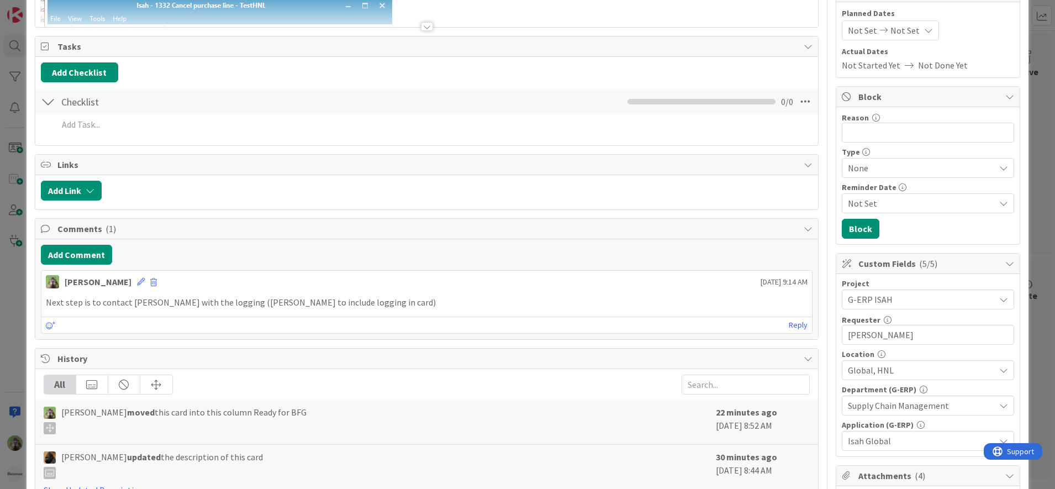
click at [14, 339] on div "ID 2232 G-ERP - Backlog Ready for BFG Title 49 / 128 TestHNL - Supply Chain - C…" at bounding box center [527, 244] width 1055 height 489
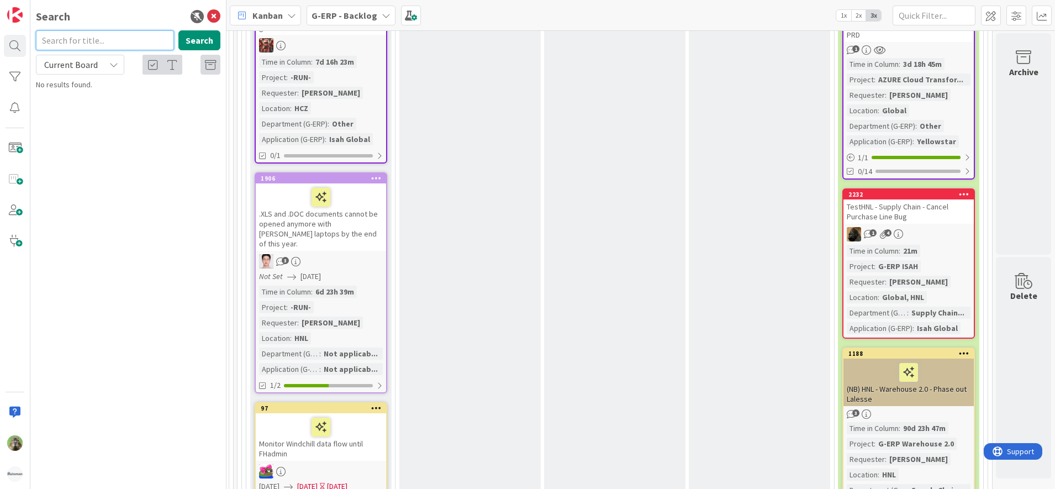
click at [151, 45] on input "text" at bounding box center [105, 40] width 138 height 20
type input "zebra"
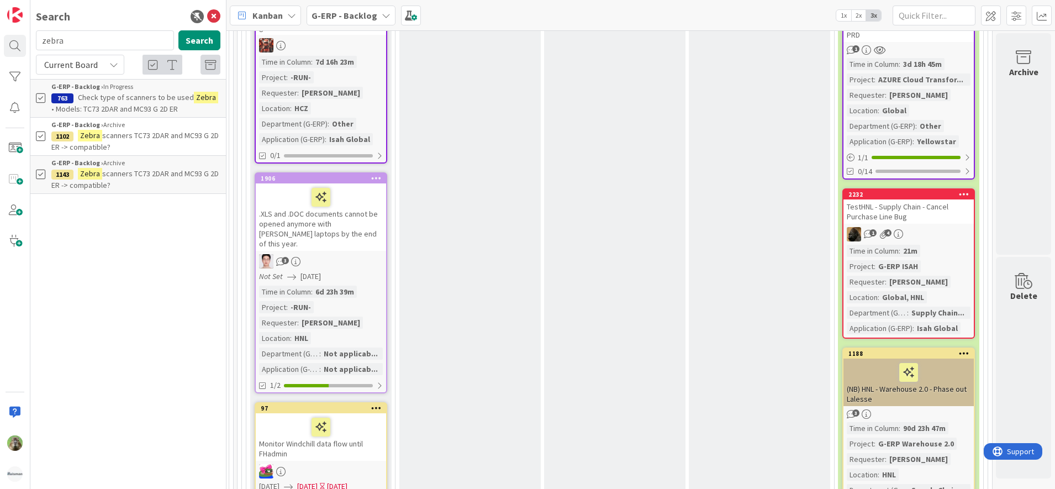
click at [166, 102] on p "Check type of scanners to be used Zebra • Models: TC73 2DAR and MC93 G 2D ER" at bounding box center [135, 103] width 169 height 23
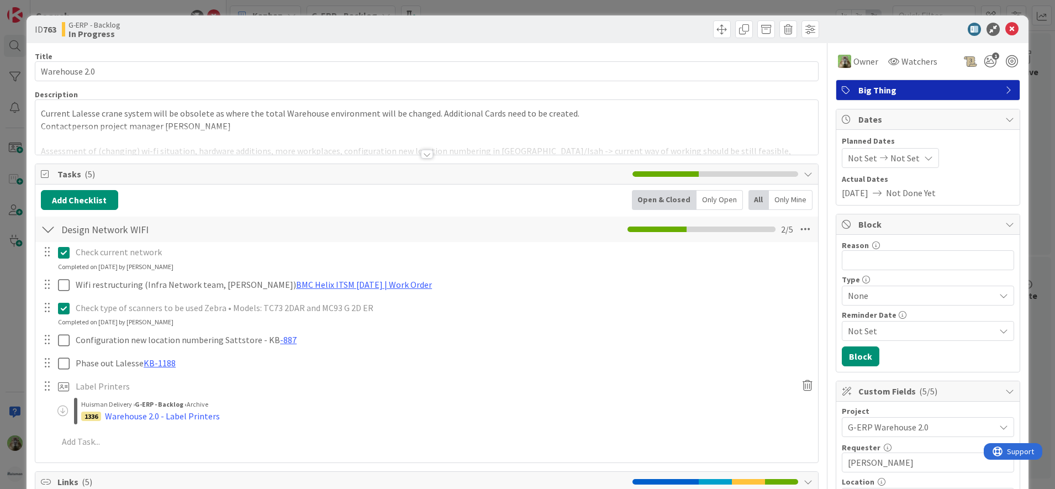
click at [280, 132] on div at bounding box center [426, 141] width 783 height 28
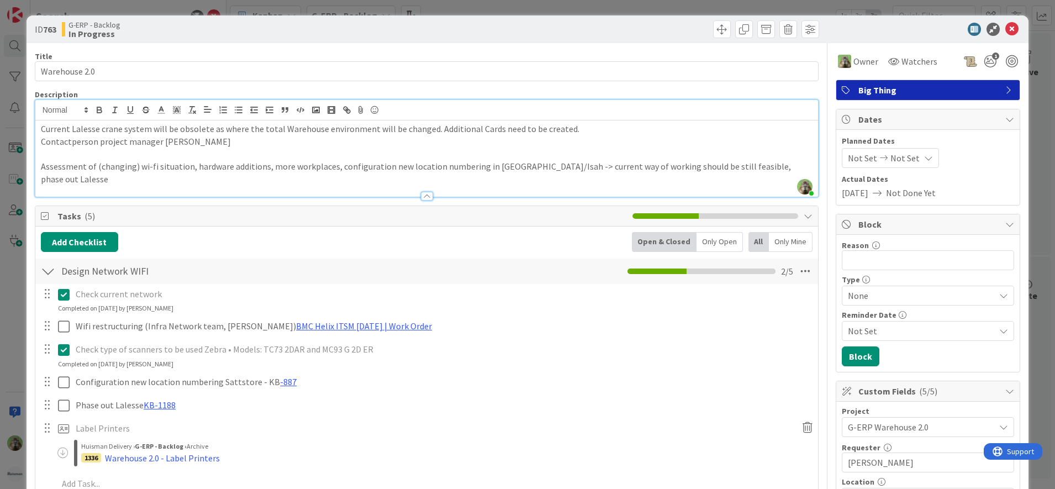
click at [355, 343] on p "Check type of scanners to be used Zebra • Models: TC73 2DAR and MC93 G 2D ER" at bounding box center [443, 349] width 735 height 13
drag, startPoint x: 379, startPoint y: 338, endPoint x: 264, endPoint y: 346, distance: 115.8
click at [264, 346] on div "Check type of scanners to be used Zebra • Models: TC73 2DAR and MC93 G 2D ER" at bounding box center [443, 349] width 744 height 19
copy p "C73 2DAR and MC93 G 2D ER"
drag, startPoint x: 264, startPoint y: 346, endPoint x: 374, endPoint y: 343, distance: 110.6
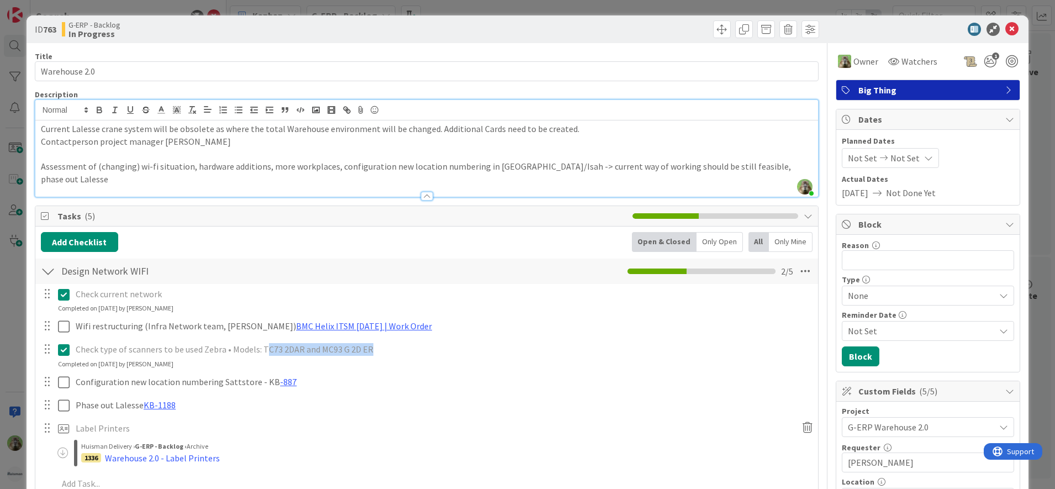
click at [374, 343] on p "Check type of scanners to be used Zebra • Models: TC73 2DAR and MC93 G 2D ER" at bounding box center [443, 349] width 735 height 13
click at [379, 343] on p "Check type of scanners to be used Zebra • Models: TC73 2DAR and MC93 G 2D ER" at bounding box center [443, 349] width 735 height 13
drag, startPoint x: 378, startPoint y: 336, endPoint x: 262, endPoint y: 337, distance: 116.0
click at [262, 343] on p "Check type of scanners to be used Zebra • Models: TC73 2DAR and MC93 G 2D ER" at bounding box center [443, 349] width 735 height 13
copy p "TC73 2DAR and MC93 G 2D ER"
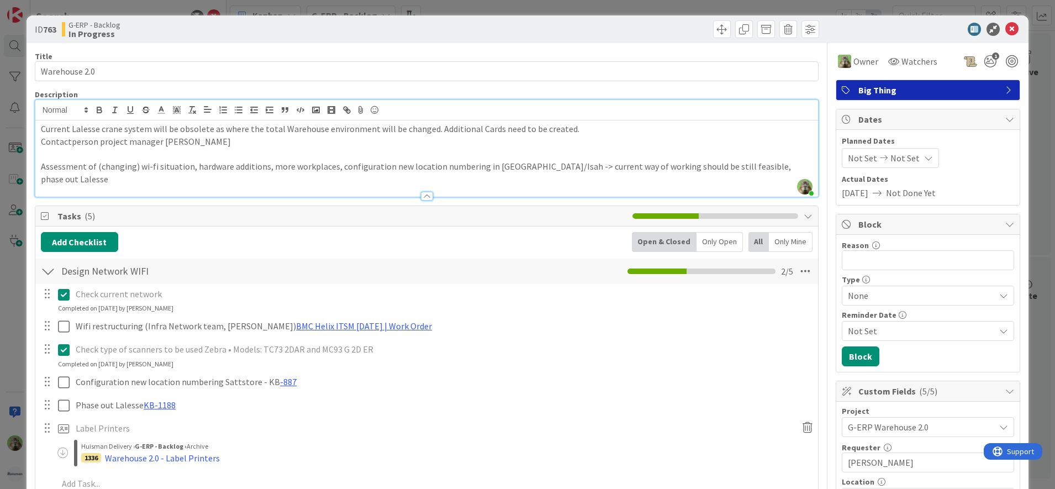
click at [20, 392] on div "ID 763 G-ERP - Backlog In Progress Title 13 / 128 Warehouse 2.0 Description Tim…" at bounding box center [527, 244] width 1055 height 489
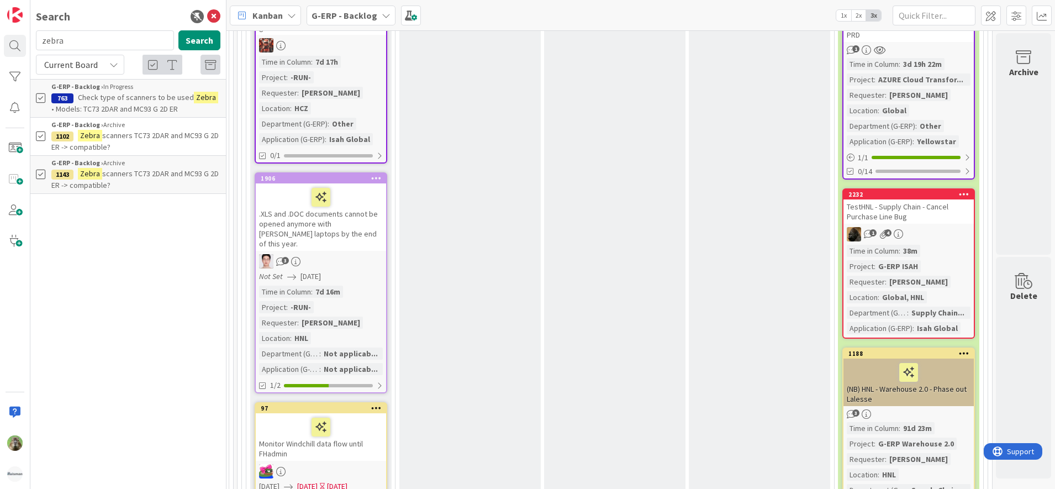
scroll to position [483, 1097]
